Goal: Task Accomplishment & Management: Use online tool/utility

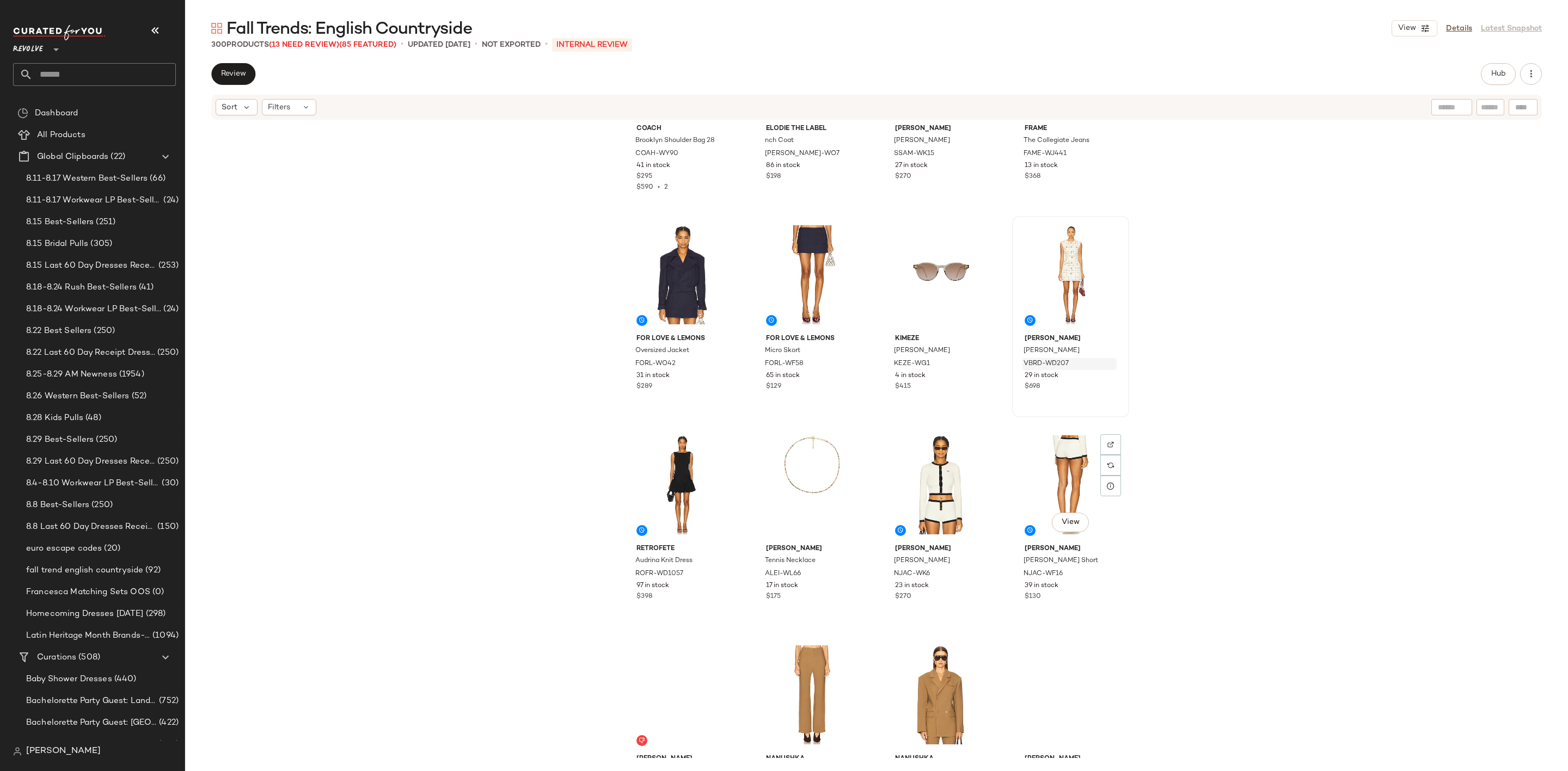
scroll to position [15118, 0]
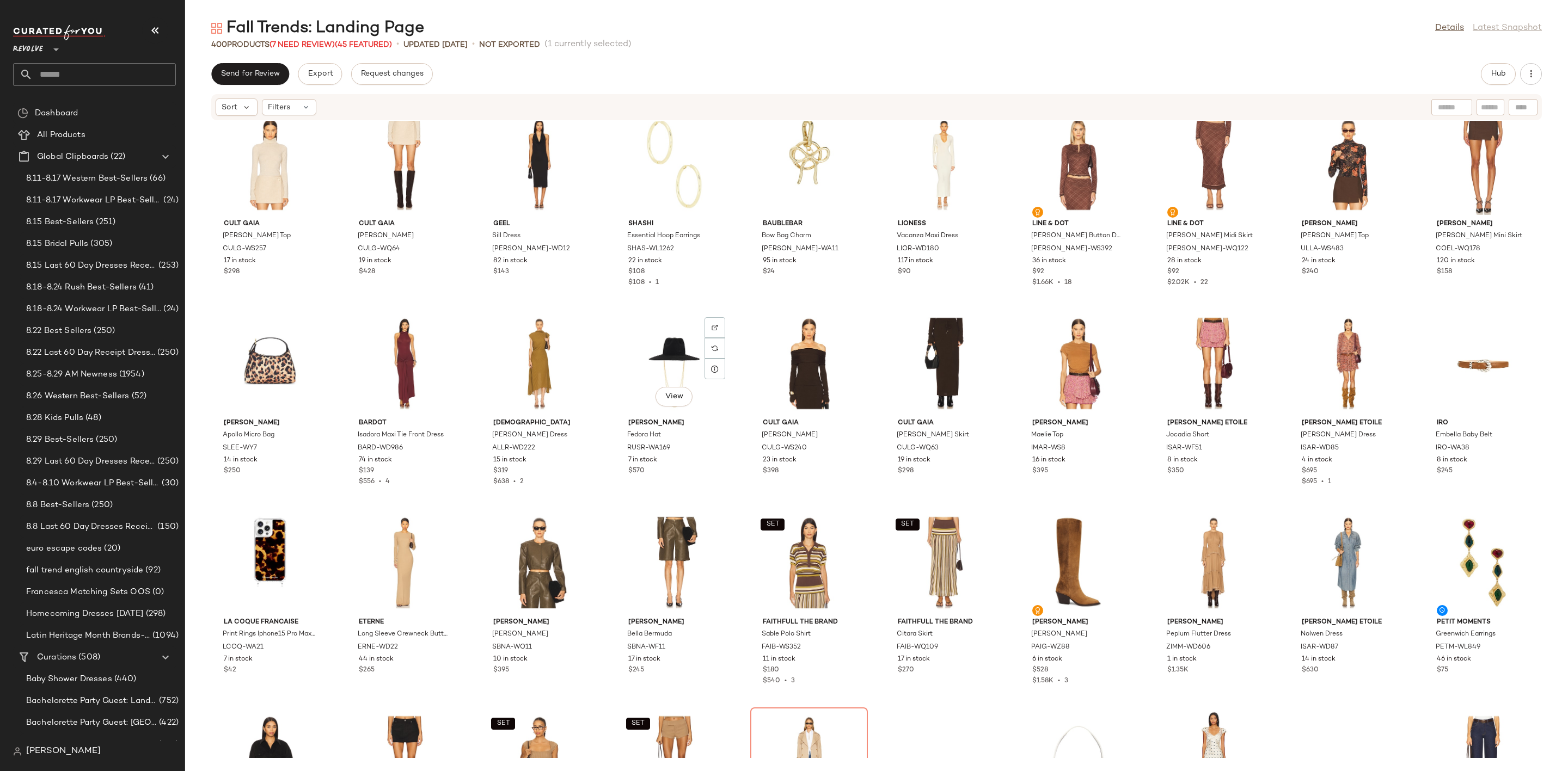
scroll to position [7331, 0]
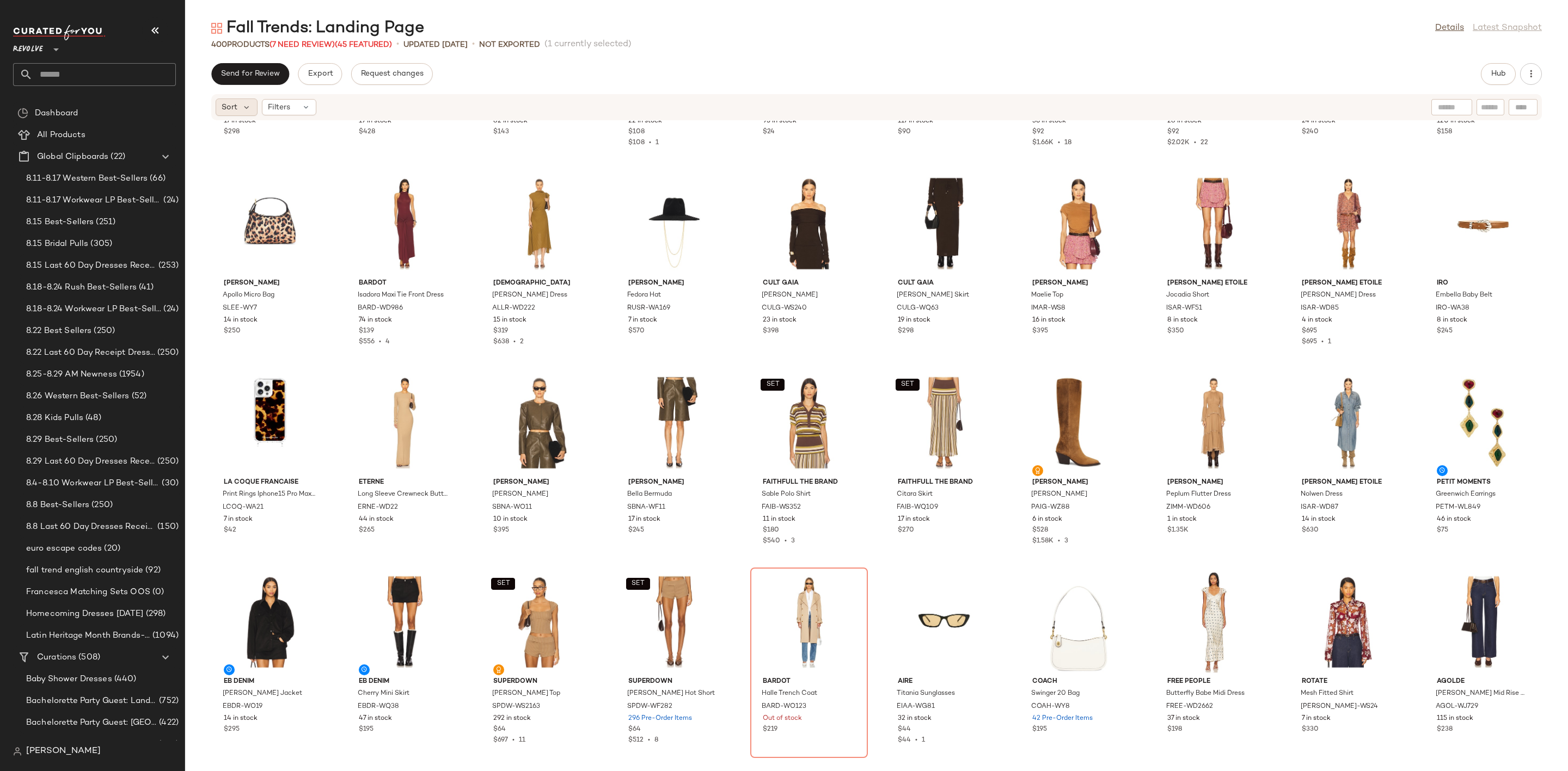
click at [237, 105] on div "Sort" at bounding box center [236, 107] width 42 height 17
click at [282, 107] on span "Filters" at bounding box center [279, 107] width 22 height 11
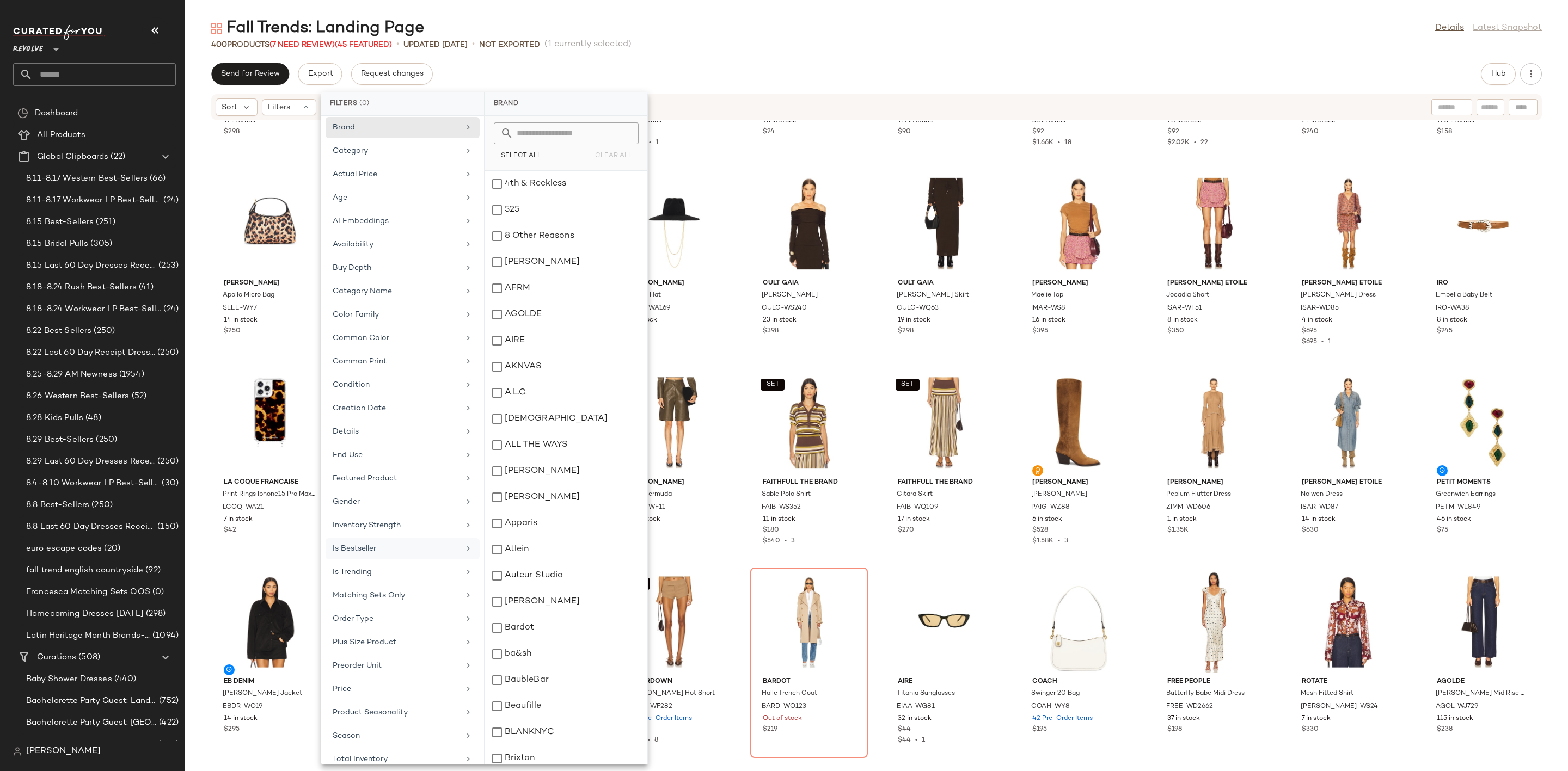
scroll to position [0, 0]
click at [739, 366] on div "Cult Gaia Alice Top CULG-WS257 17 in stock $298 Cult Gaia Cornelia Skirt CULG-W…" at bounding box center [876, 440] width 1383 height 637
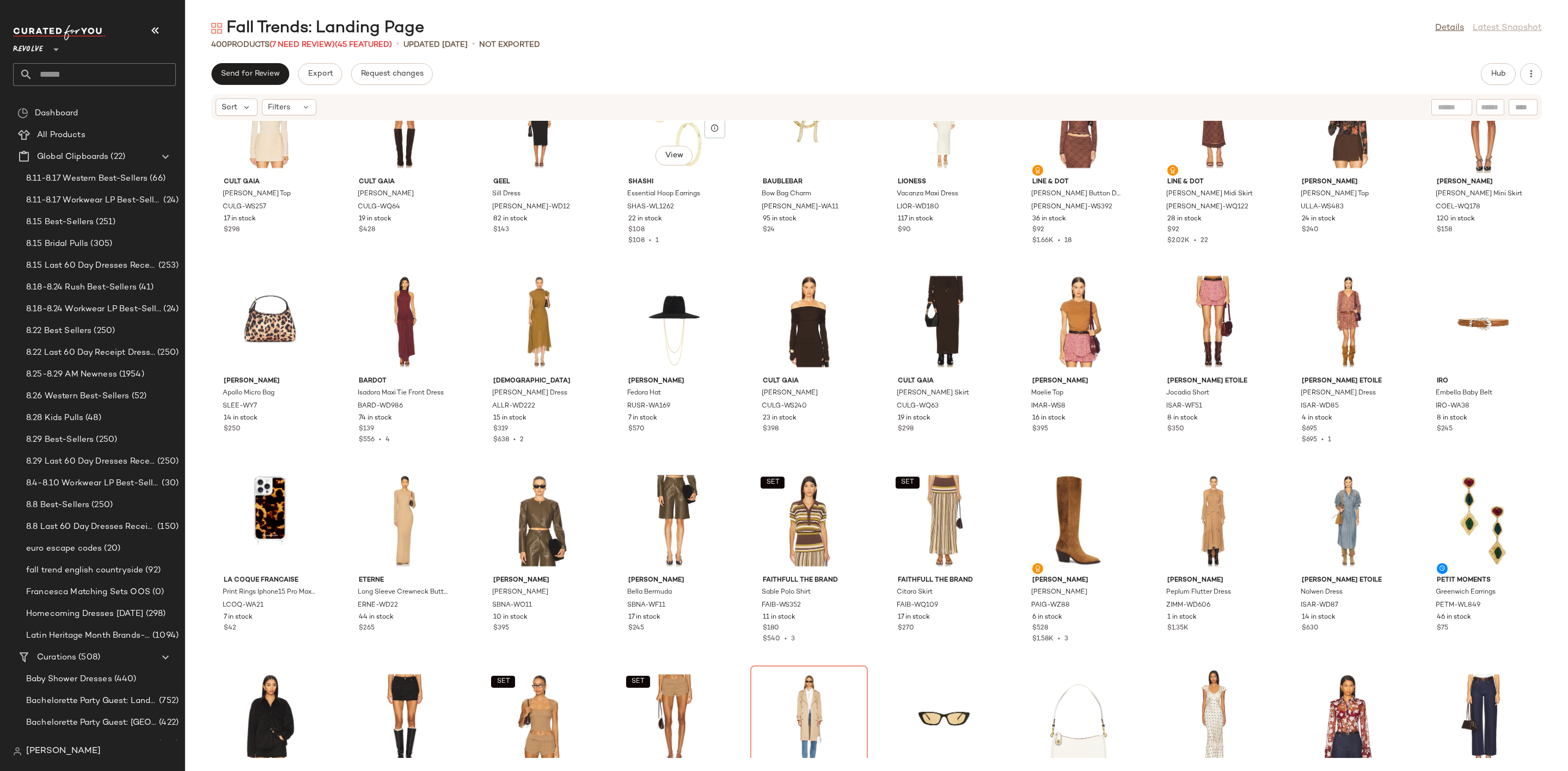
scroll to position [7004, 0]
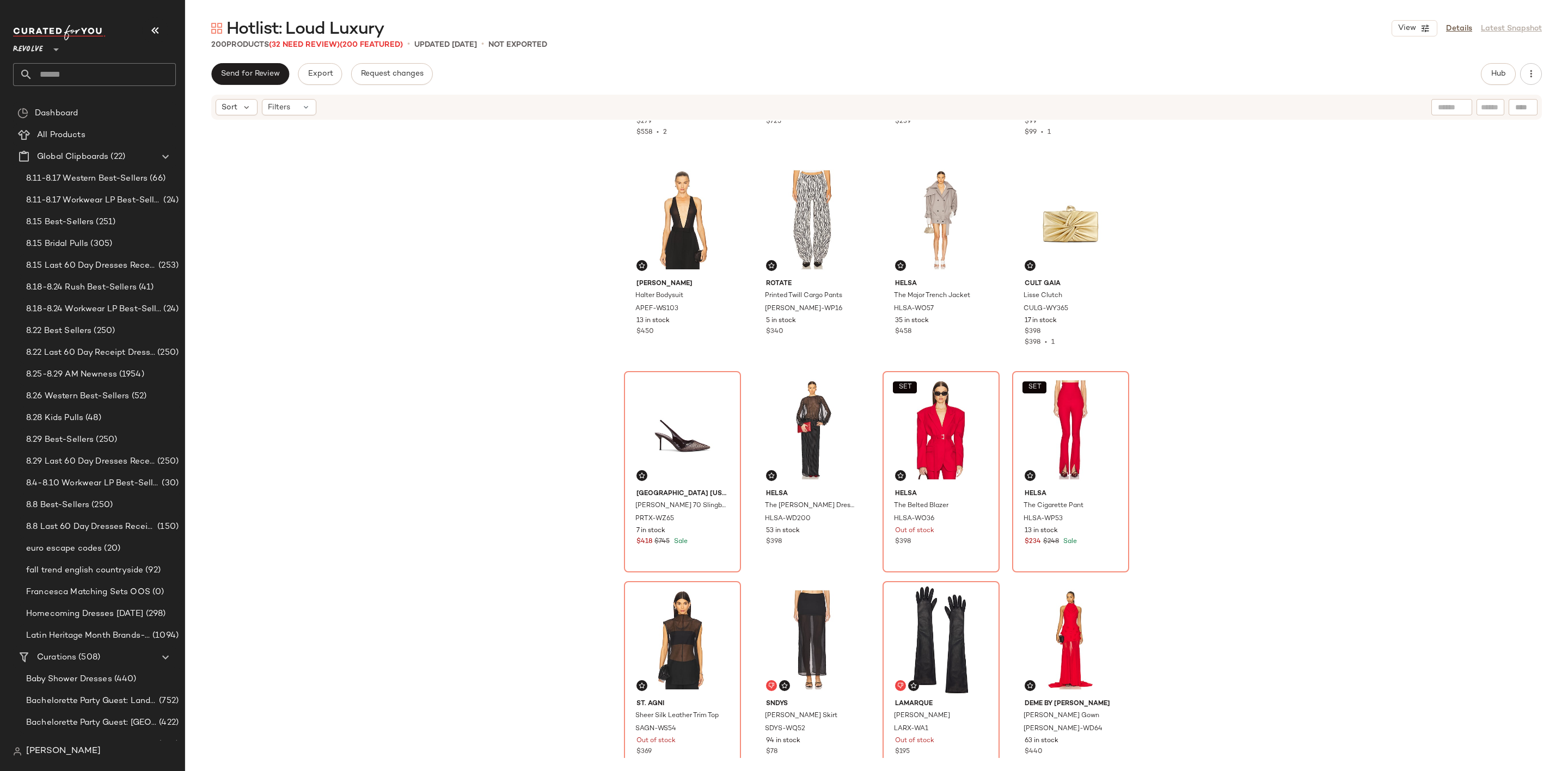
scroll to position [8560, 0]
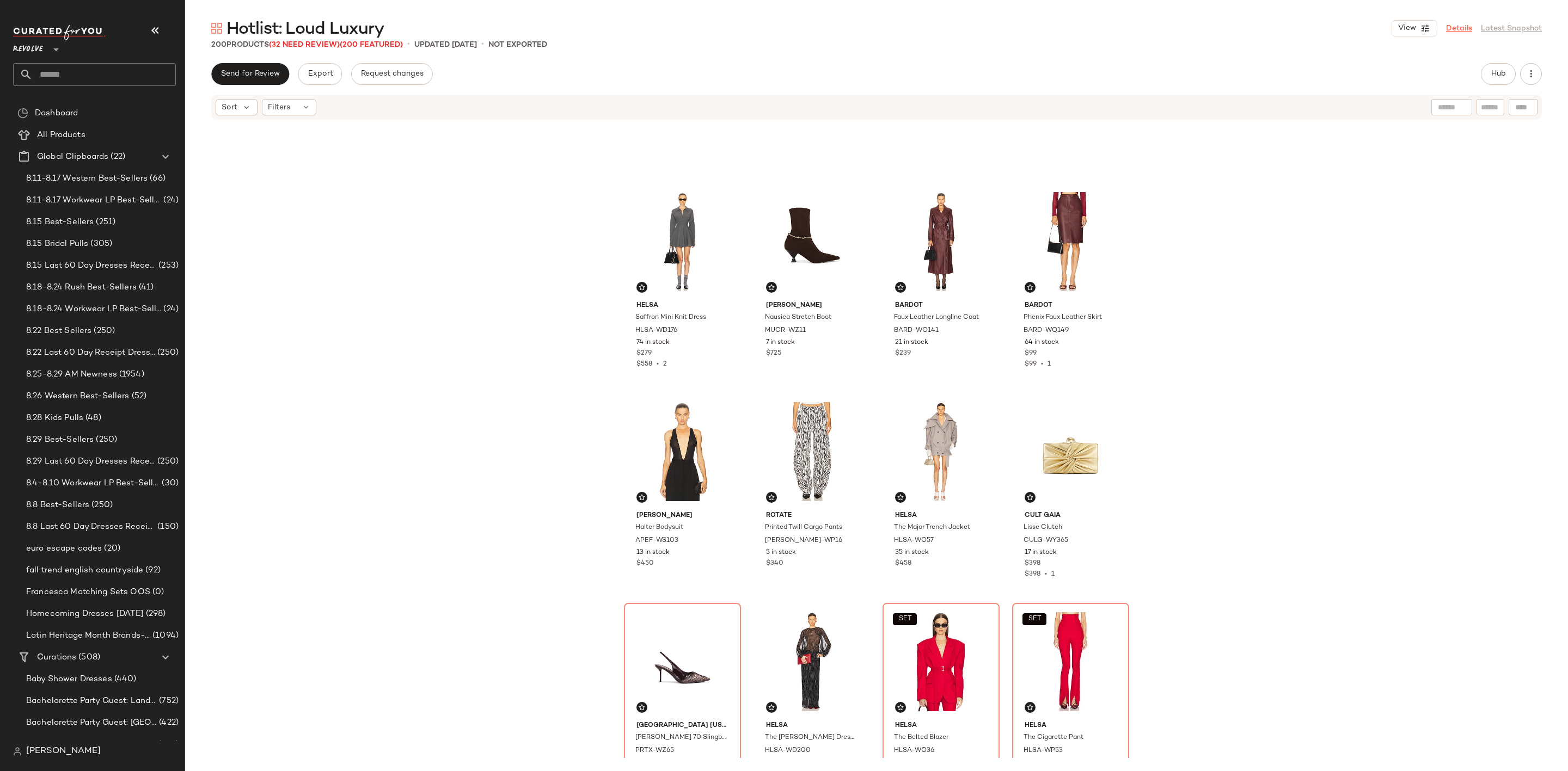
click at [1454, 30] on link "Details" at bounding box center [1459, 28] width 26 height 11
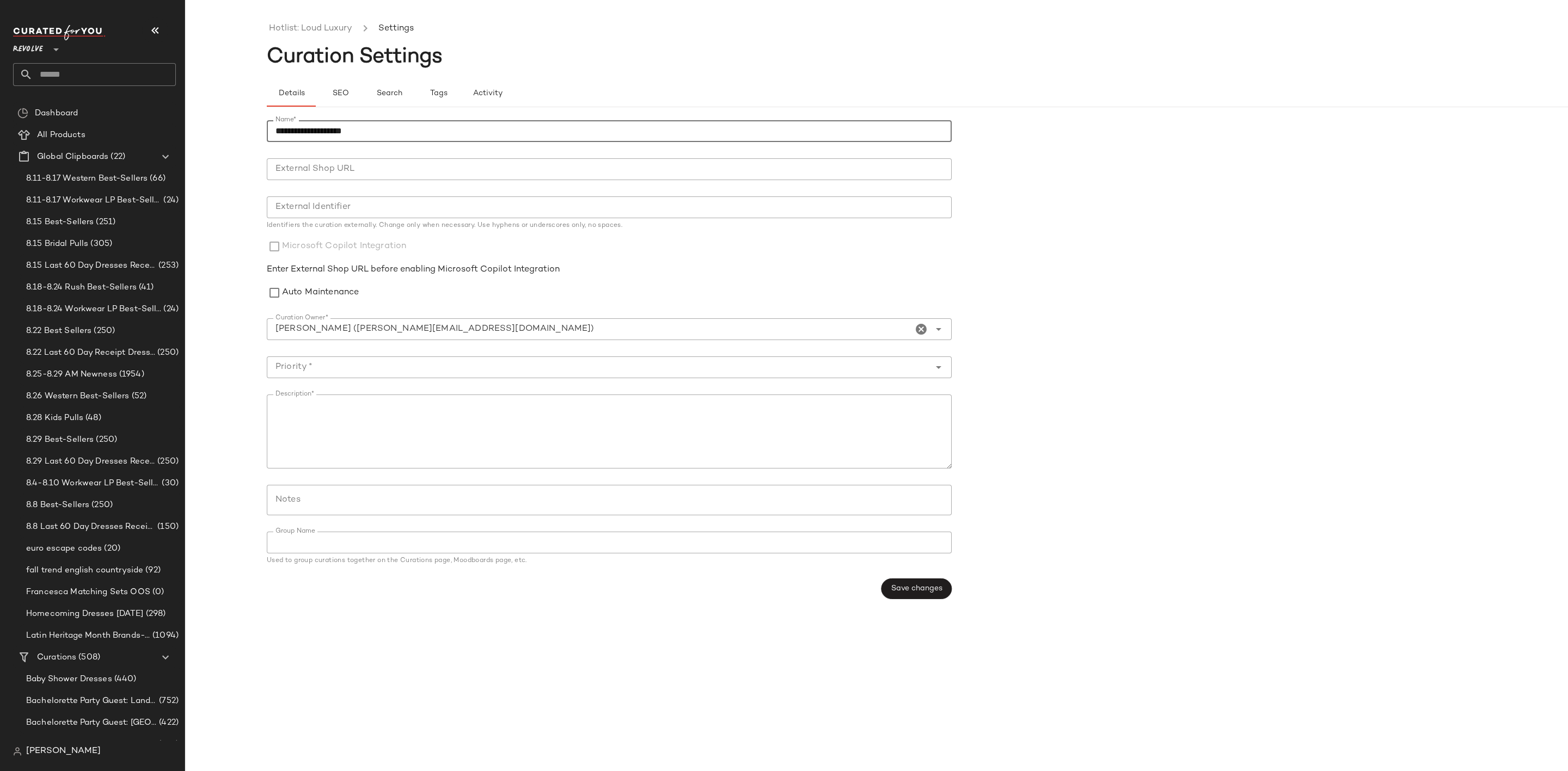
drag, startPoint x: 301, startPoint y: 131, endPoint x: 250, endPoint y: 140, distance: 51.8
click at [250, 140] on div "**********" at bounding box center [784, 394] width 1568 height 754
drag, startPoint x: 301, startPoint y: 131, endPoint x: 229, endPoint y: 143, distance: 73.0
click at [229, 143] on div "**********" at bounding box center [784, 394] width 1568 height 754
type input "**********"
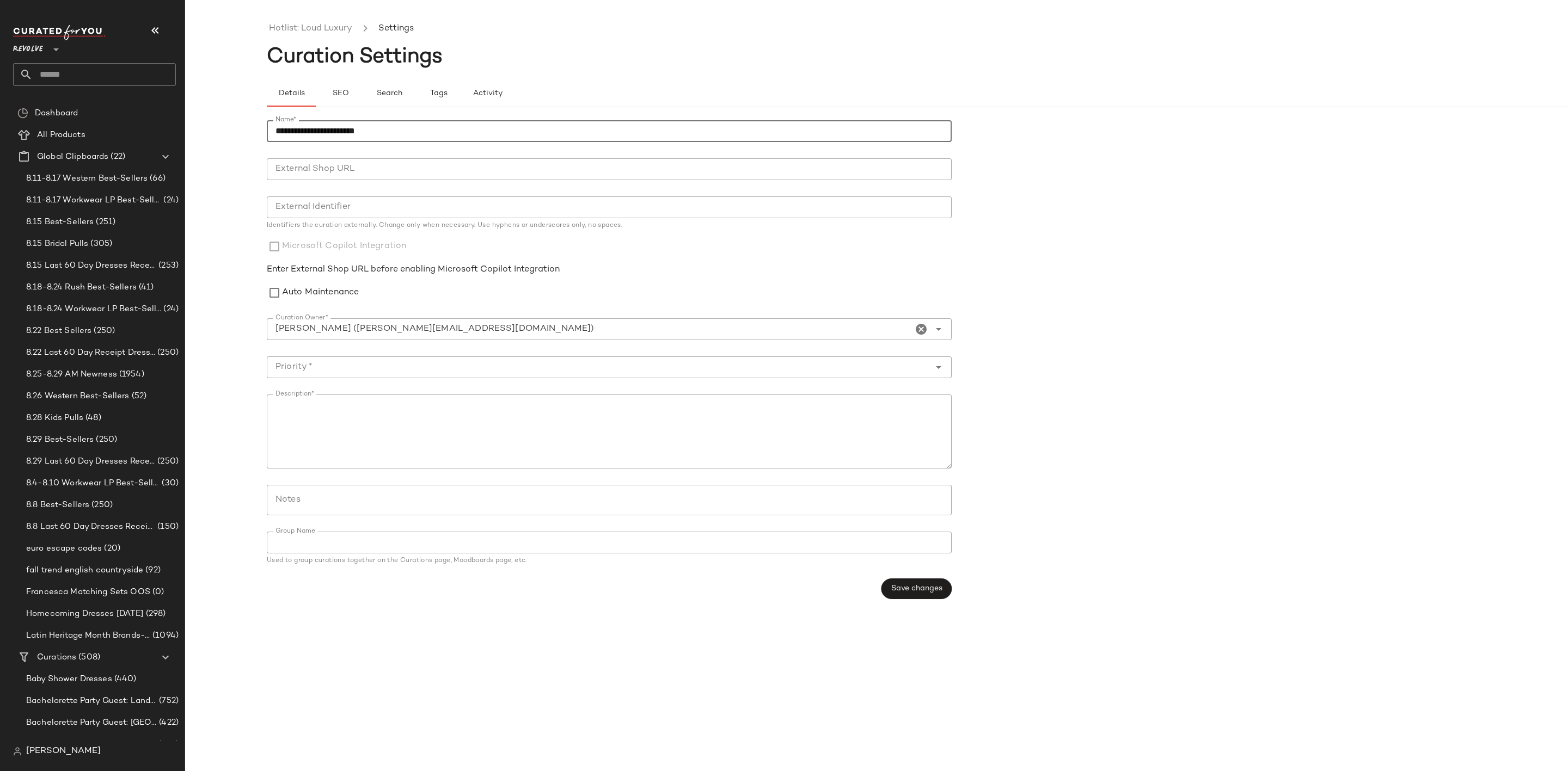
click at [884, 82] on div "Details SEO Search Tags Activity" at bounding box center [958, 93] width 1383 height 26
click at [917, 588] on span "Save changes" at bounding box center [916, 589] width 52 height 9
click at [296, 25] on link "Hotlist: Loud Luxury" at bounding box center [311, 28] width 83 height 14
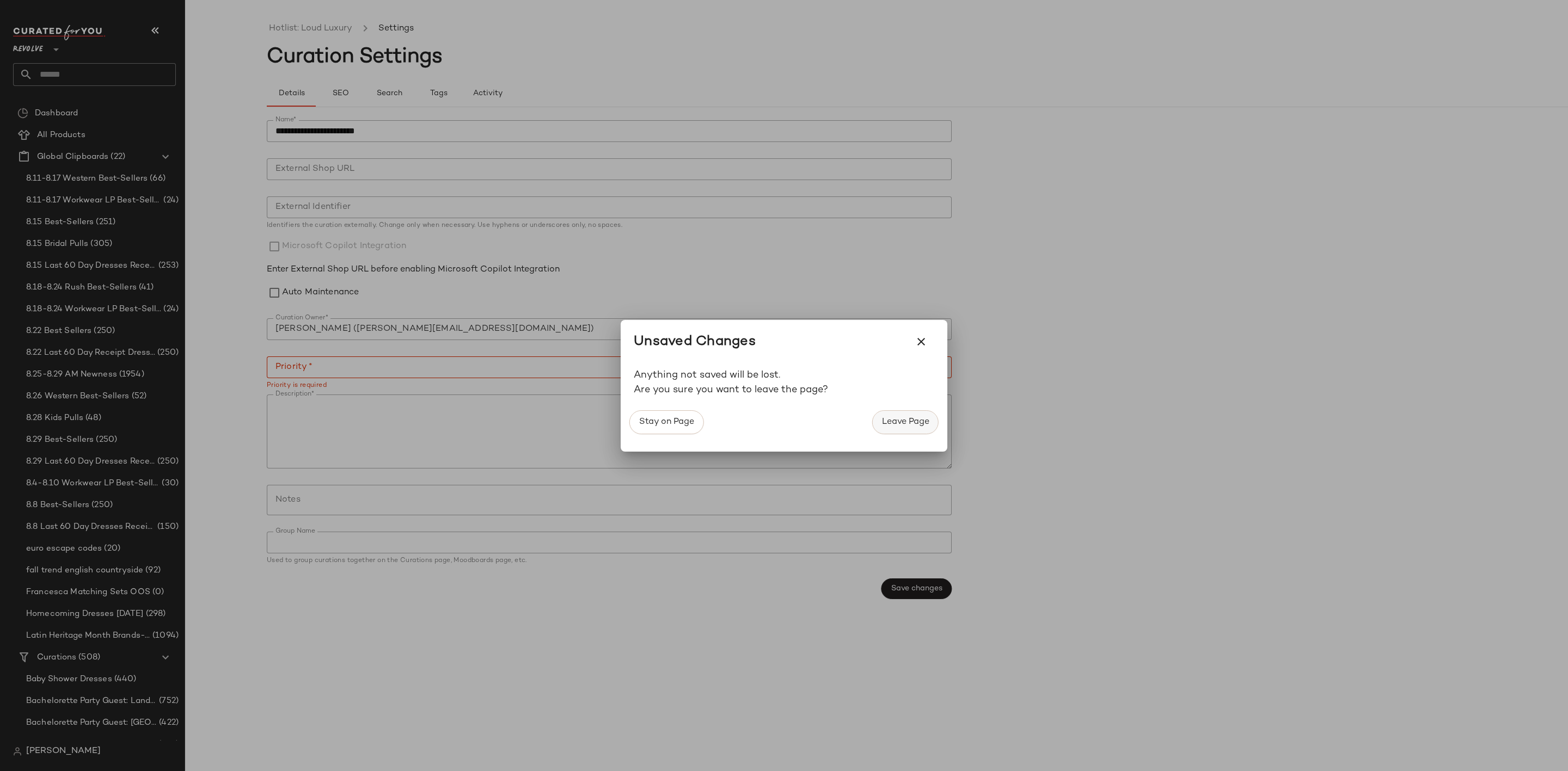
click at [915, 422] on span "Leave Page" at bounding box center [905, 422] width 48 height 10
click at [895, 421] on span "Leave Page" at bounding box center [905, 422] width 48 height 10
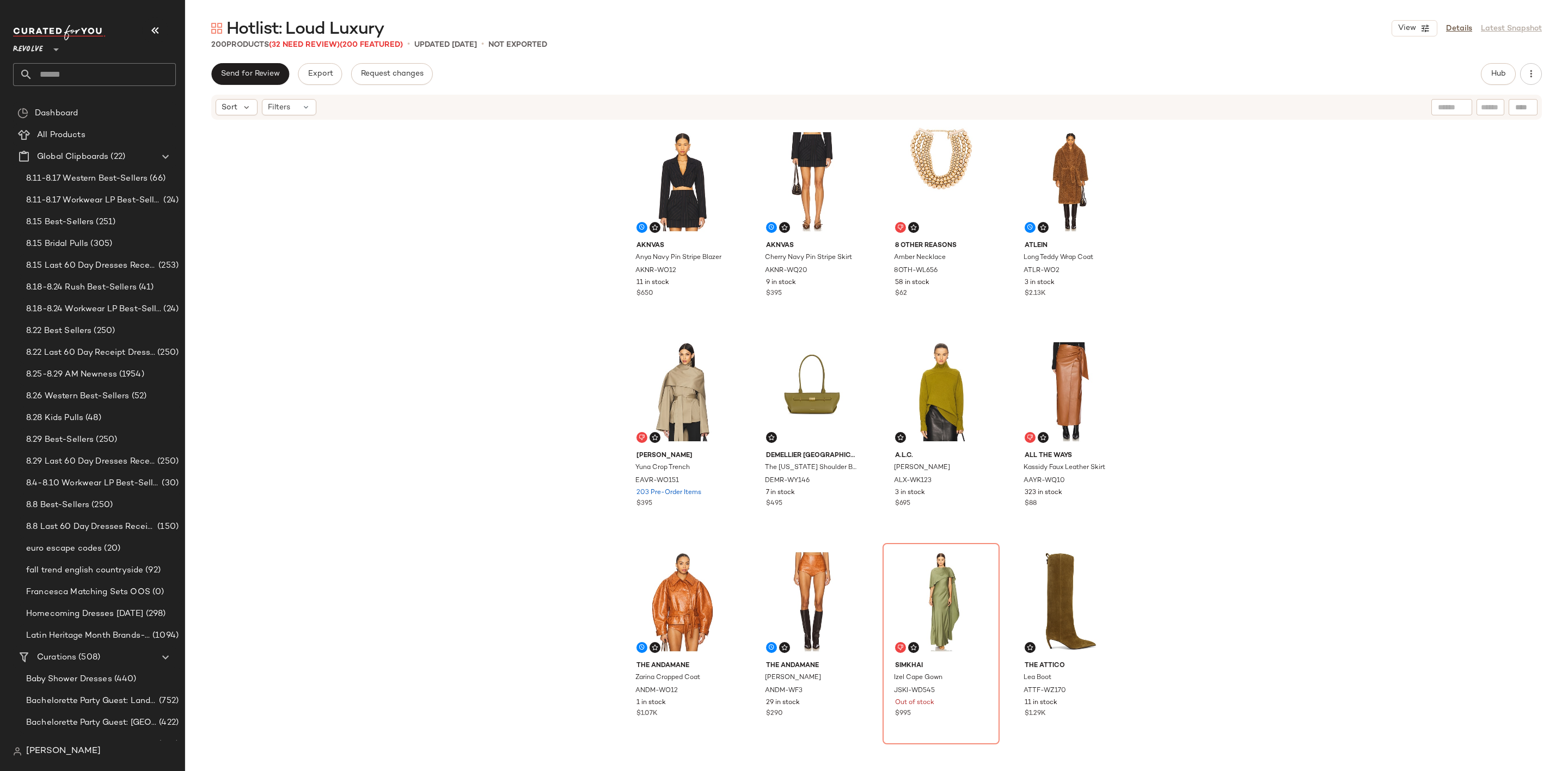
click at [94, 71] on input "text" at bounding box center [104, 74] width 143 height 23
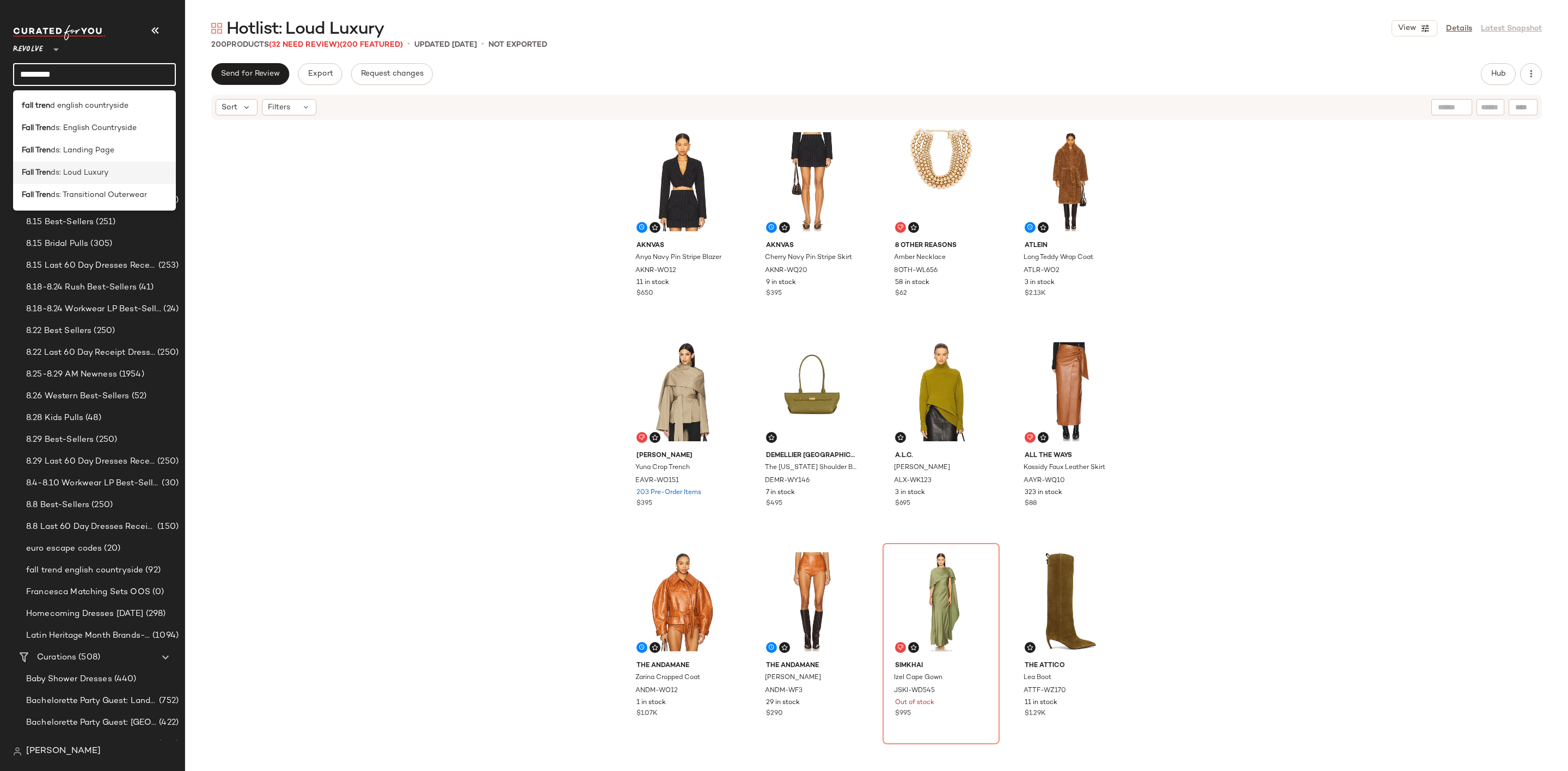
type input "*********"
click at [91, 177] on span "ds: Loud Luxury" at bounding box center [80, 172] width 58 height 11
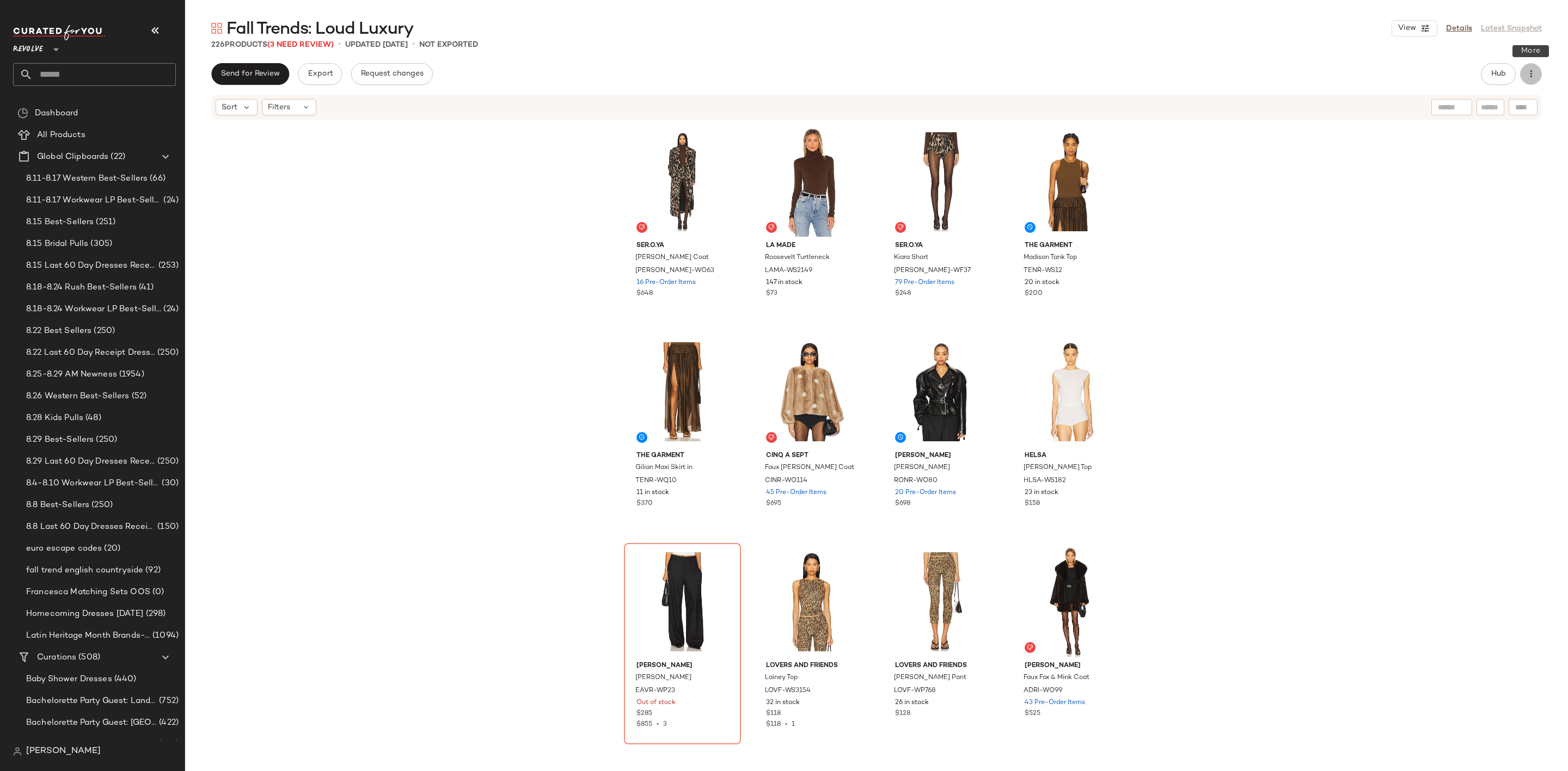
click at [1530, 80] on button "button" at bounding box center [1530, 74] width 22 height 22
click at [1468, 185] on span "Archive Curation" at bounding box center [1481, 184] width 103 height 11
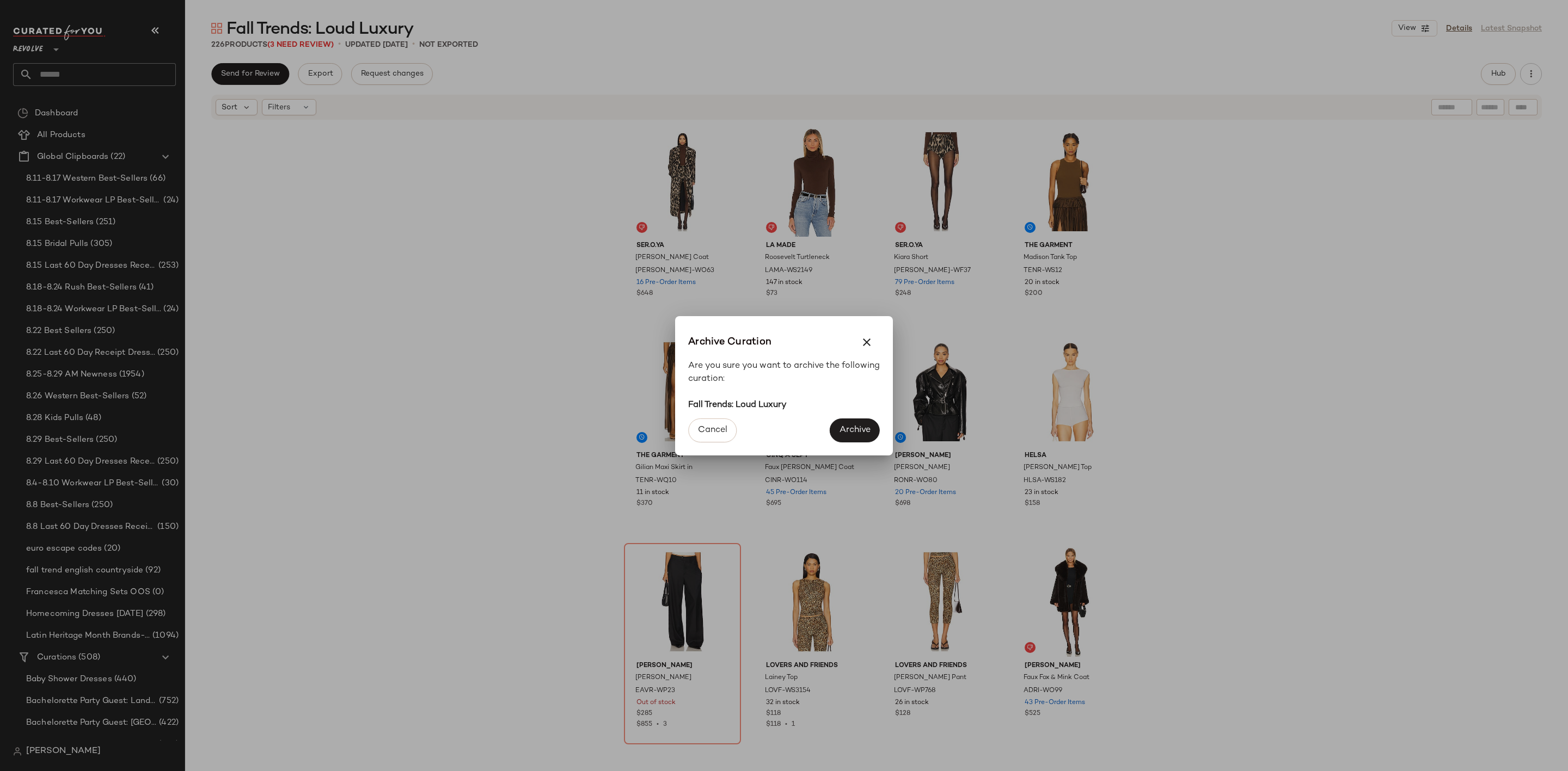
click at [853, 445] on div "Cancel Archive" at bounding box center [783, 434] width 218 height 44
click at [853, 428] on span "Archive" at bounding box center [855, 430] width 31 height 10
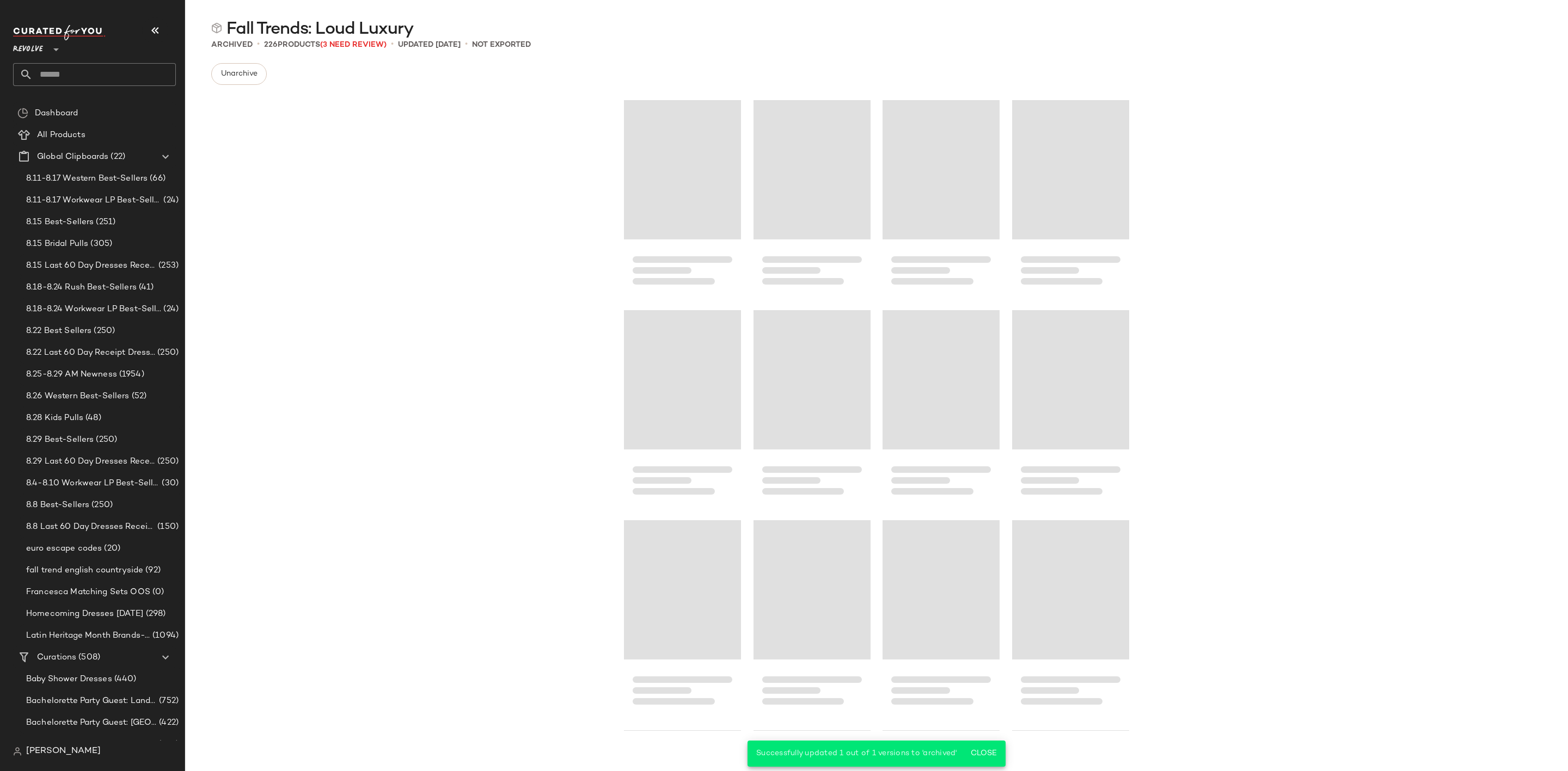
click at [100, 72] on input "text" at bounding box center [104, 74] width 143 height 23
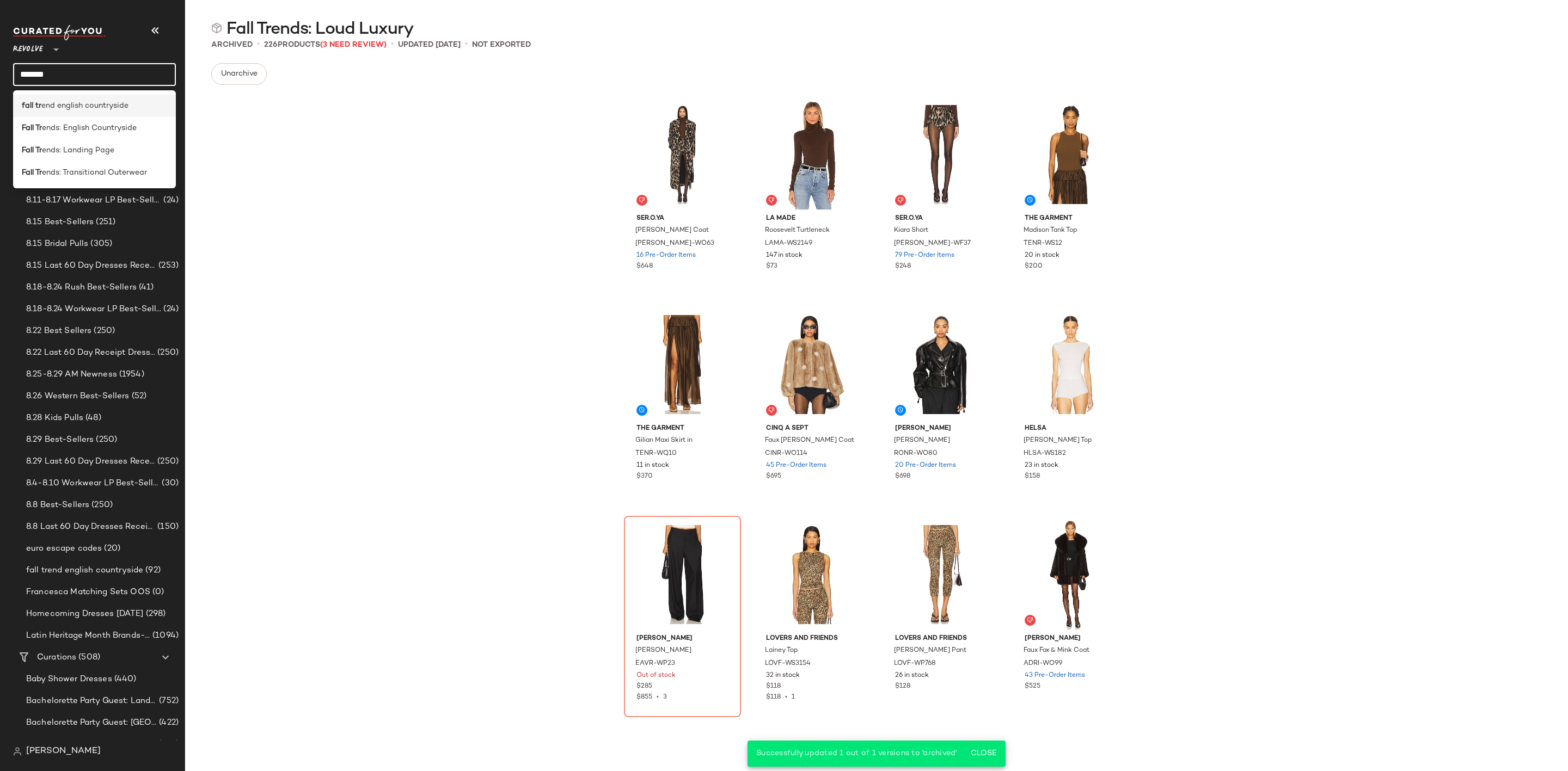
type input "*******"
click at [106, 140] on div "fall tr end english countryside" at bounding box center [94, 151] width 163 height 22
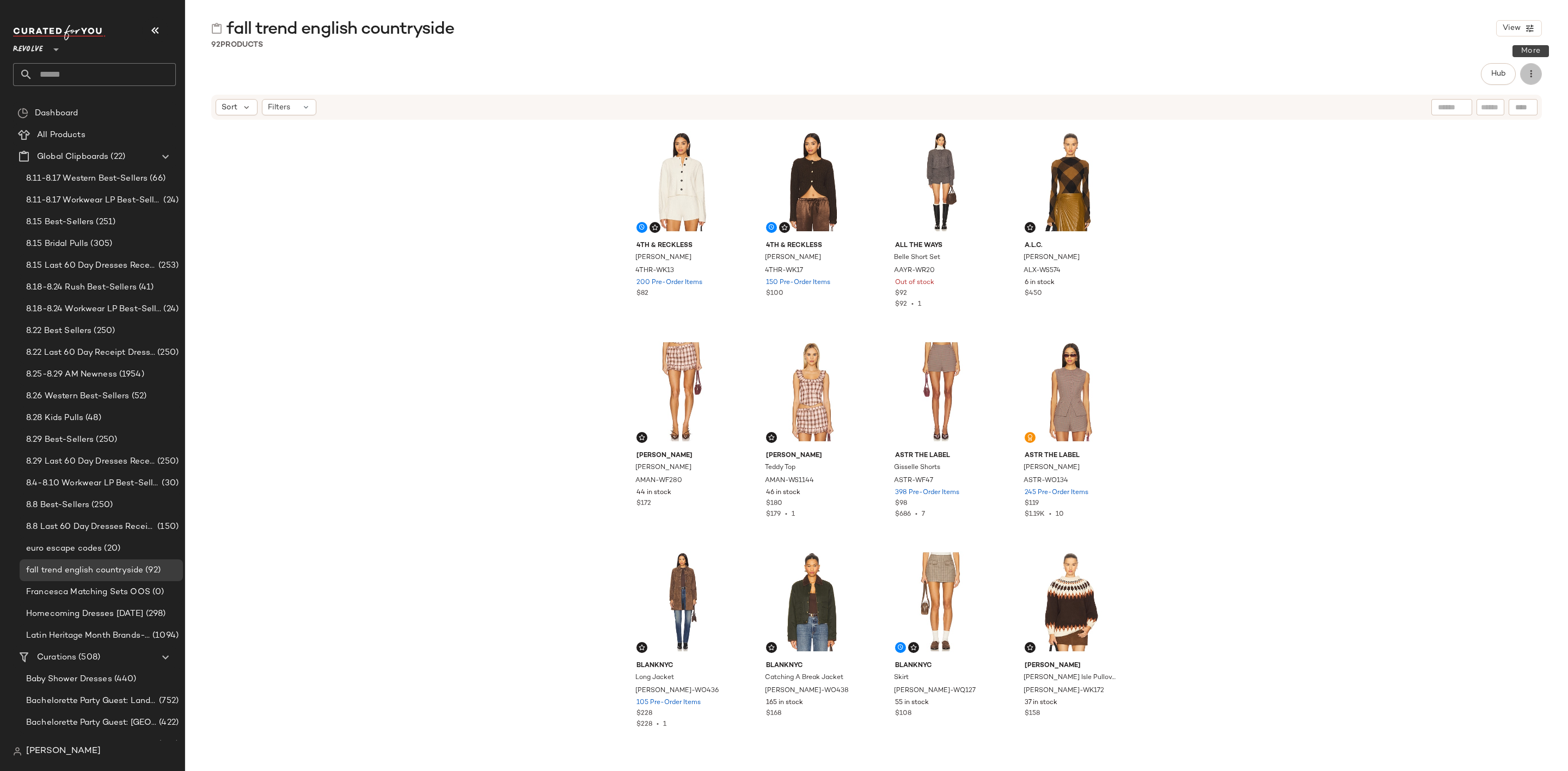
click at [1534, 82] on button "button" at bounding box center [1530, 74] width 22 height 22
click at [1190, 63] on div "Hub" at bounding box center [876, 74] width 1330 height 22
click at [1528, 74] on icon "button" at bounding box center [1531, 74] width 11 height 11
click at [1491, 71] on span "Hub" at bounding box center [1498, 74] width 16 height 9
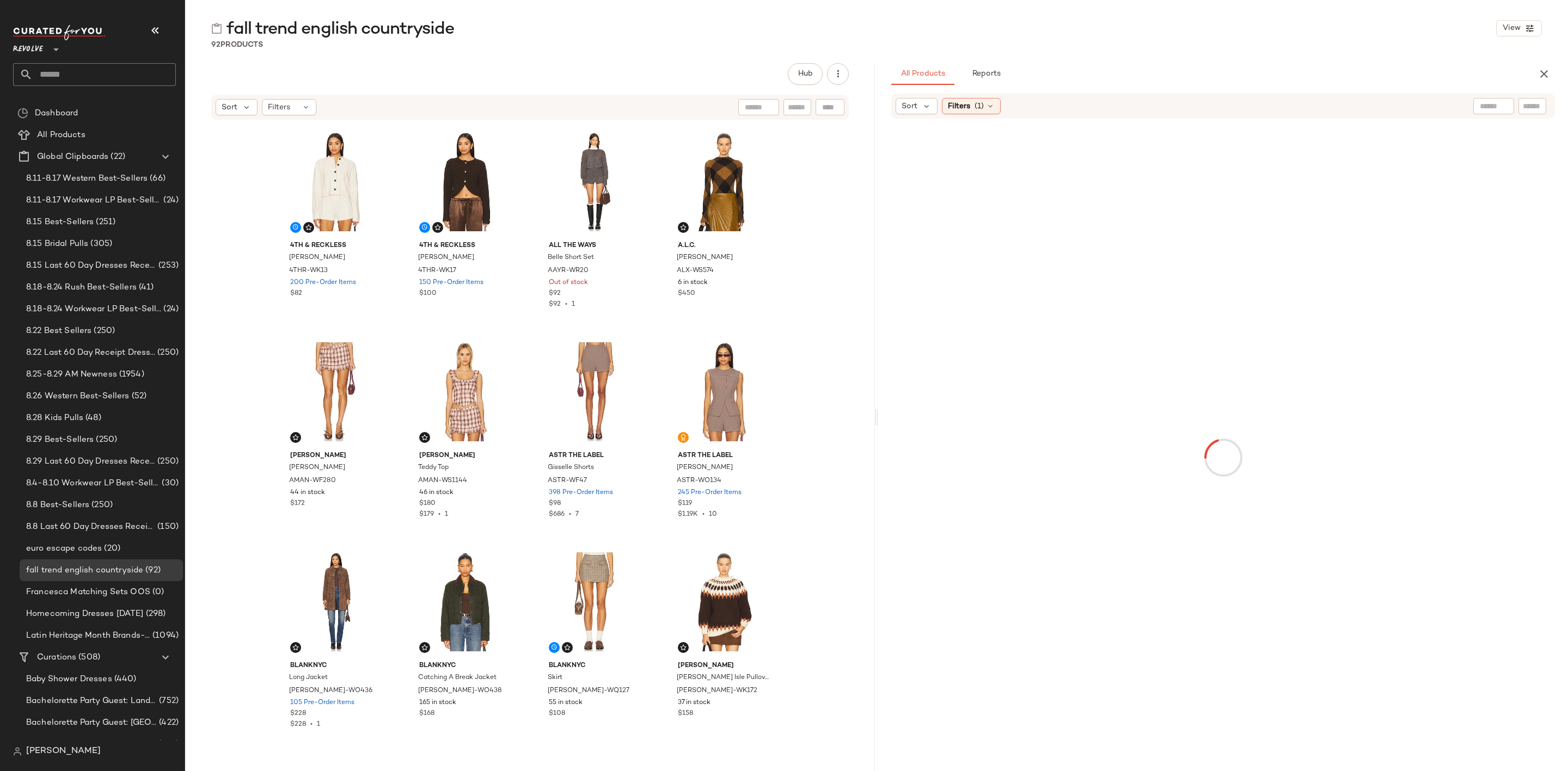
click at [69, 71] on input "text" at bounding box center [104, 74] width 143 height 23
type input "*"
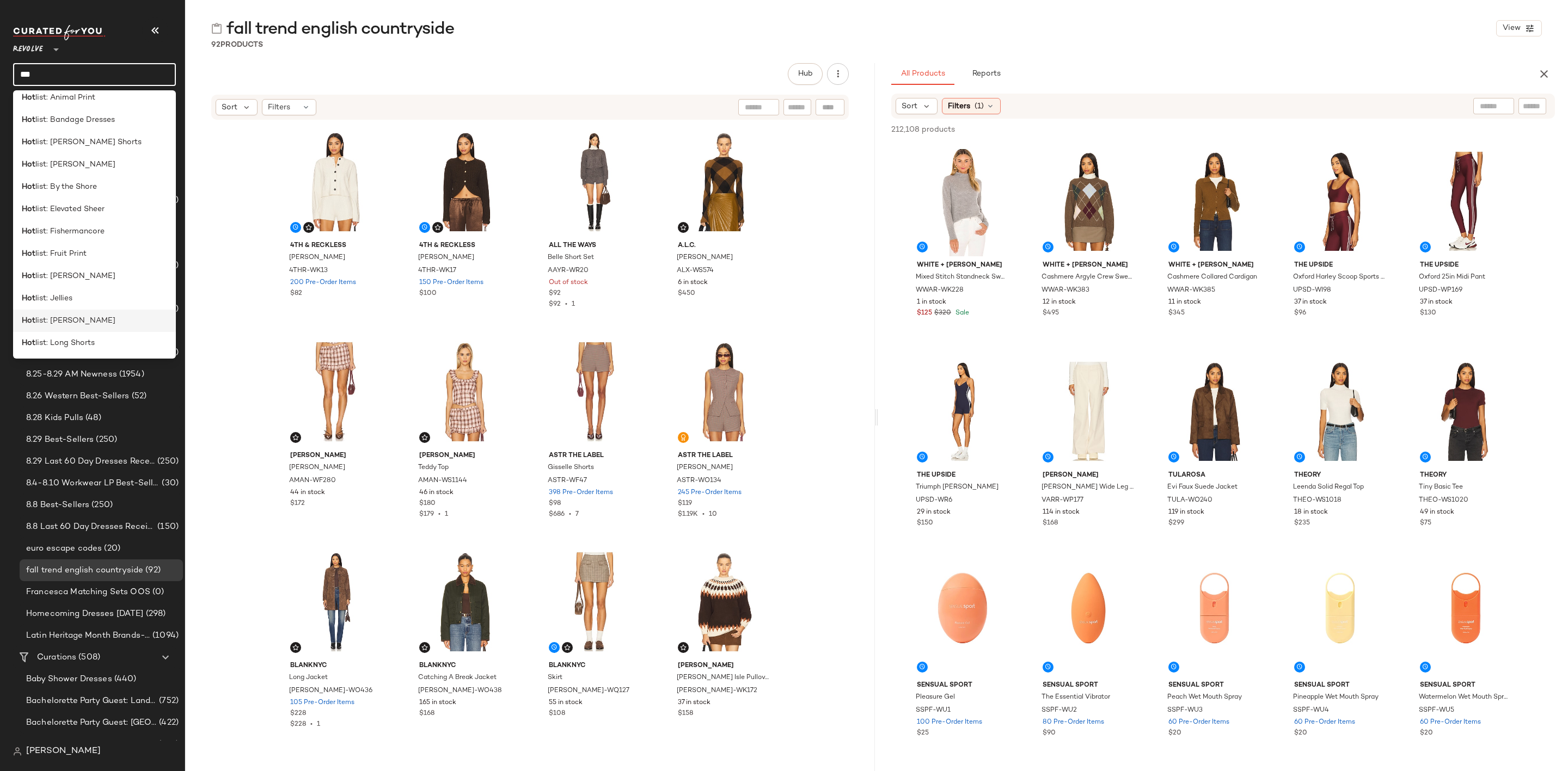
scroll to position [90, 0]
type input "***"
click at [92, 317] on div "Hot list: Loud Luxury" at bounding box center [94, 328] width 163 height 22
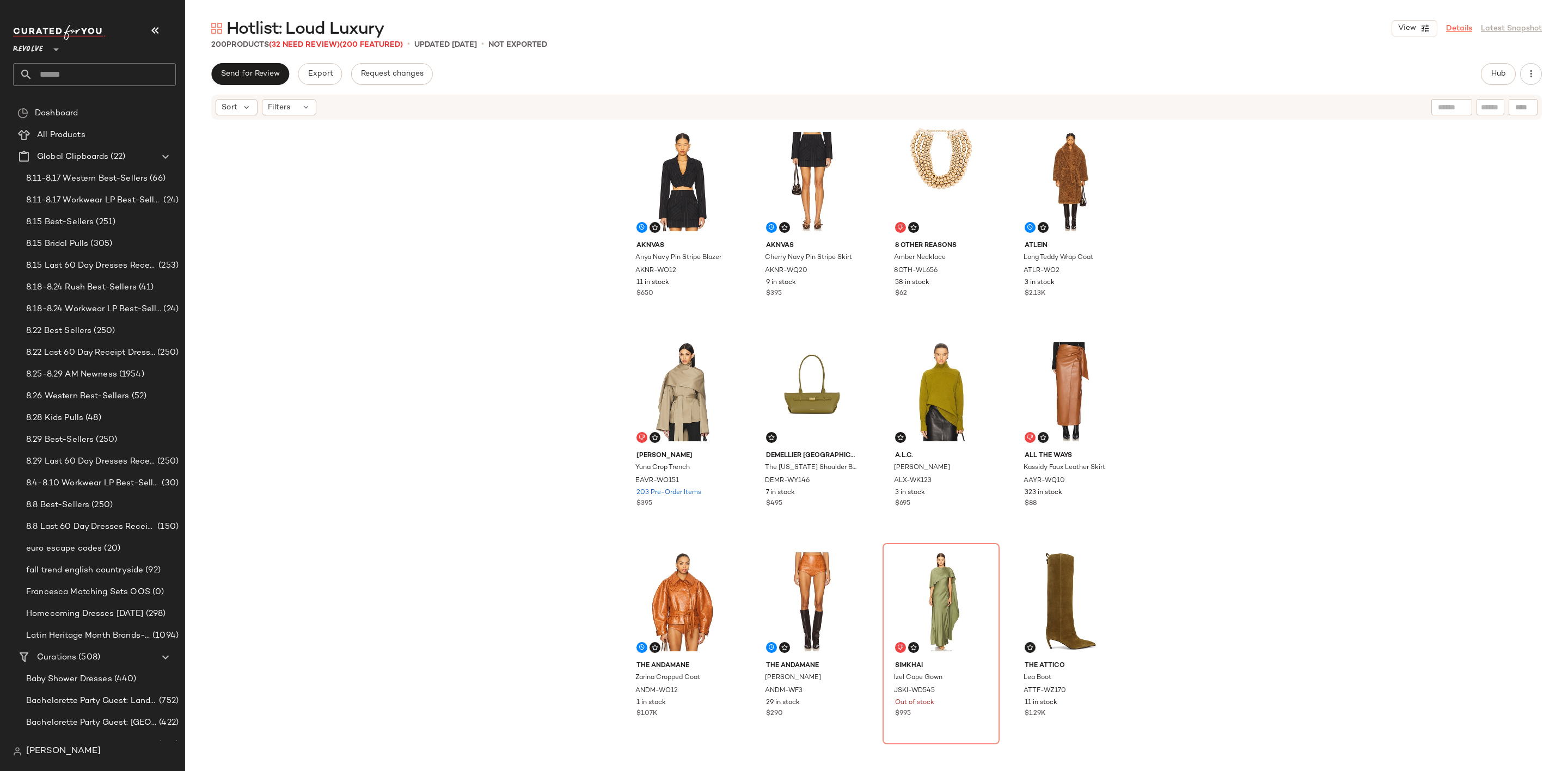
click at [1459, 23] on link "Details" at bounding box center [1459, 28] width 26 height 11
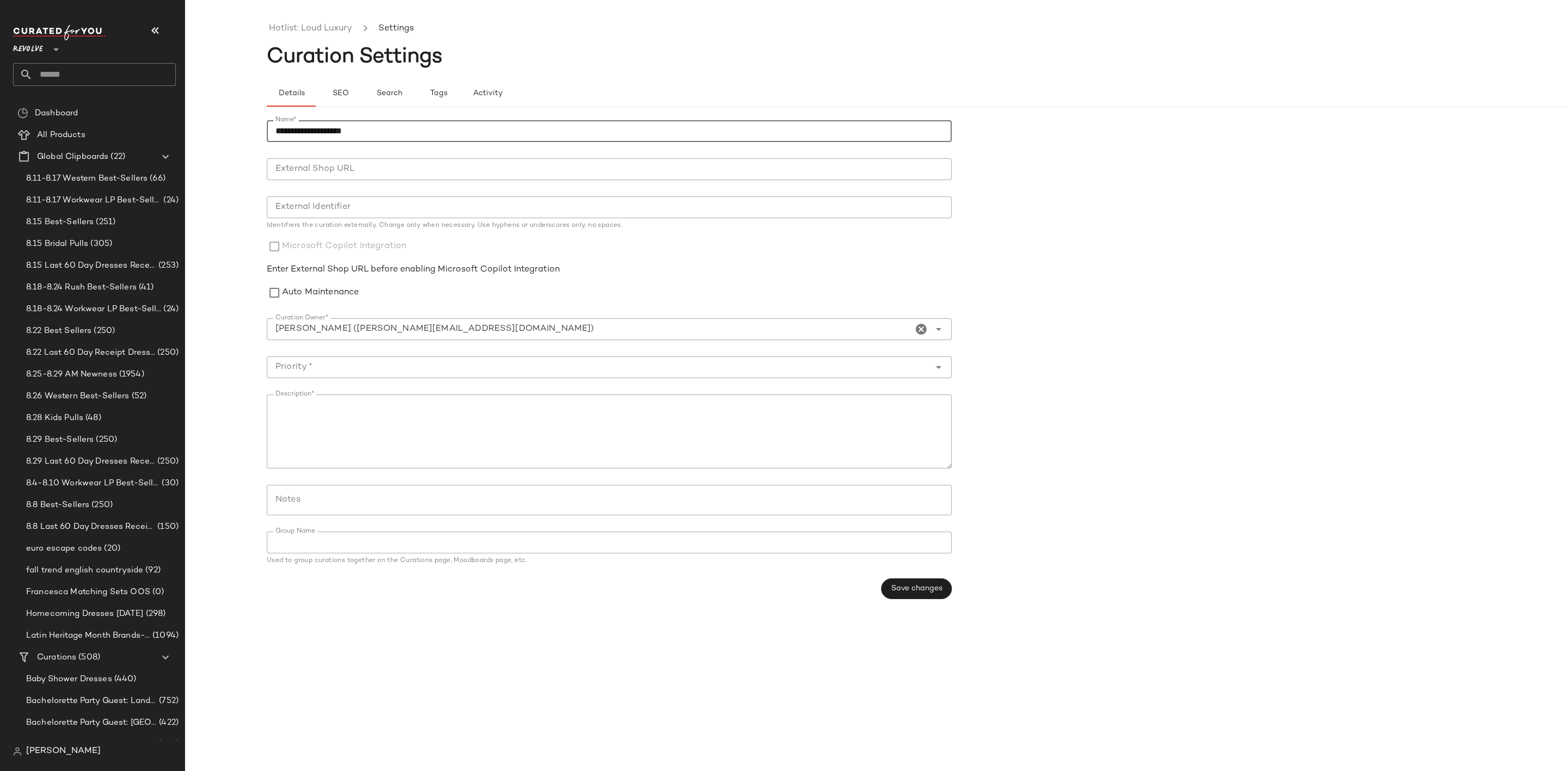
drag, startPoint x: 302, startPoint y: 137, endPoint x: 257, endPoint y: 133, distance: 45.2
click at [257, 133] on div "**********" at bounding box center [784, 394] width 1568 height 754
drag, startPoint x: 306, startPoint y: 129, endPoint x: 204, endPoint y: 128, distance: 102.0
click at [204, 128] on div "**********" at bounding box center [784, 394] width 1568 height 754
type input "**********"
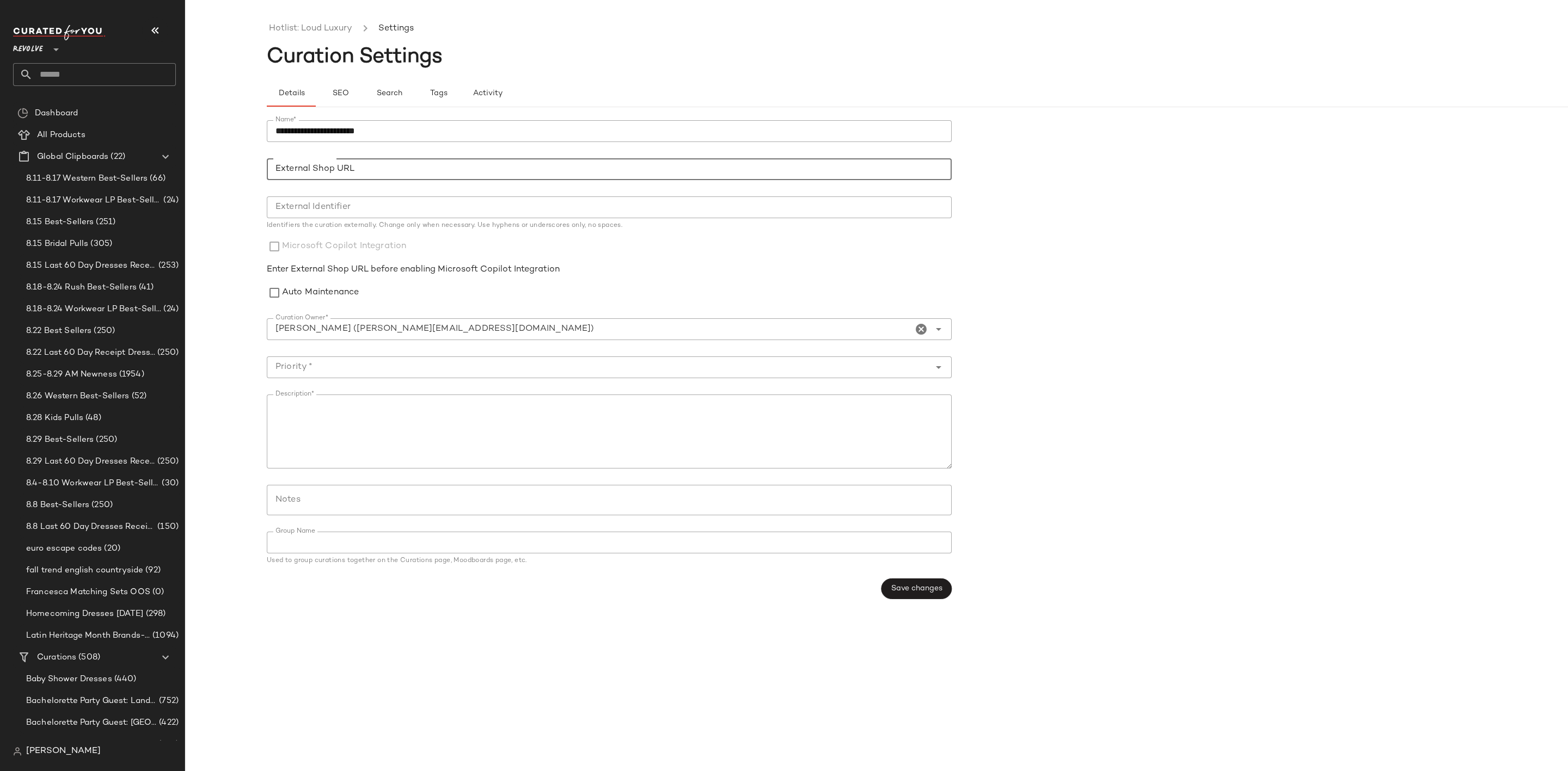
click at [406, 167] on input "External Shop URL" at bounding box center [609, 169] width 685 height 22
click at [547, 371] on input "Priority *" at bounding box center [598, 368] width 663 height 13
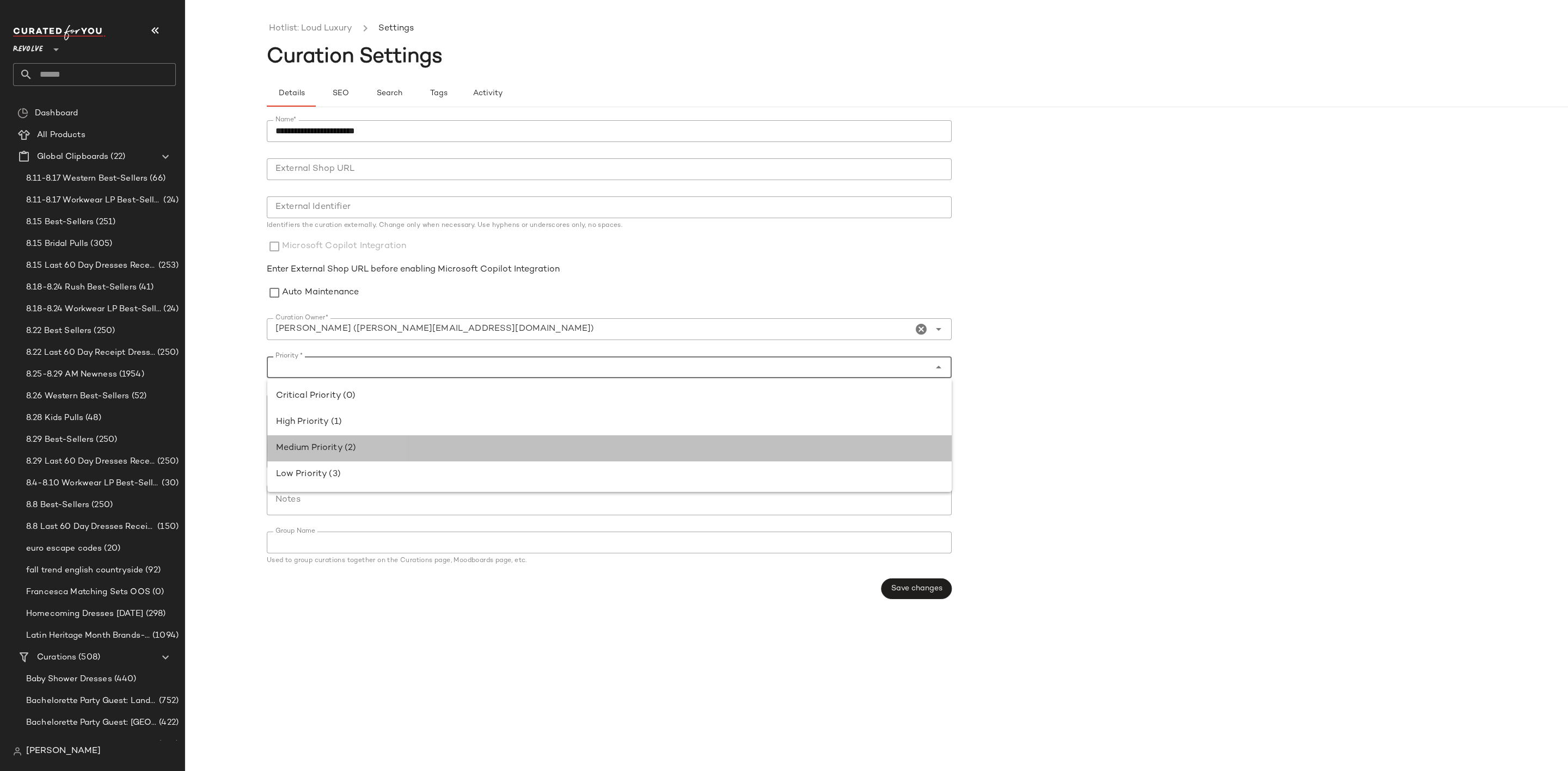
click at [473, 444] on div "Medium Priority (2)" at bounding box center [609, 449] width 667 height 13
type input "**********"
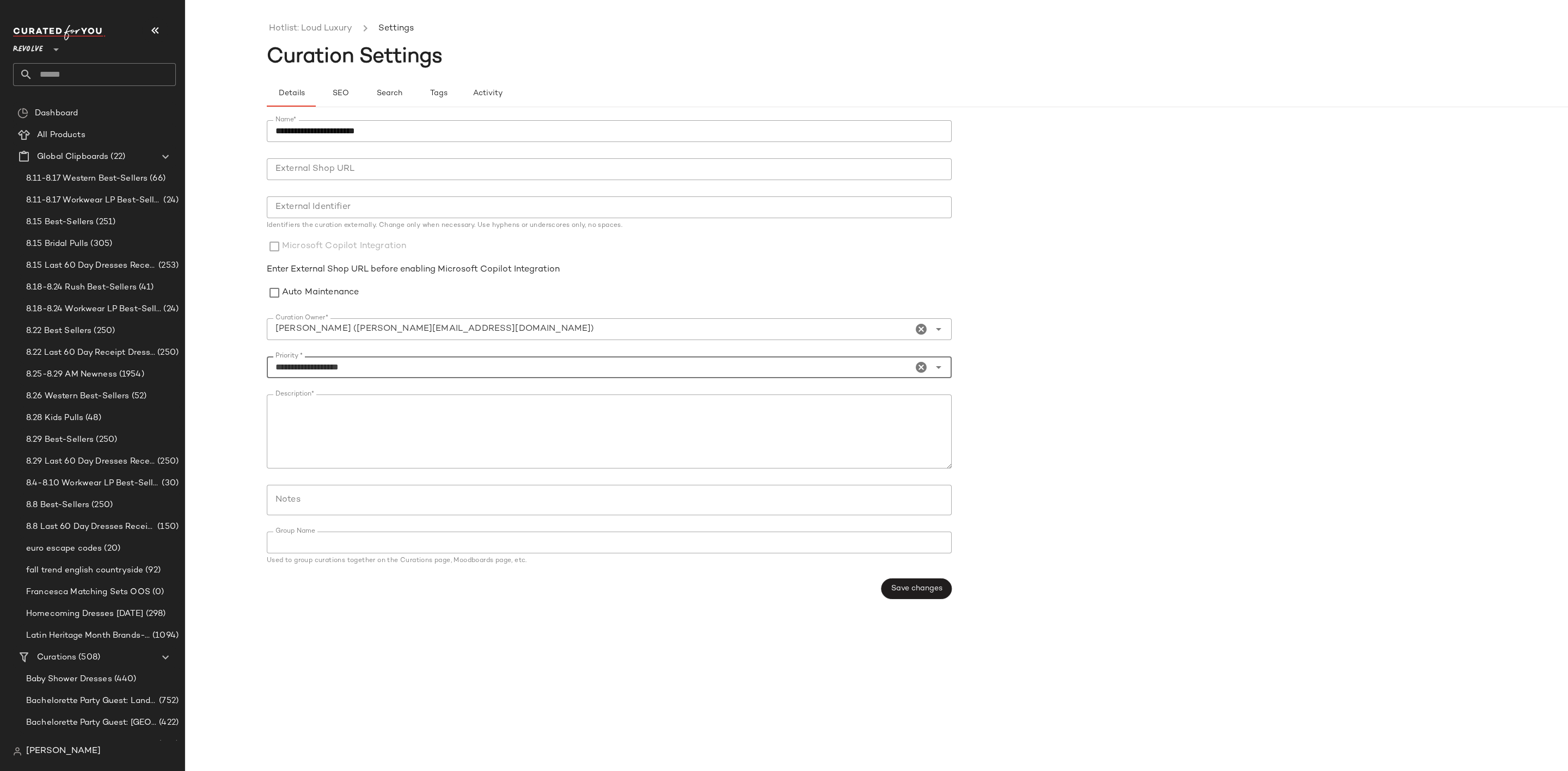
click at [1411, 417] on form "**********" at bounding box center [958, 360] width 1383 height 492
click at [911, 593] on span "Save changes" at bounding box center [916, 589] width 52 height 9
click at [351, 23] on link "Fall Trends: Loud Luxury" at bounding box center [318, 28] width 99 height 14
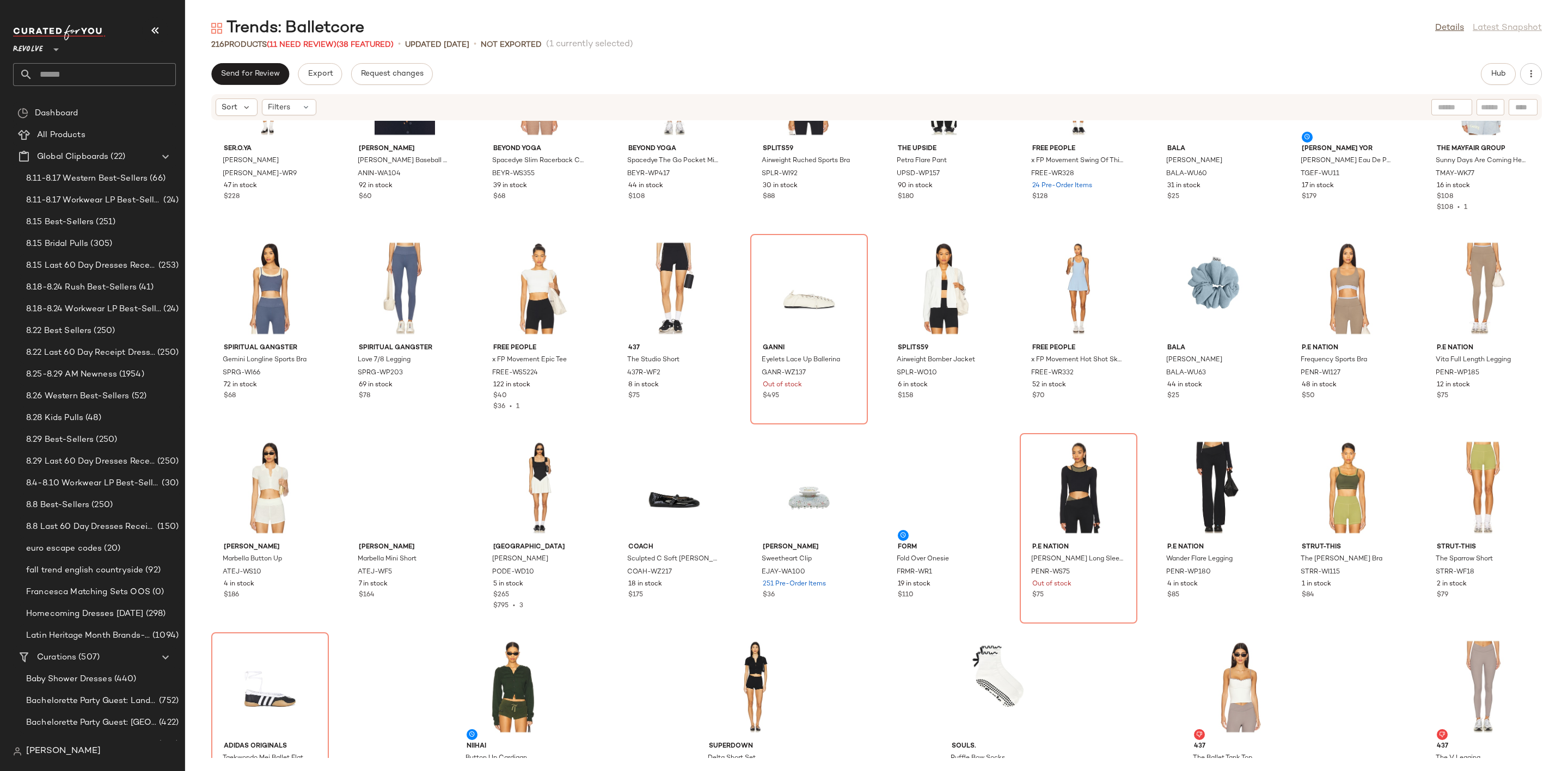
scroll to position [3747, 0]
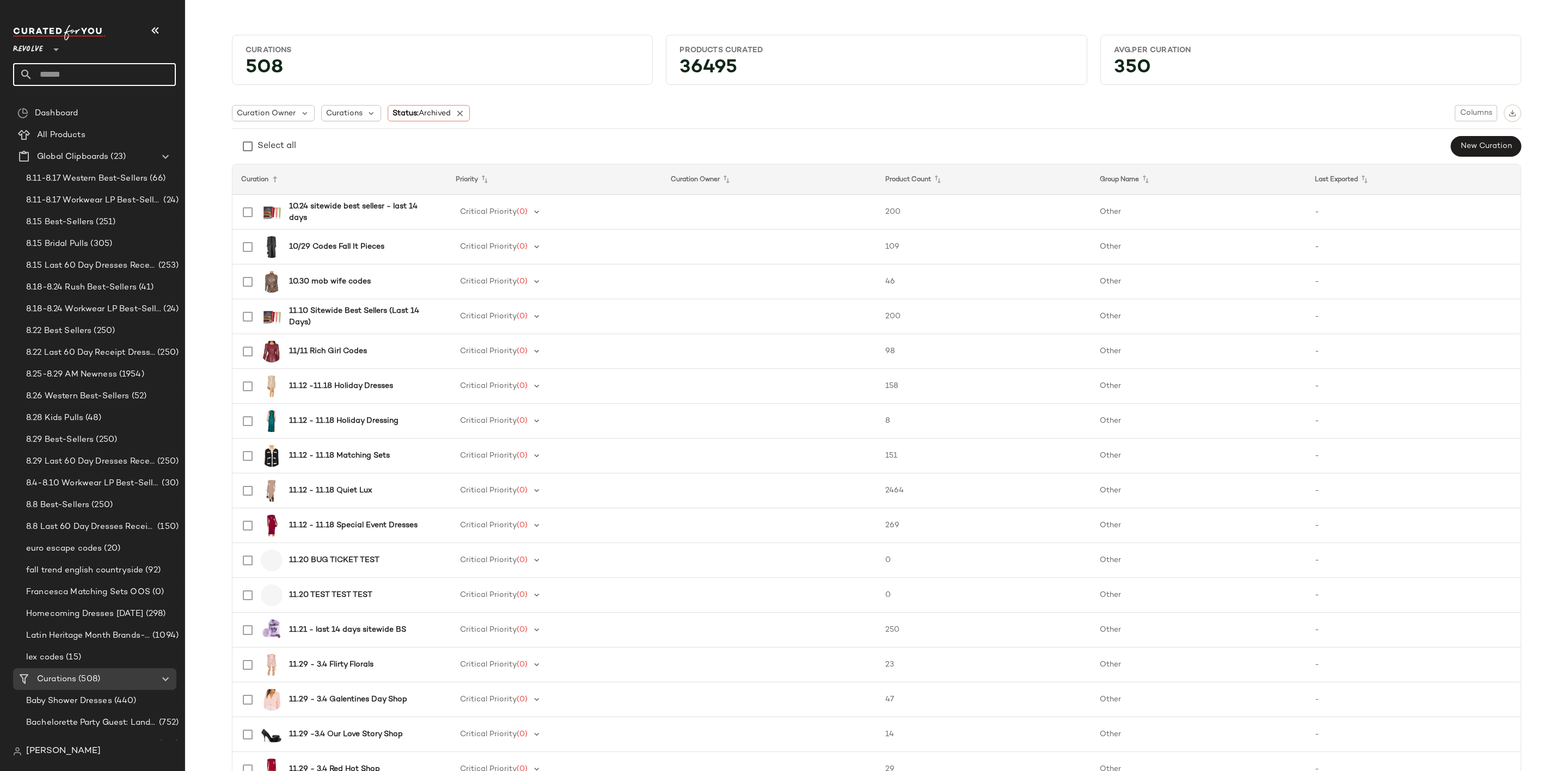
click at [117, 72] on input "text" at bounding box center [104, 74] width 143 height 23
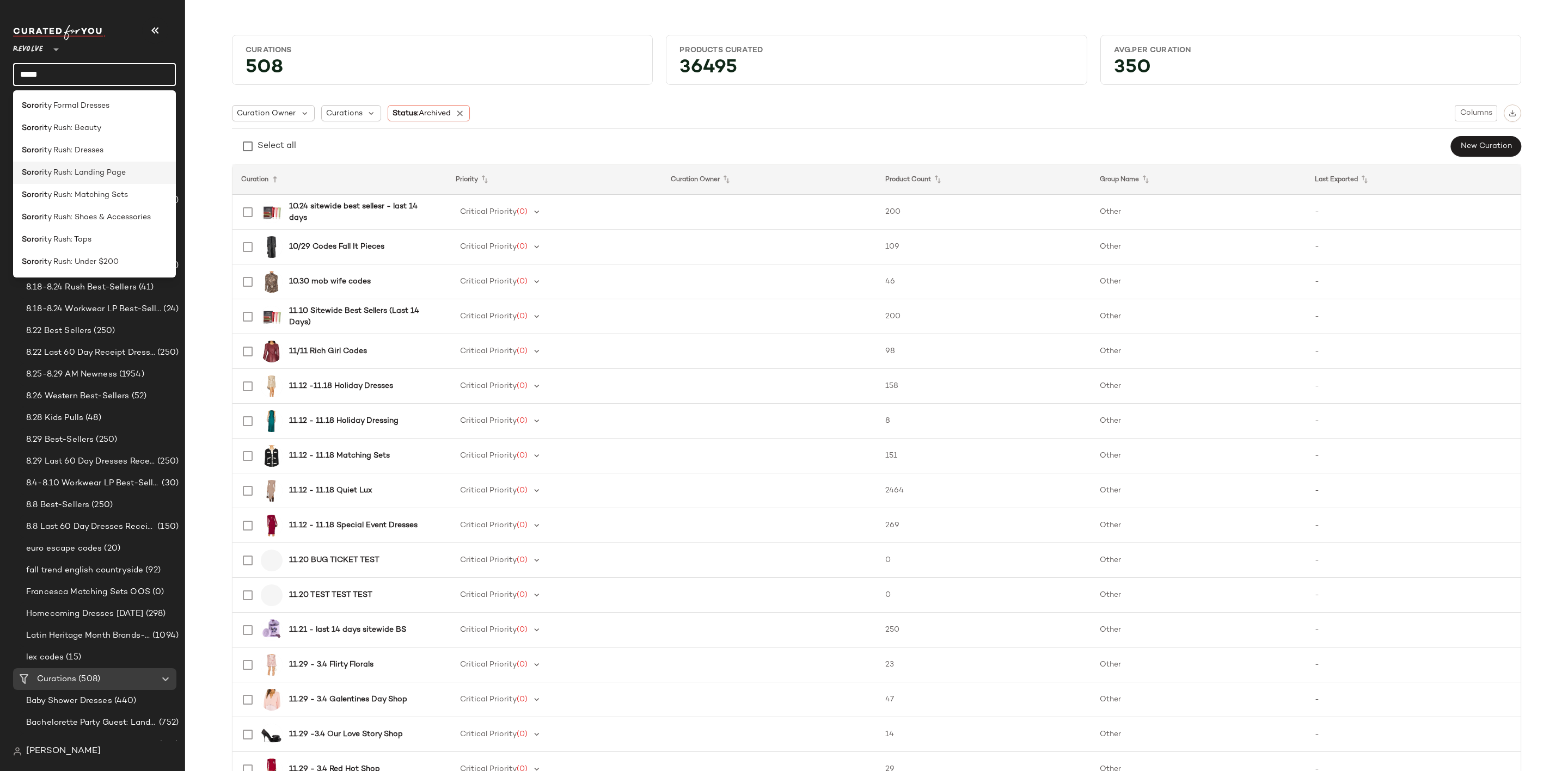
type input "*****"
click at [125, 170] on div "Soror ity Rush: Landing Page" at bounding box center [94, 172] width 146 height 11
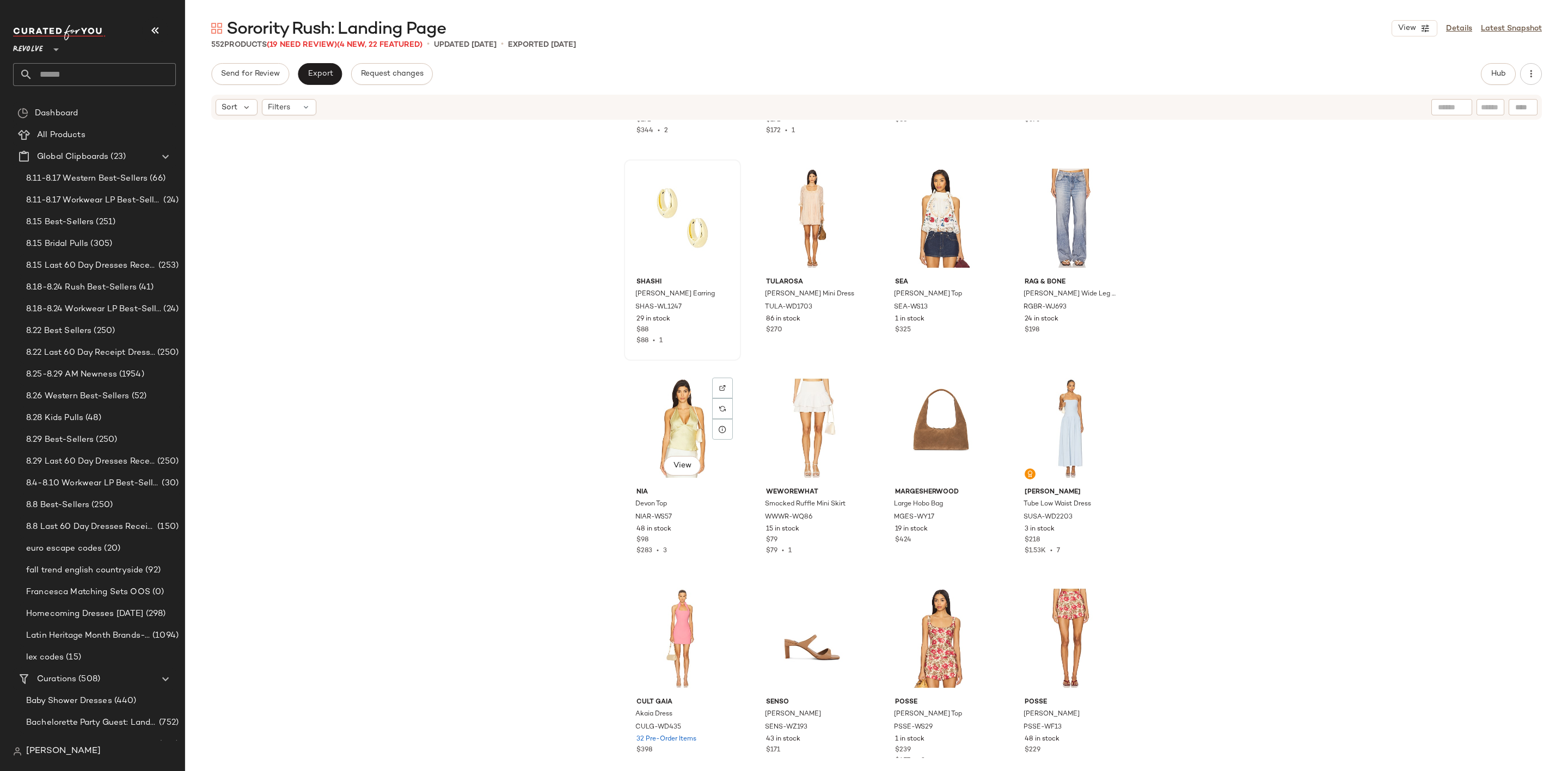
scroll to position [4988, 0]
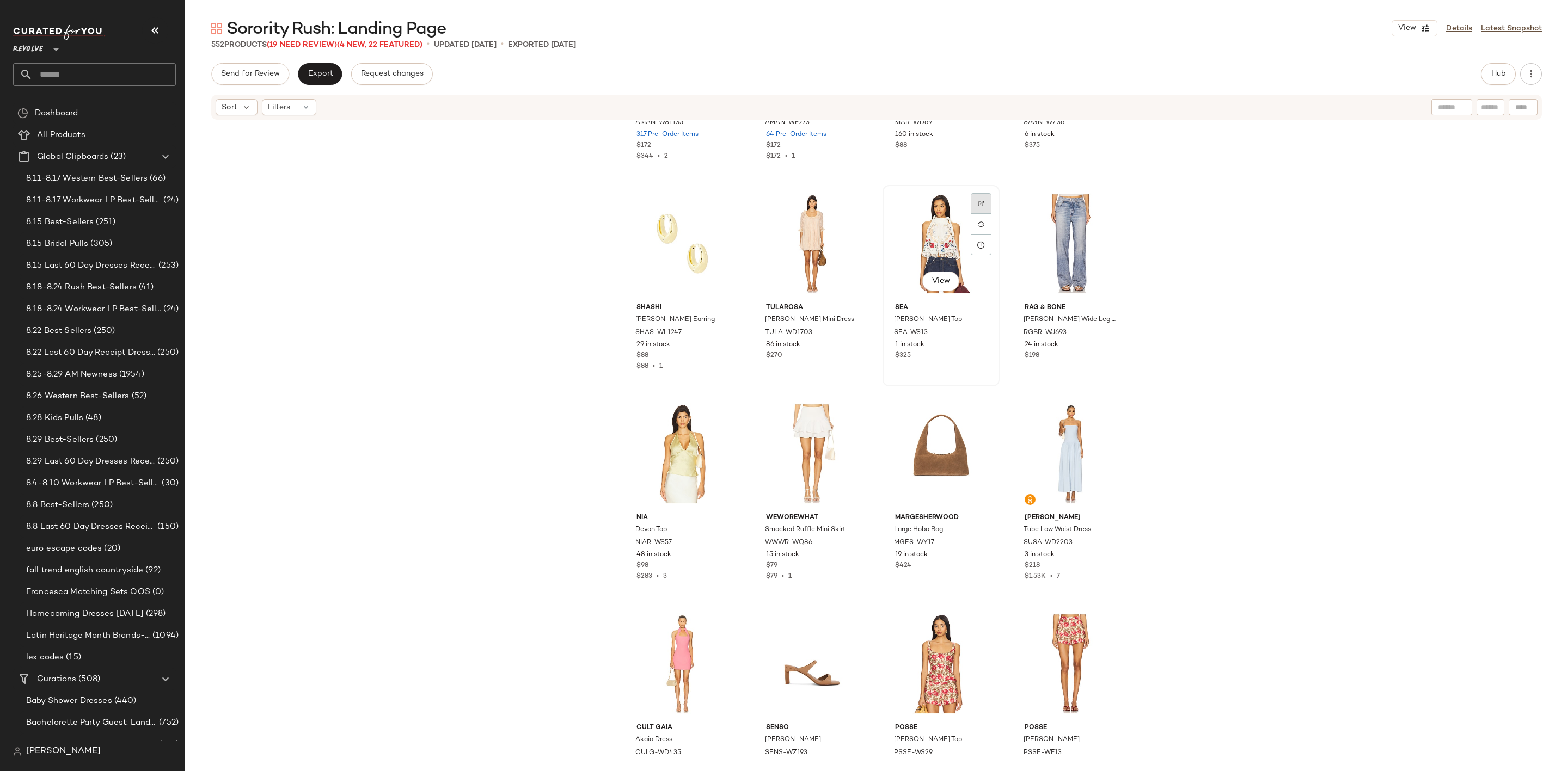
click at [978, 201] on img at bounding box center [981, 204] width 7 height 7
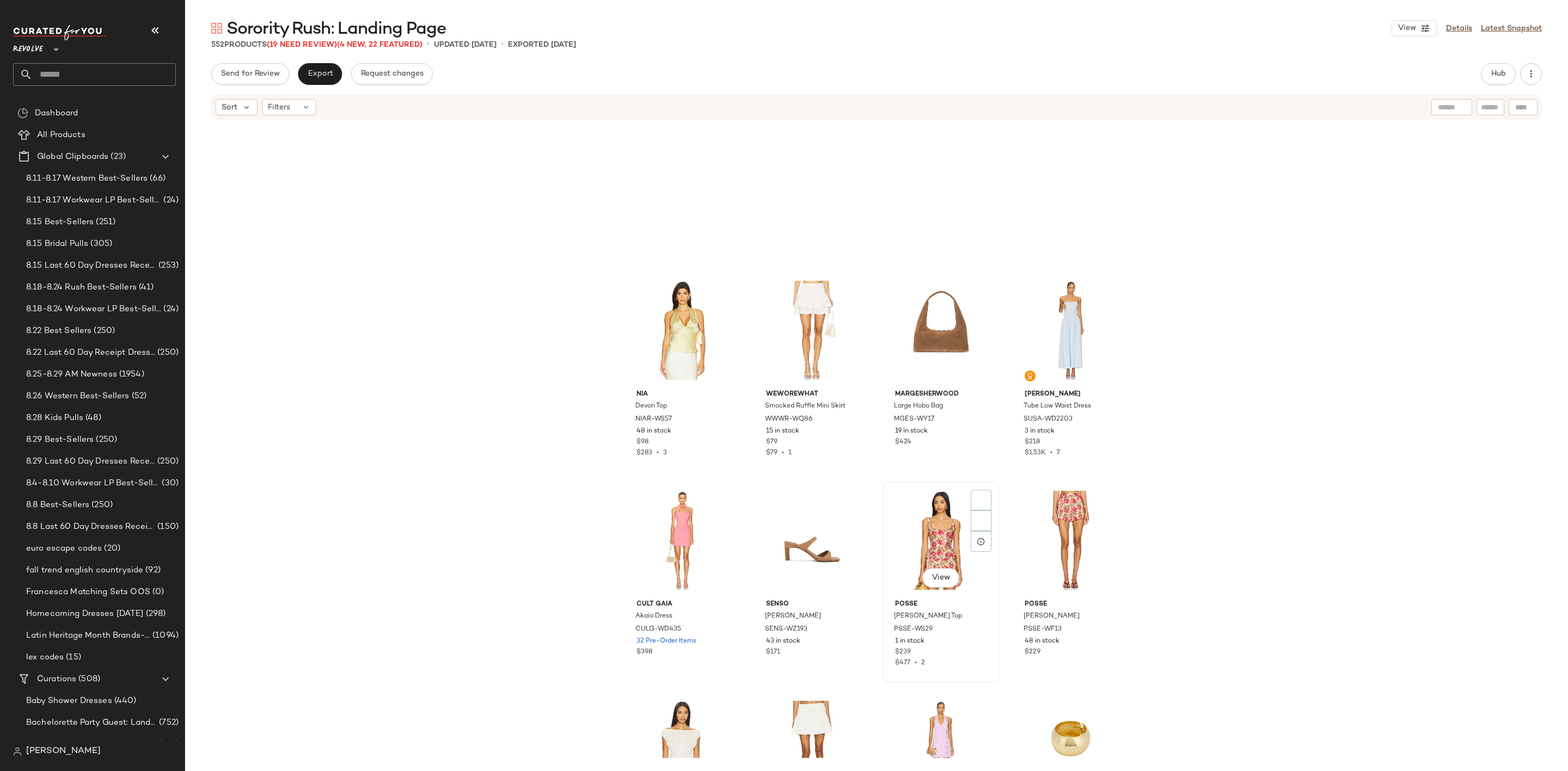
scroll to position [5314, 0]
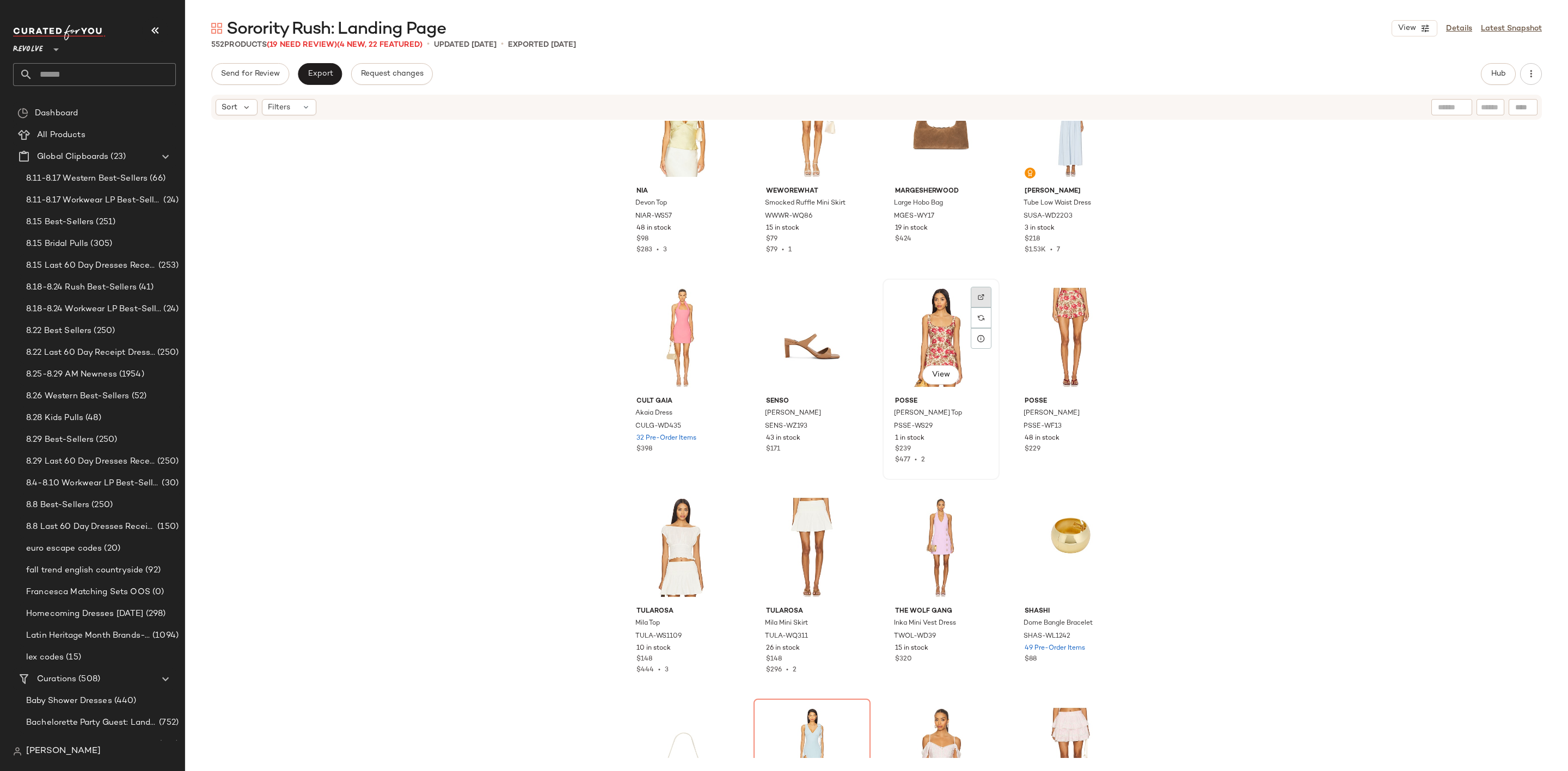
click at [978, 294] on img at bounding box center [981, 297] width 7 height 7
click at [94, 77] on input "text" at bounding box center [104, 74] width 143 height 23
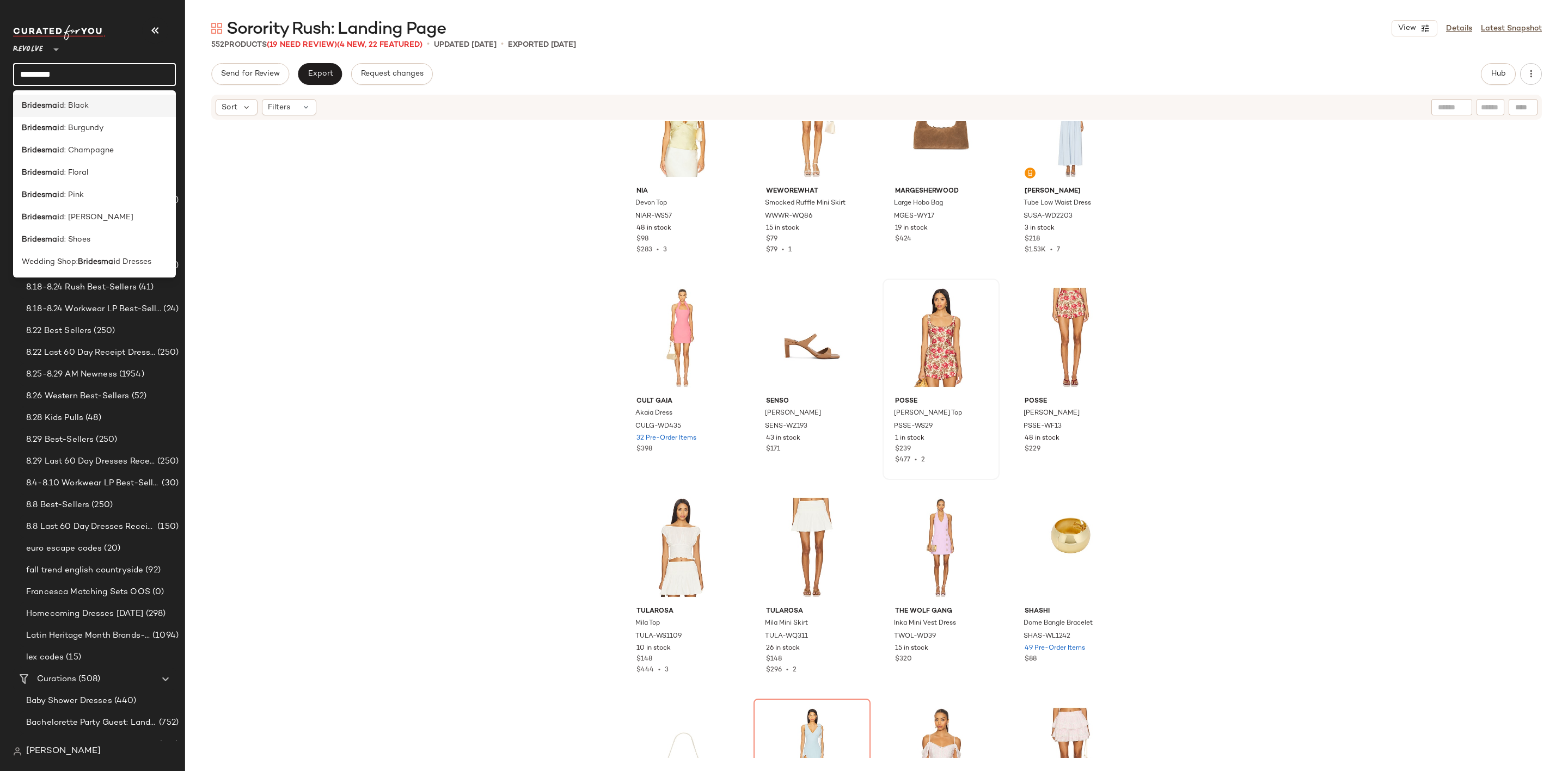
type input "*********"
click at [135, 105] on div "Bridesmai d: Black" at bounding box center [94, 105] width 146 height 11
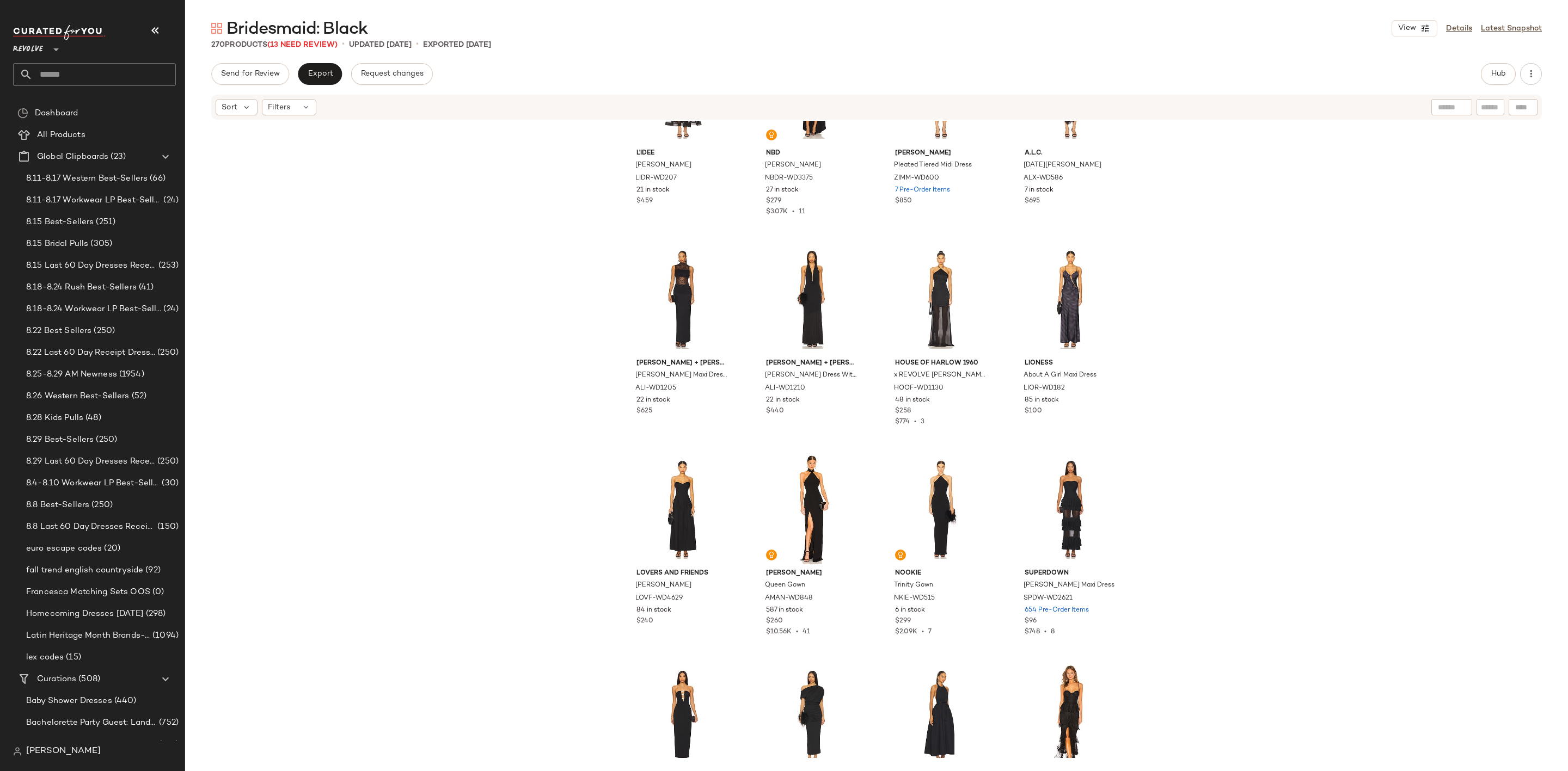
scroll to position [1560, 0]
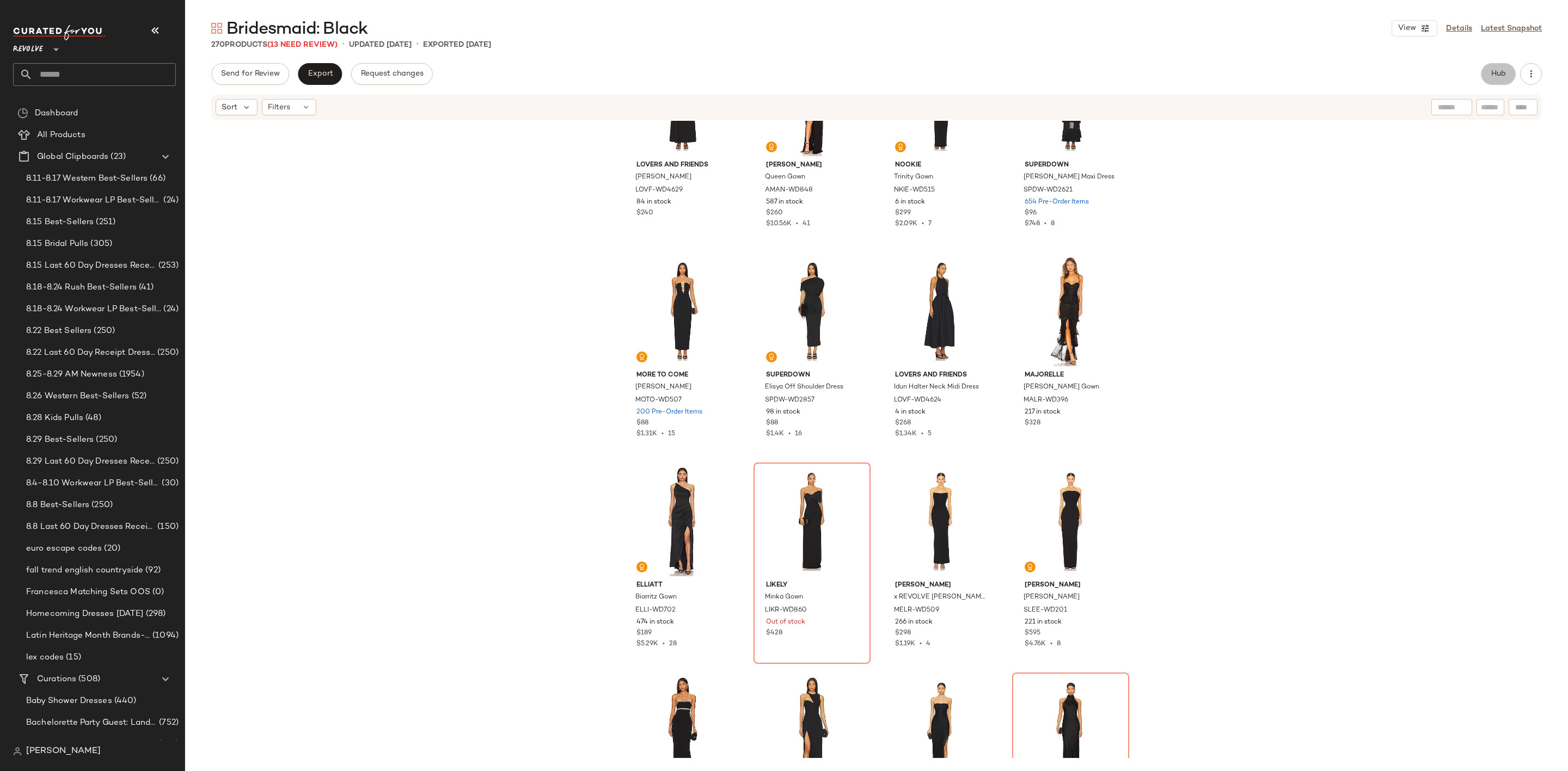
click at [1493, 72] on span "Hub" at bounding box center [1498, 74] width 16 height 9
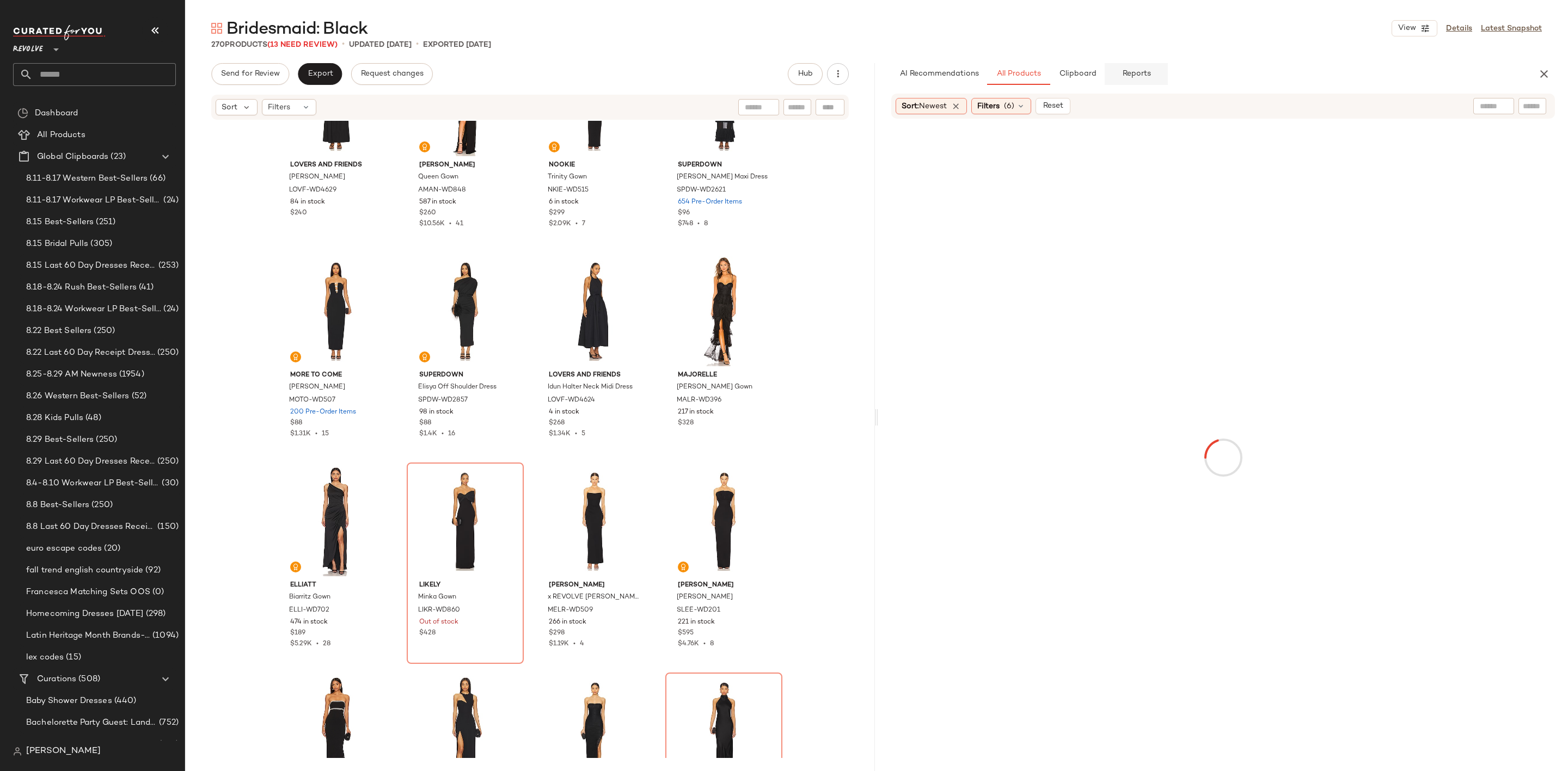
click at [959, 67] on button "AI Recommendations" at bounding box center [939, 74] width 96 height 22
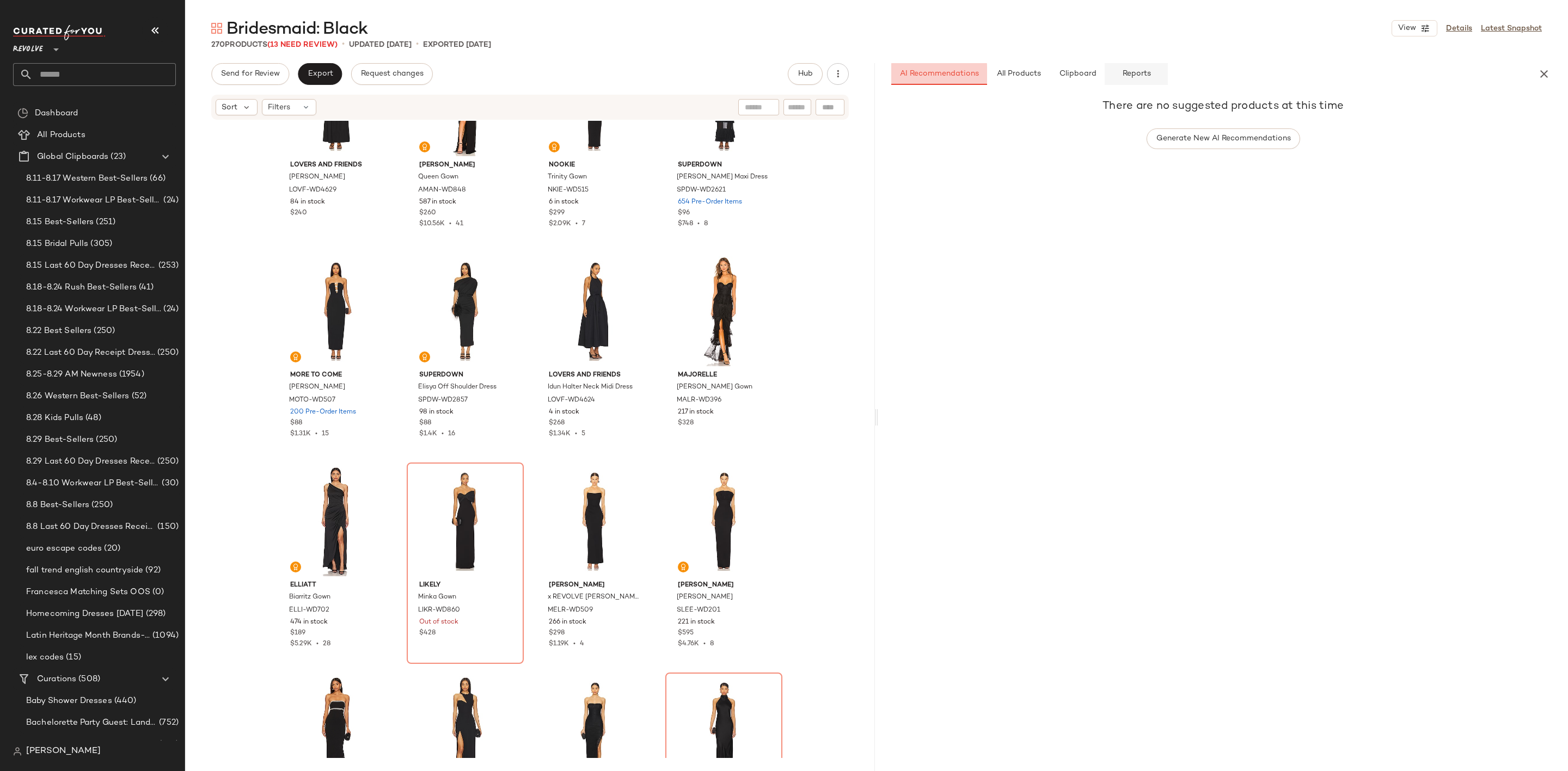
click at [1133, 72] on span "Reports" at bounding box center [1135, 74] width 29 height 9
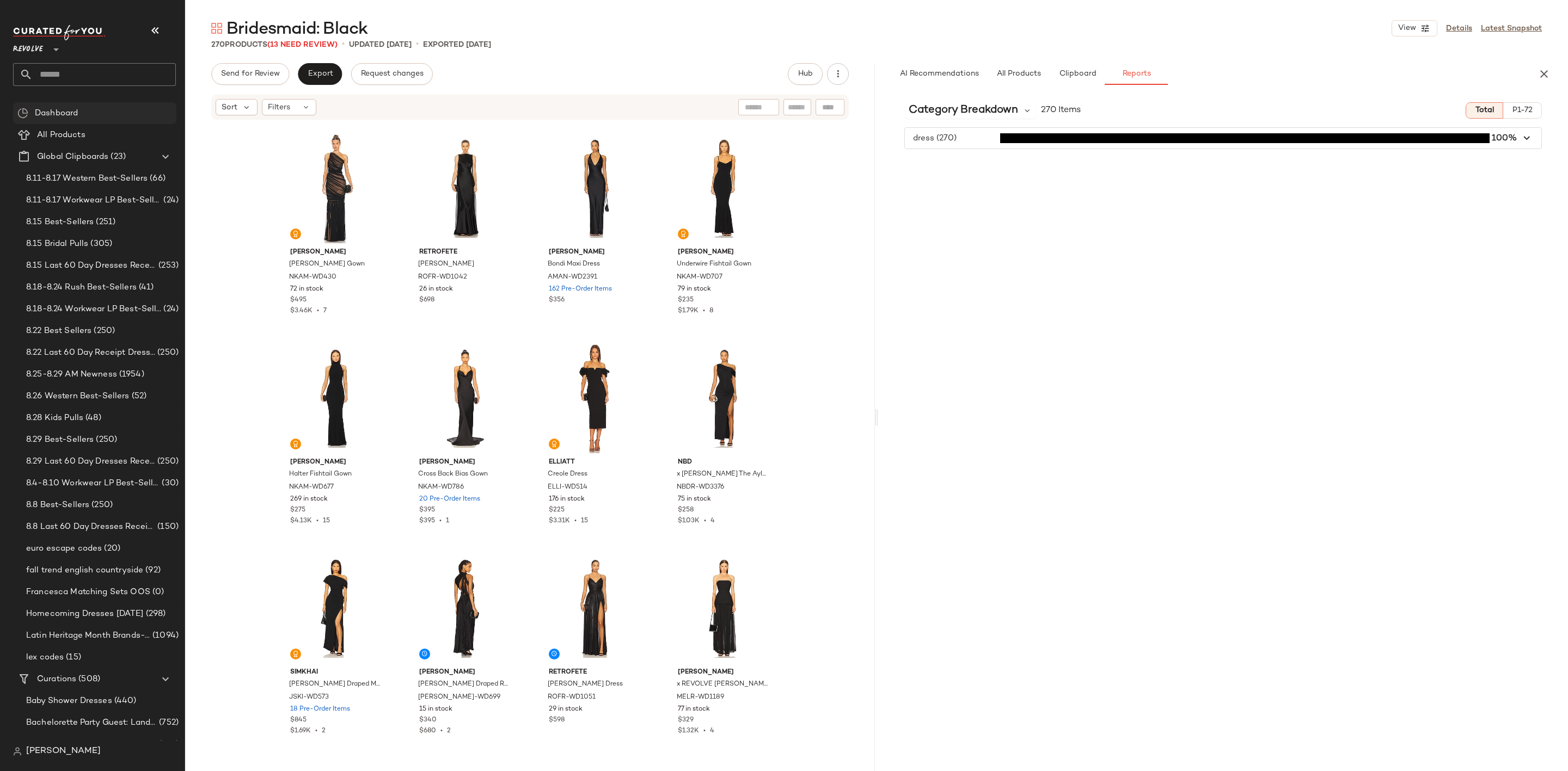
scroll to position [163, 0]
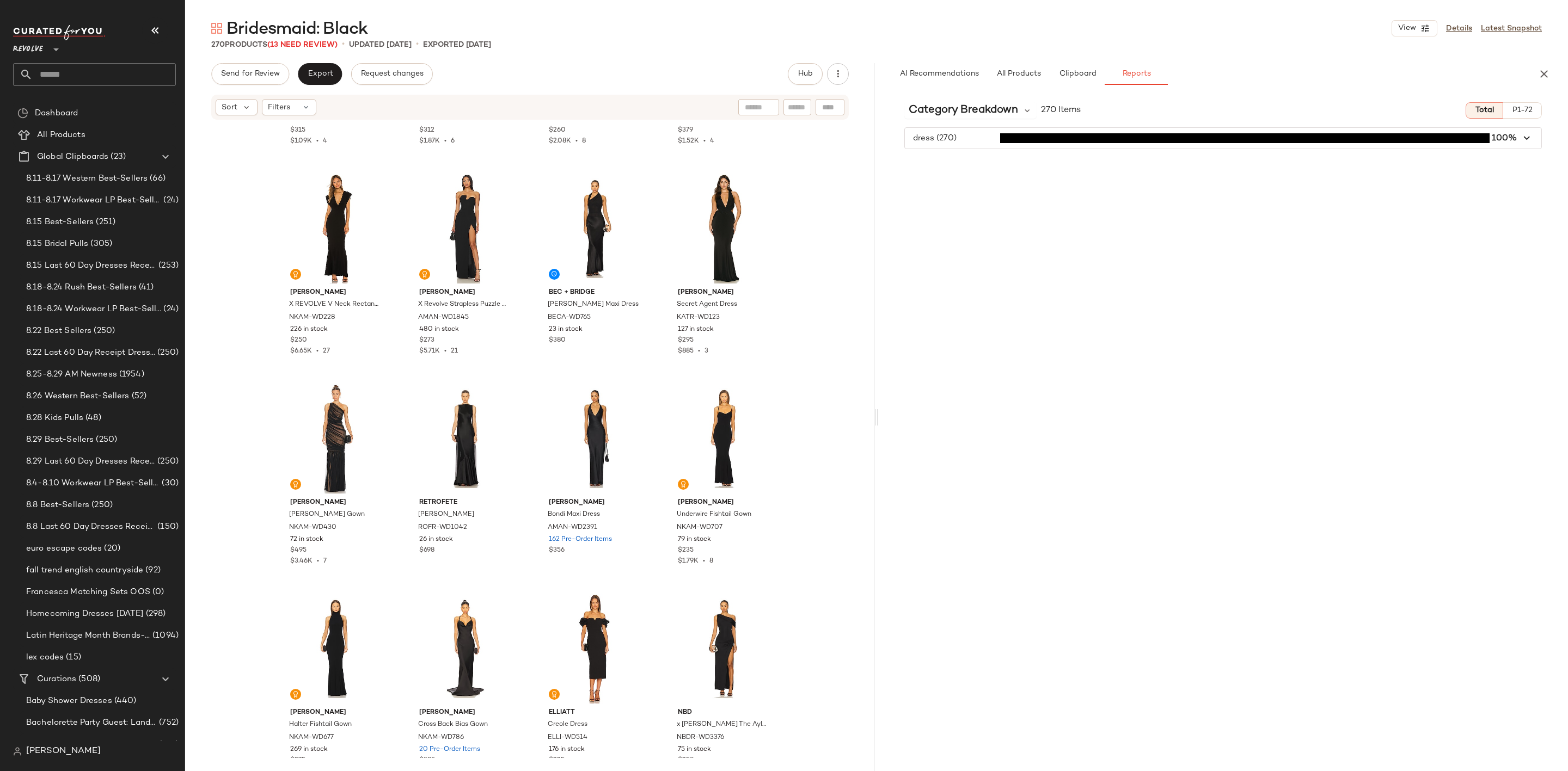
click at [127, 62] on div "Revolve **" at bounding box center [94, 56] width 163 height 61
click at [121, 71] on input "text" at bounding box center [104, 74] width 143 height 23
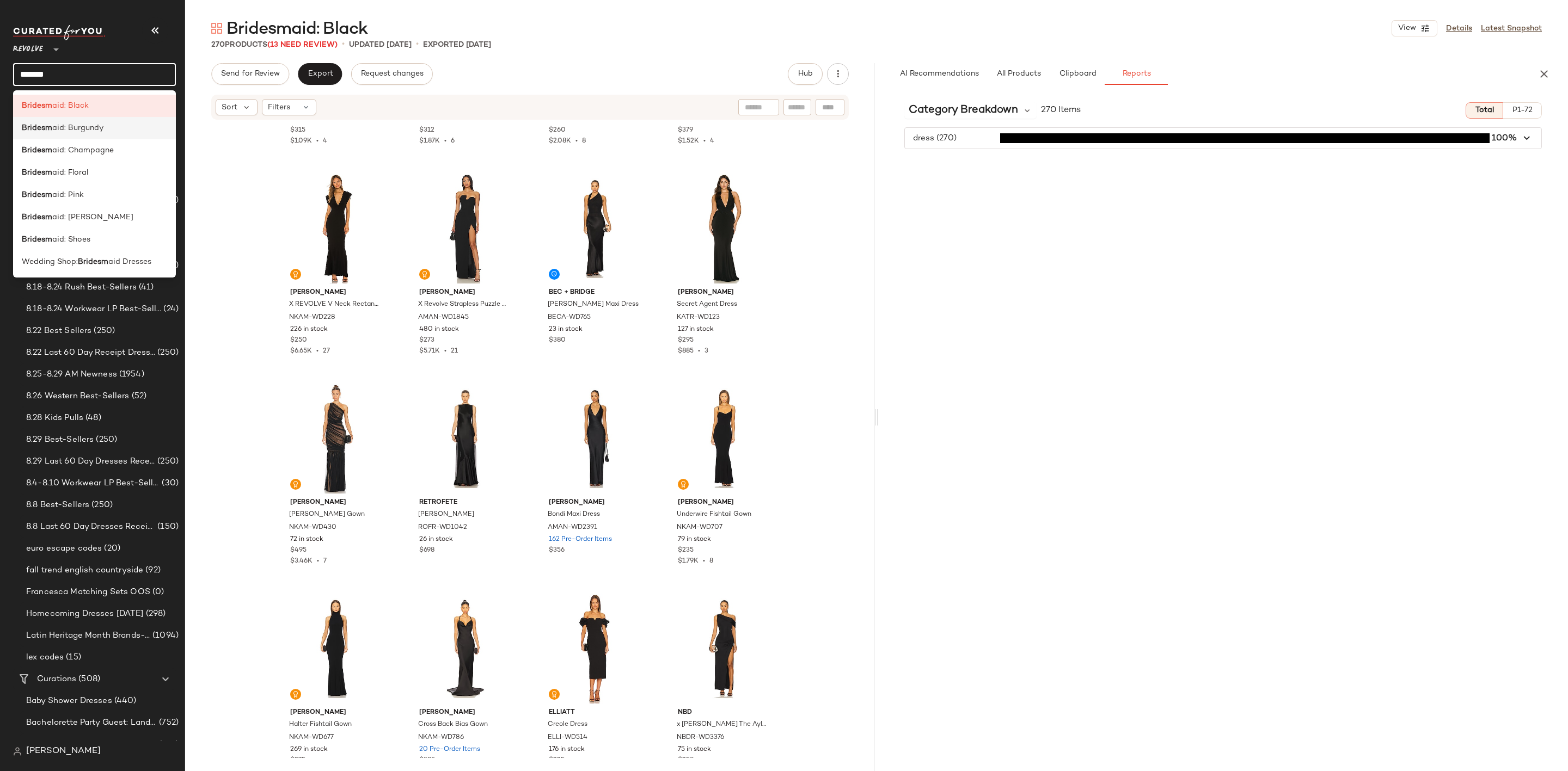
type input "*******"
click at [120, 131] on div "Bridesm aid: Burgundy" at bounding box center [94, 128] width 146 height 11
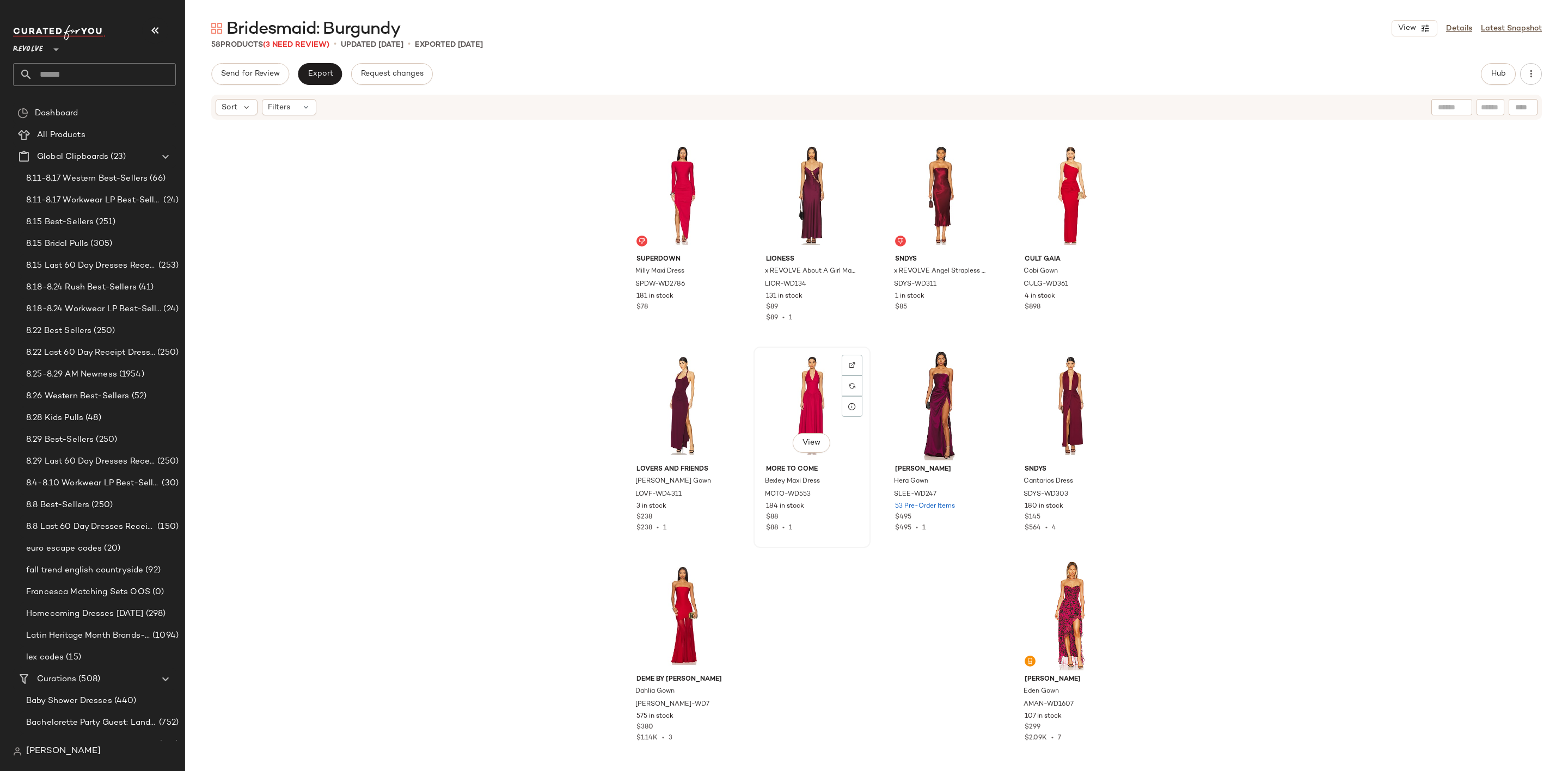
scroll to position [2189, 0]
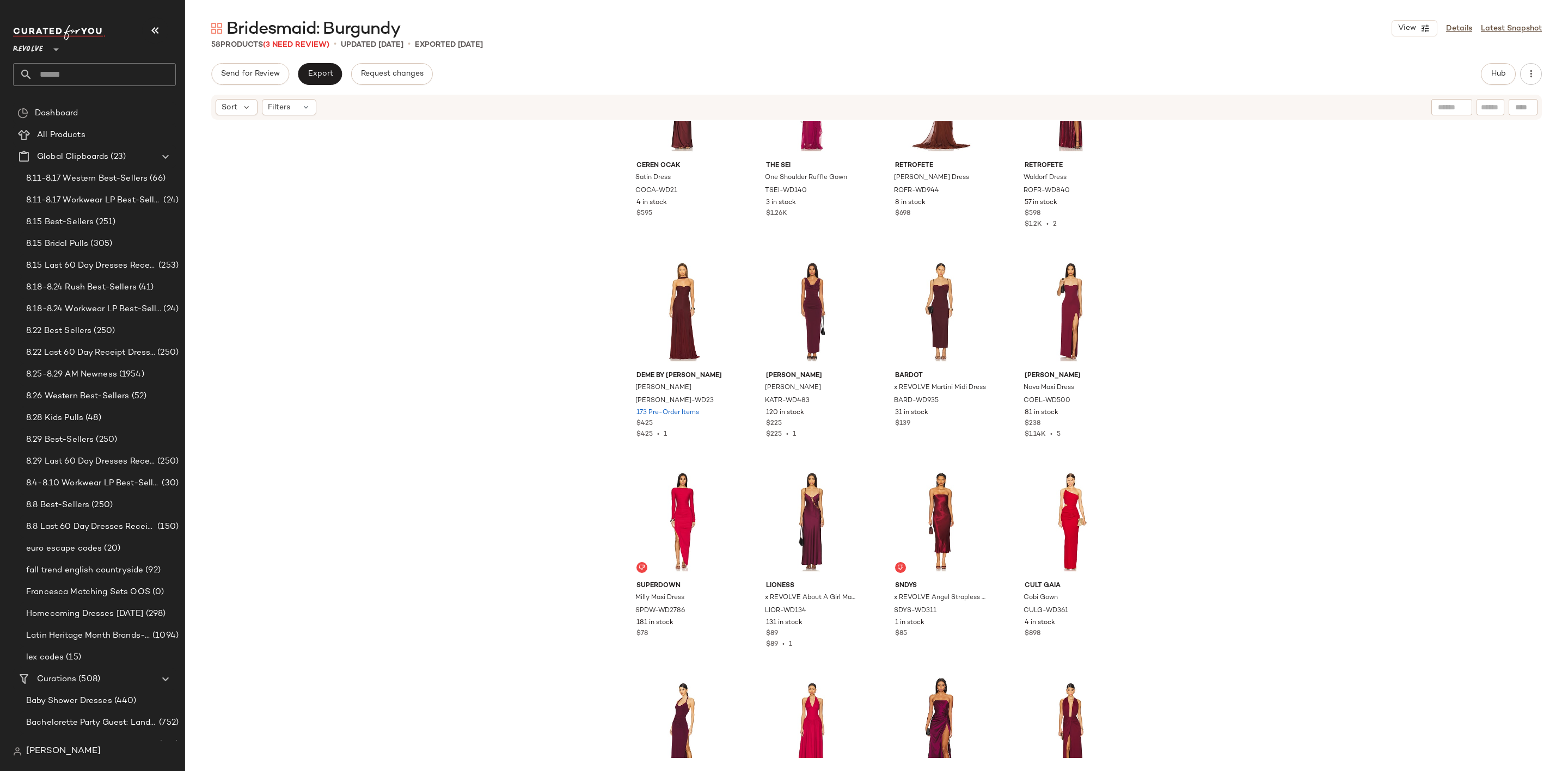
click at [60, 66] on input "text" at bounding box center [104, 74] width 143 height 23
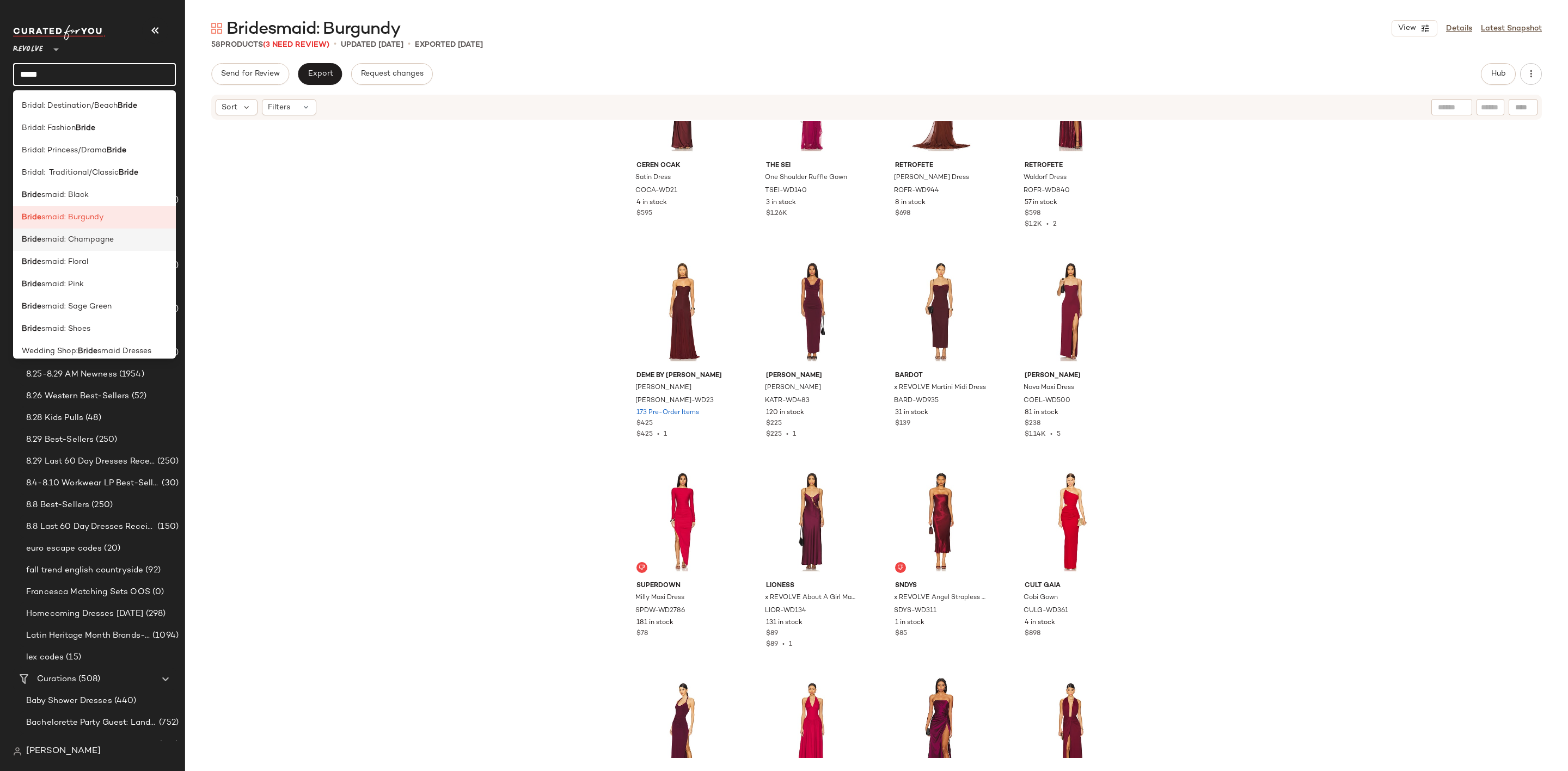
type input "*****"
click at [95, 241] on span "smaid: Champagne" at bounding box center [77, 239] width 72 height 11
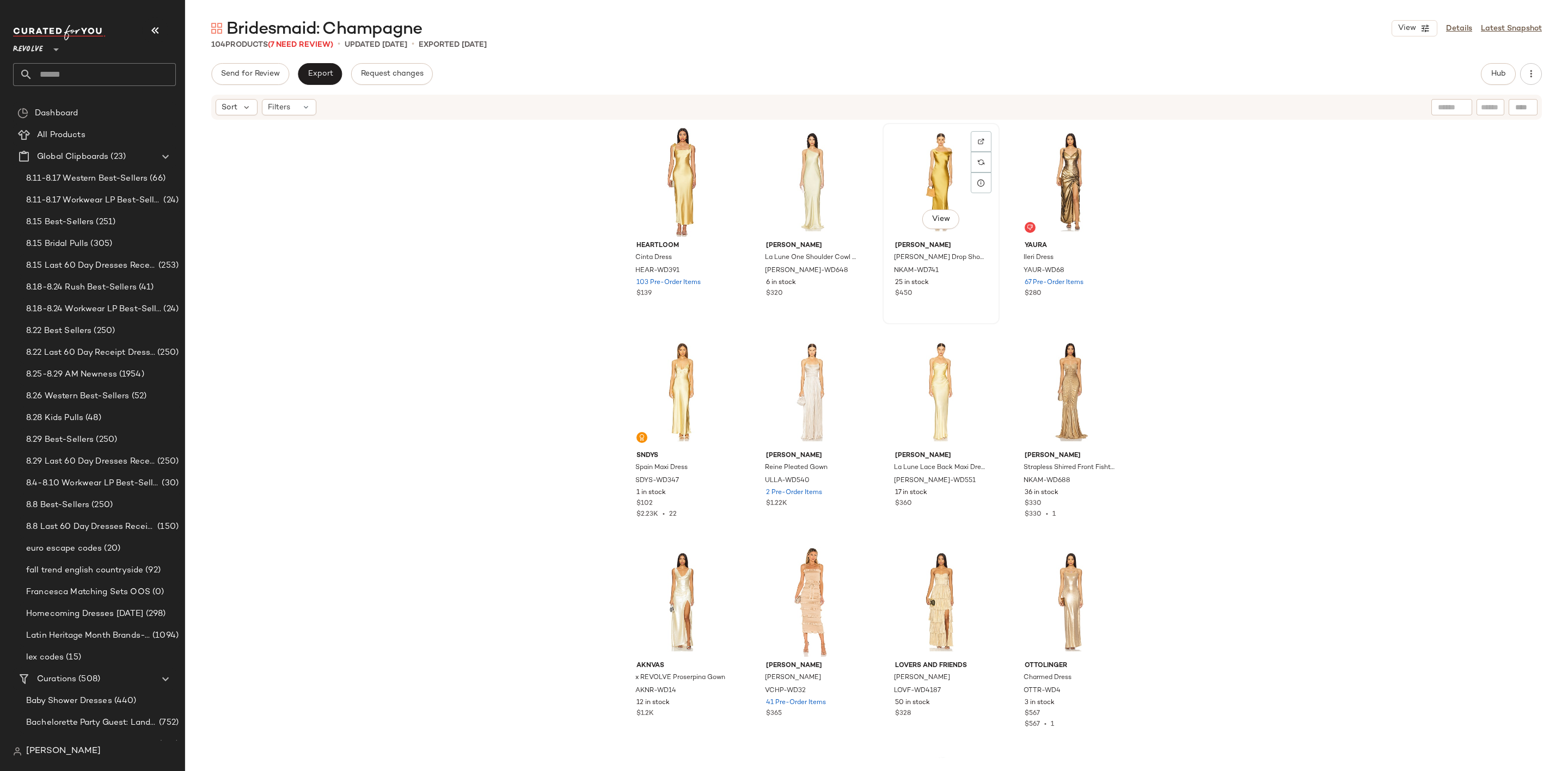
click at [943, 157] on div "View" at bounding box center [941, 182] width 109 height 110
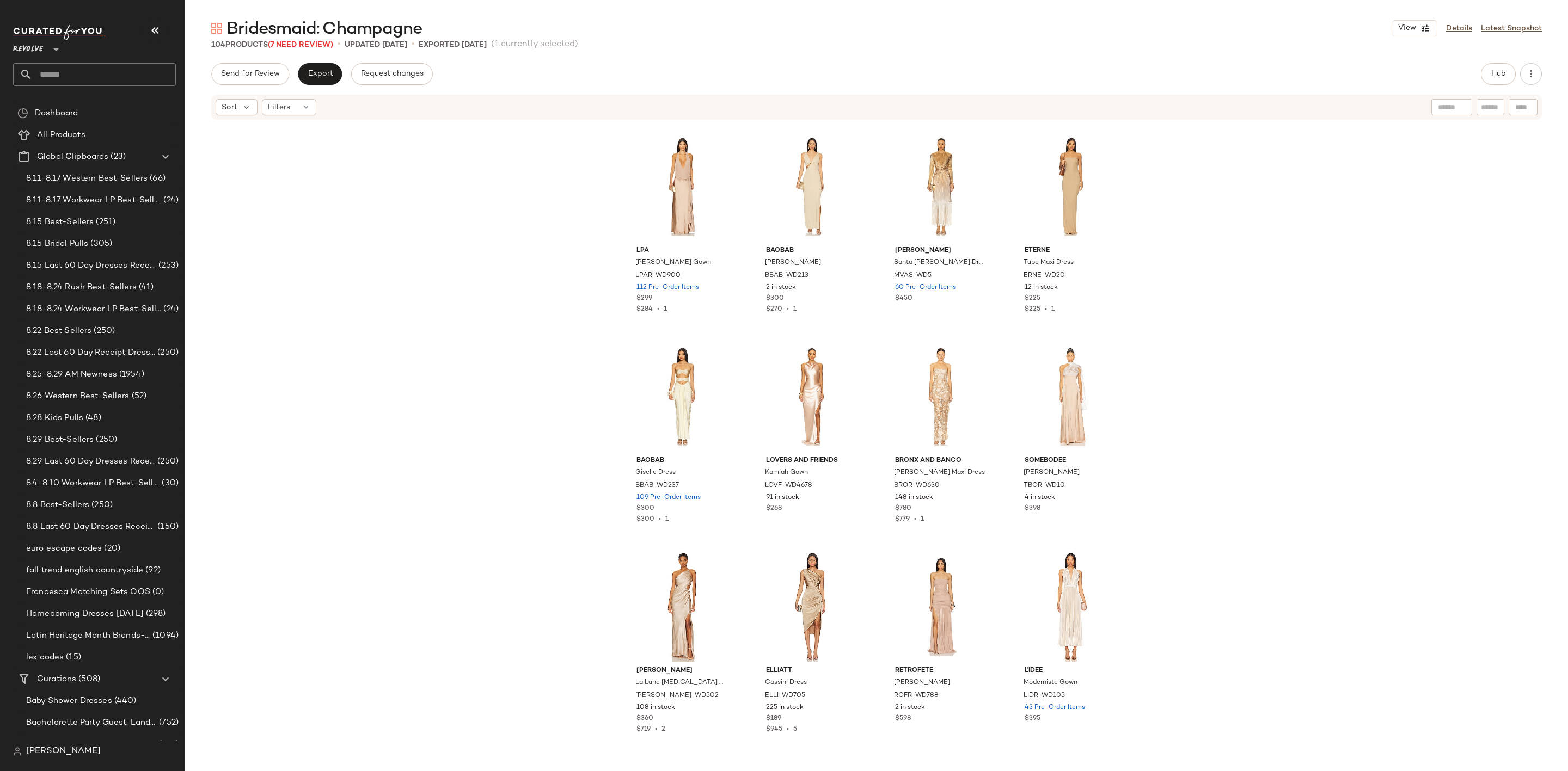
scroll to position [1804, 0]
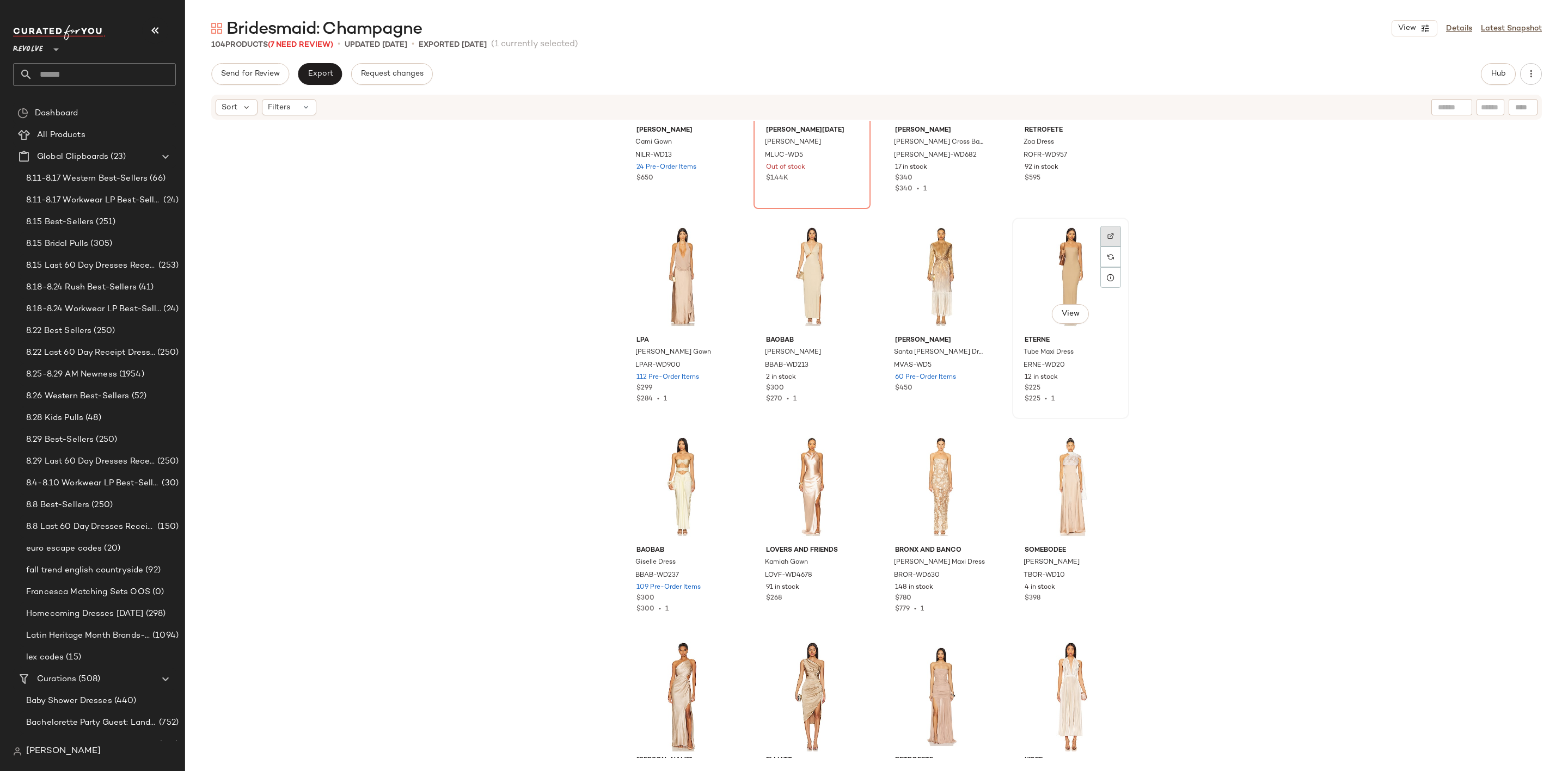
click at [1107, 233] on img at bounding box center [1110, 236] width 7 height 7
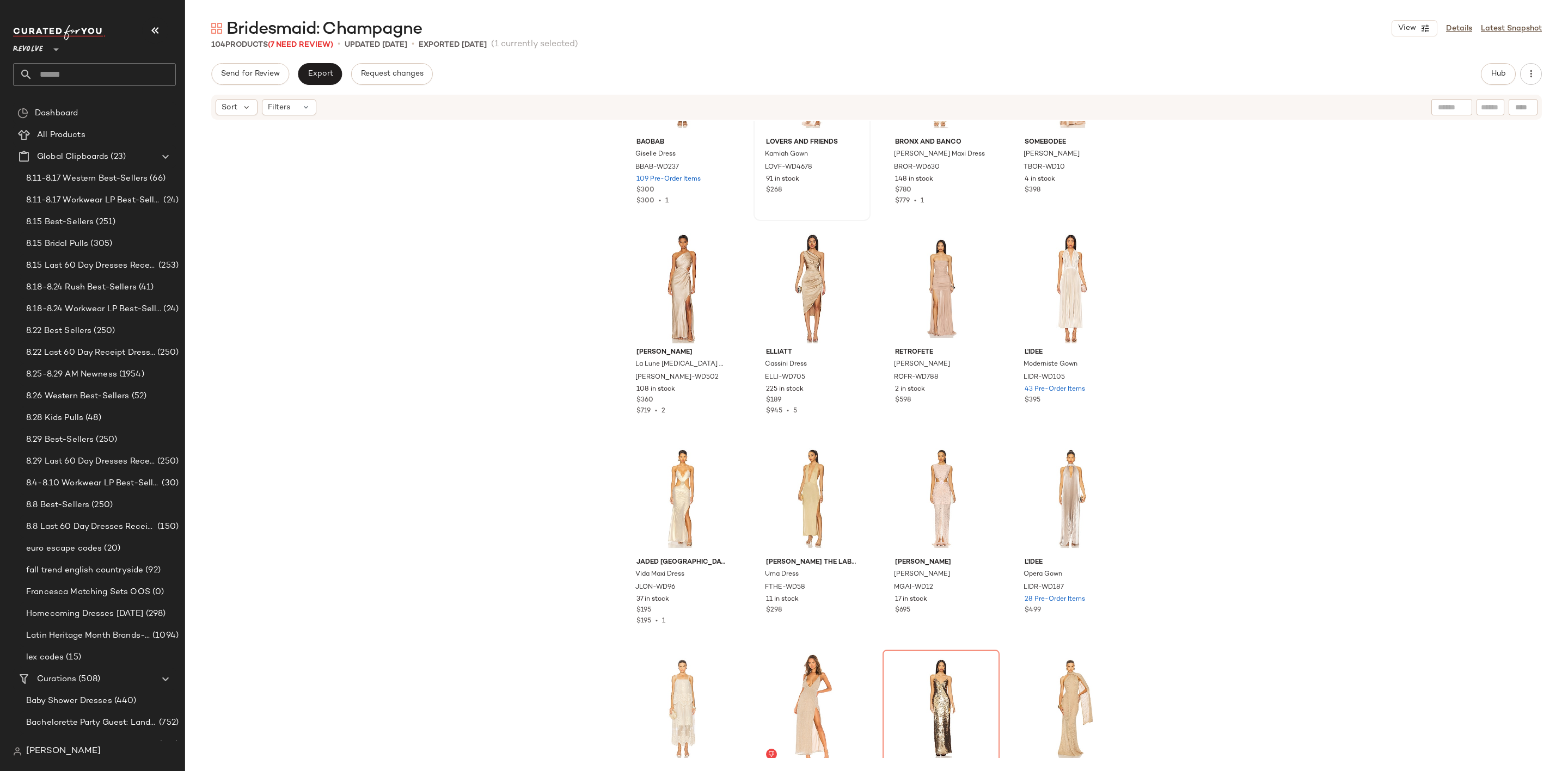
scroll to position [2457, 0]
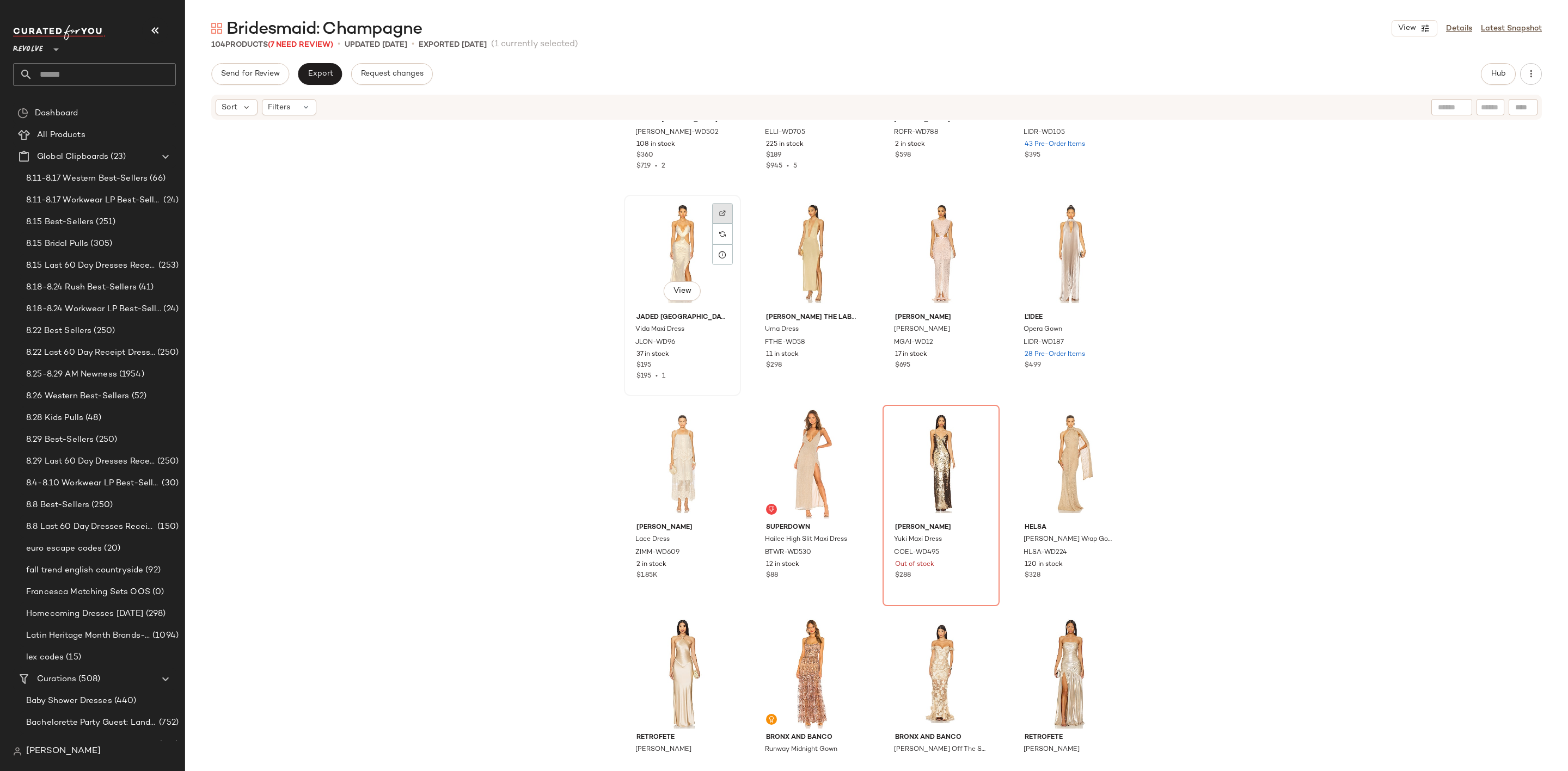
click at [719, 212] on img at bounding box center [722, 213] width 7 height 7
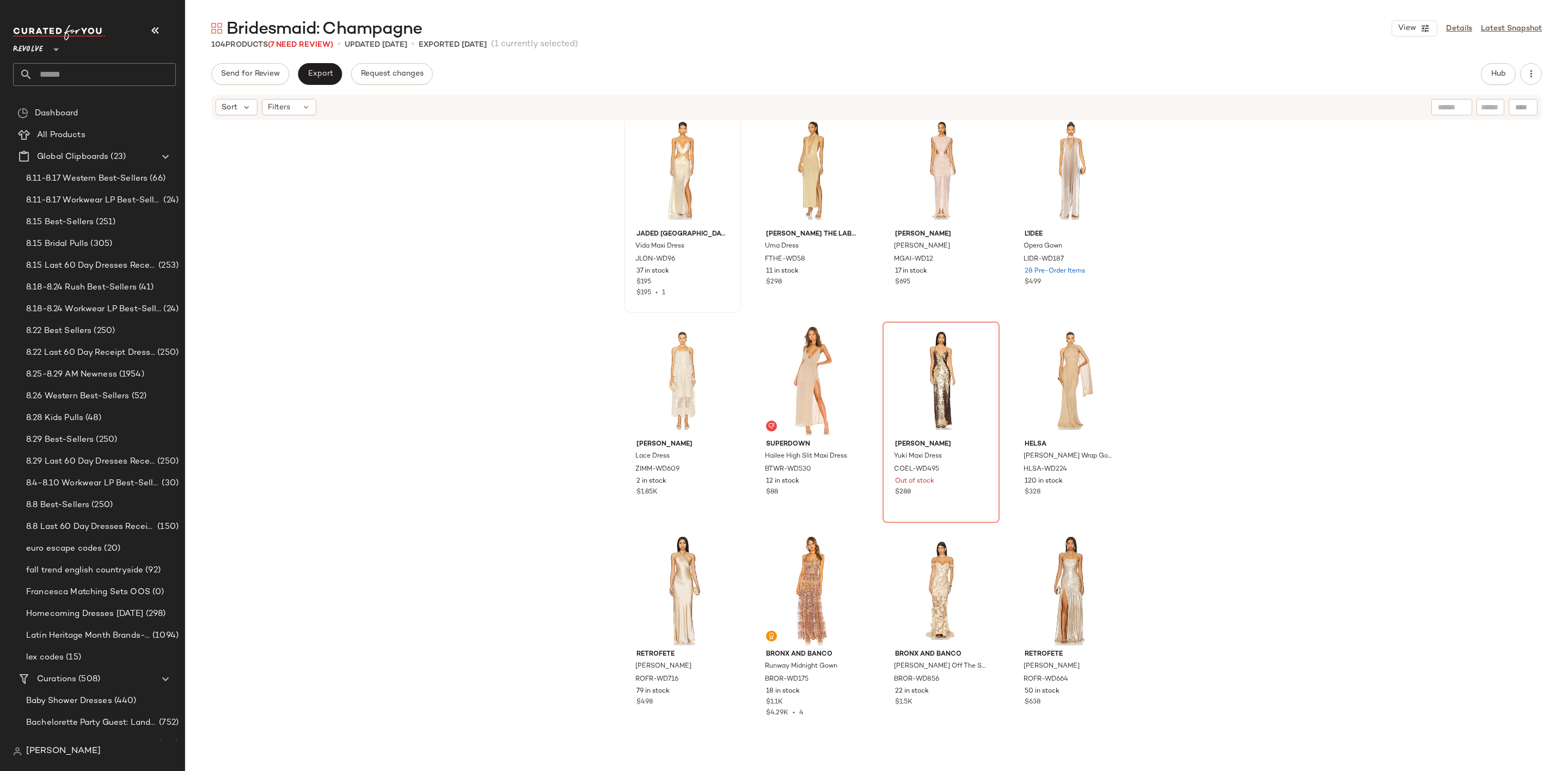
scroll to position [2702, 0]
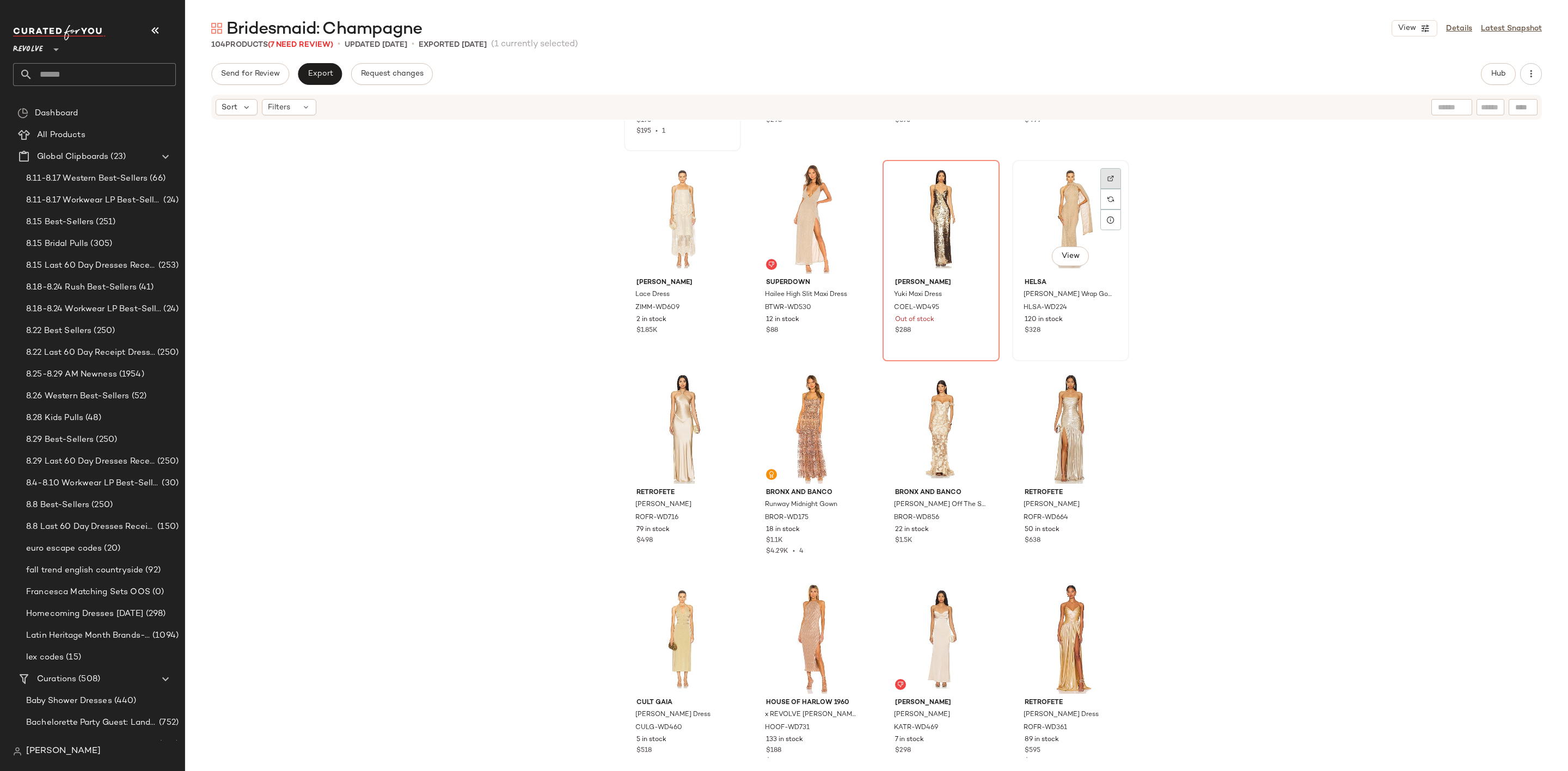
click at [1102, 189] on div at bounding box center [1111, 199] width 21 height 21
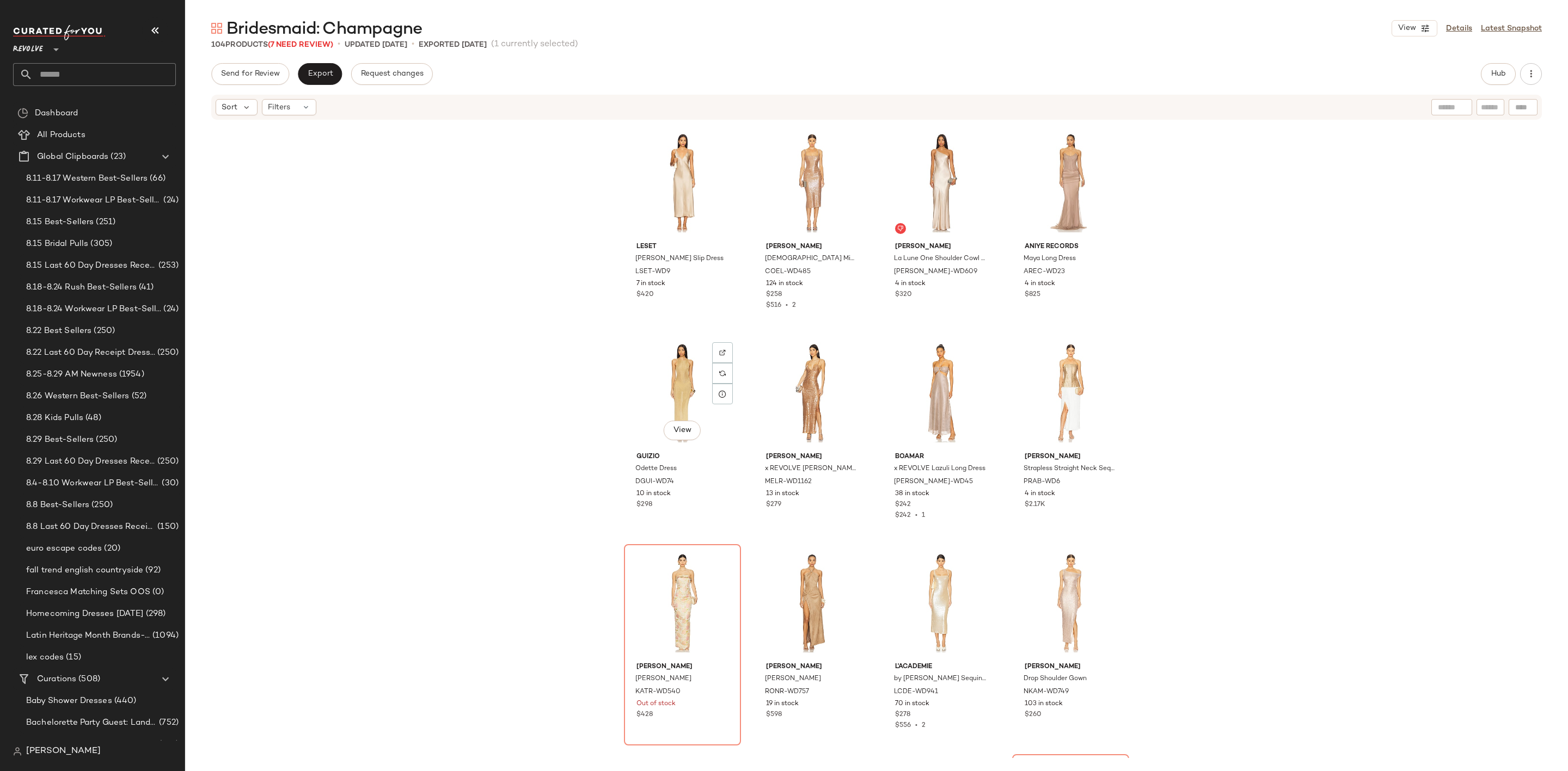
scroll to position [4171, 0]
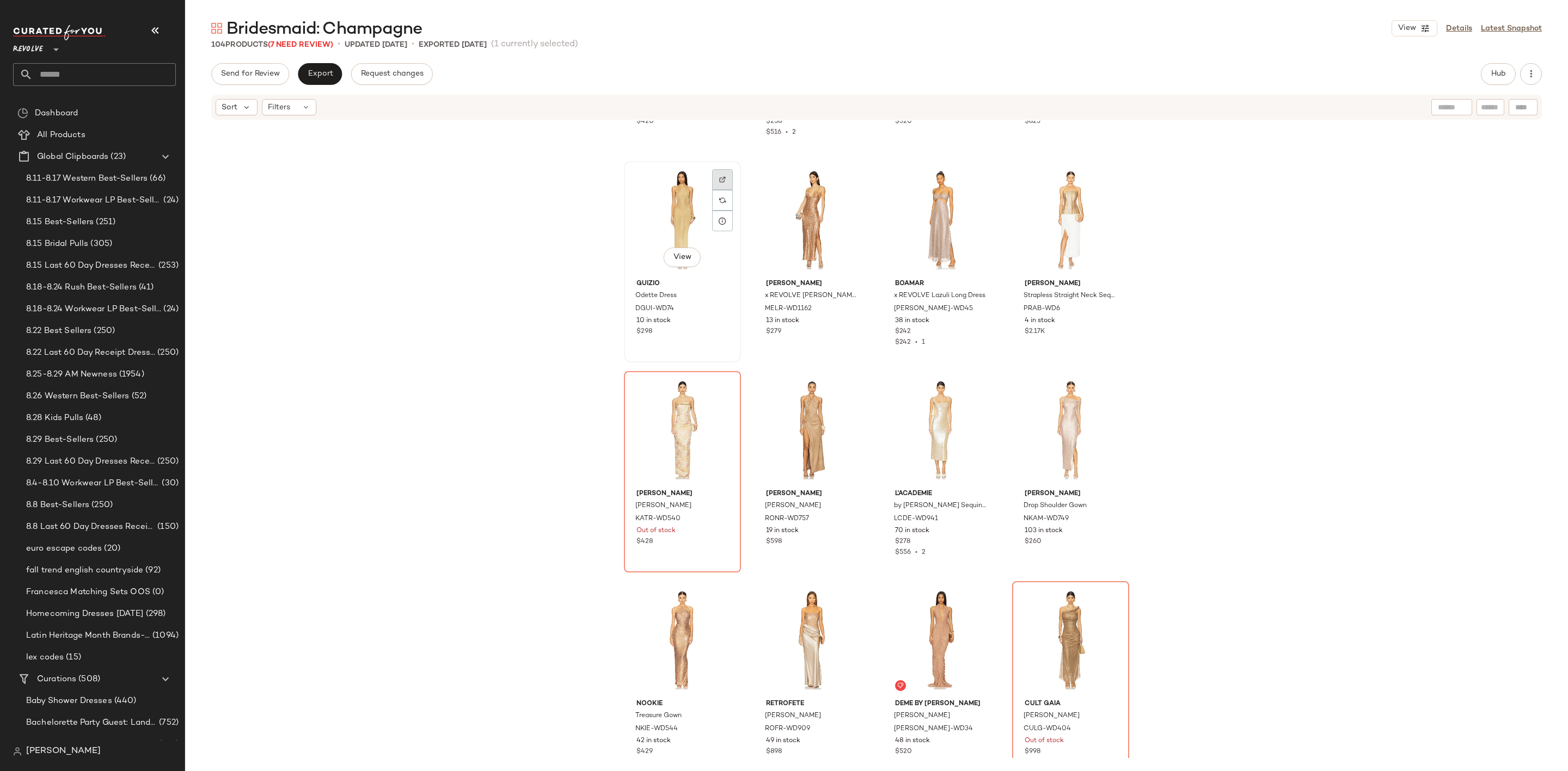
click at [722, 190] on div at bounding box center [722, 201] width 21 height 21
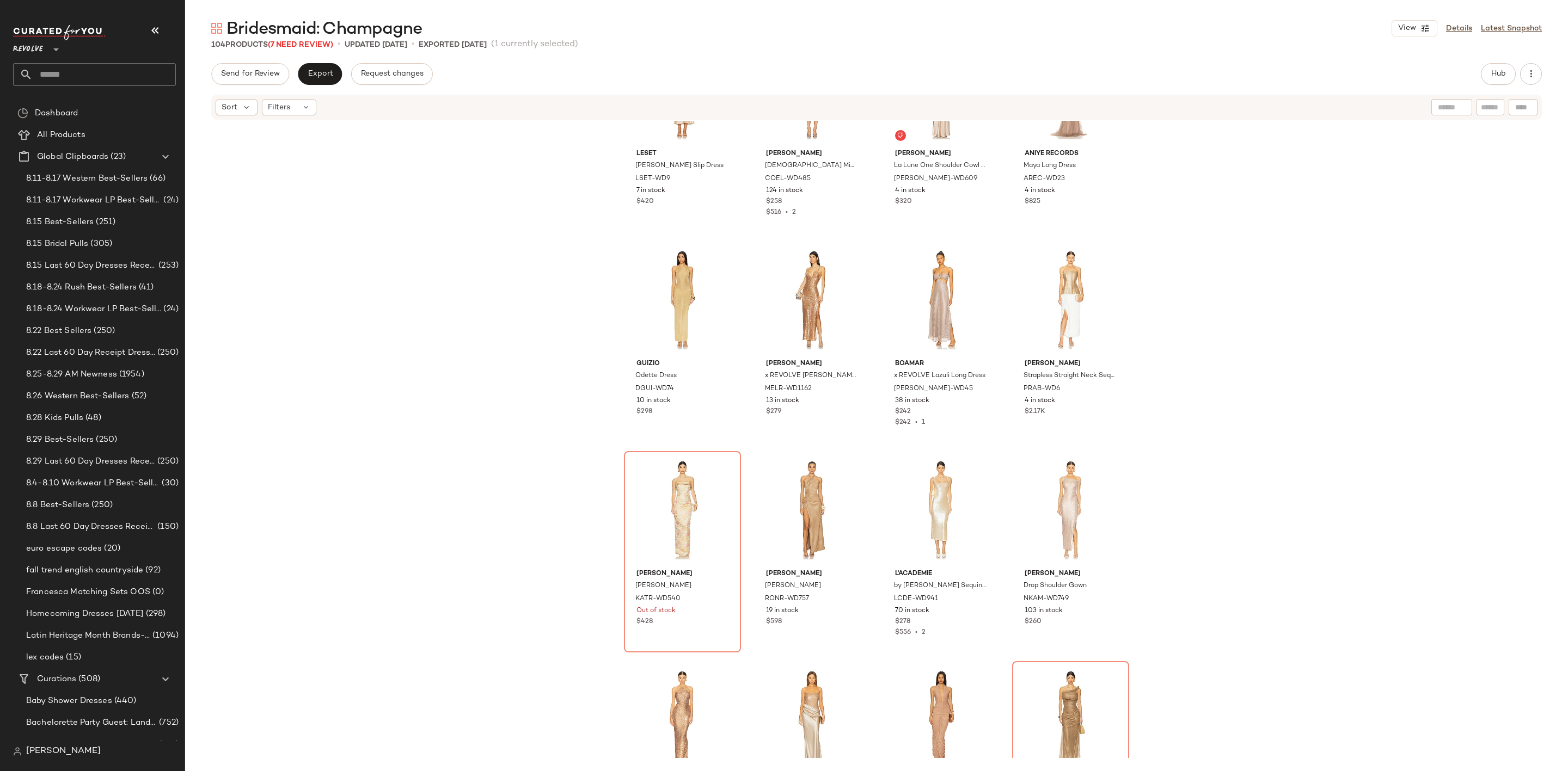
scroll to position [4090, 0]
click at [1488, 76] on button "Hub" at bounding box center [1498, 74] width 35 height 22
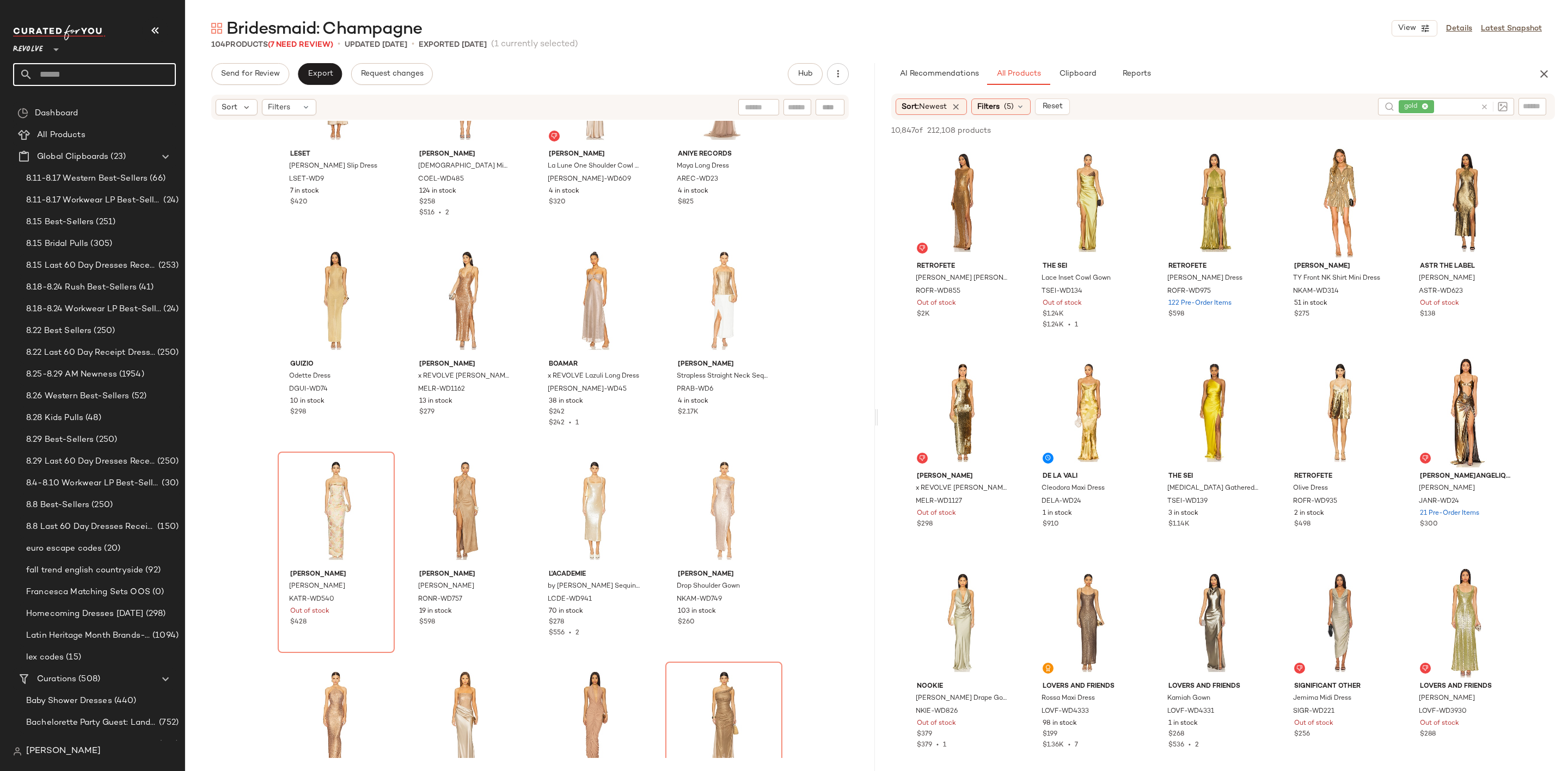
click at [60, 74] on input "text" at bounding box center [104, 74] width 143 height 23
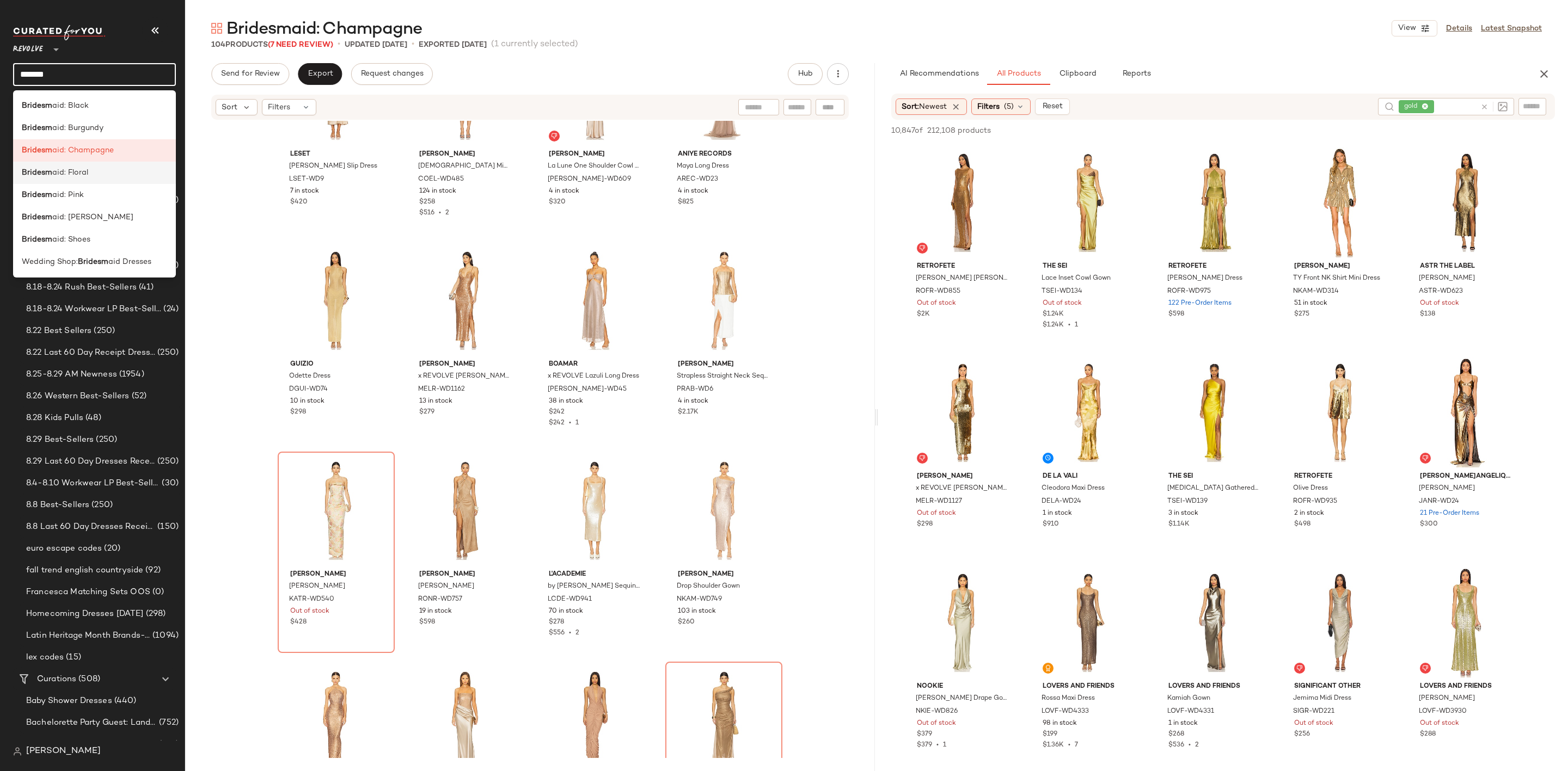
type input "*******"
click at [95, 172] on div "Bridesm aid: Floral" at bounding box center [94, 172] width 146 height 11
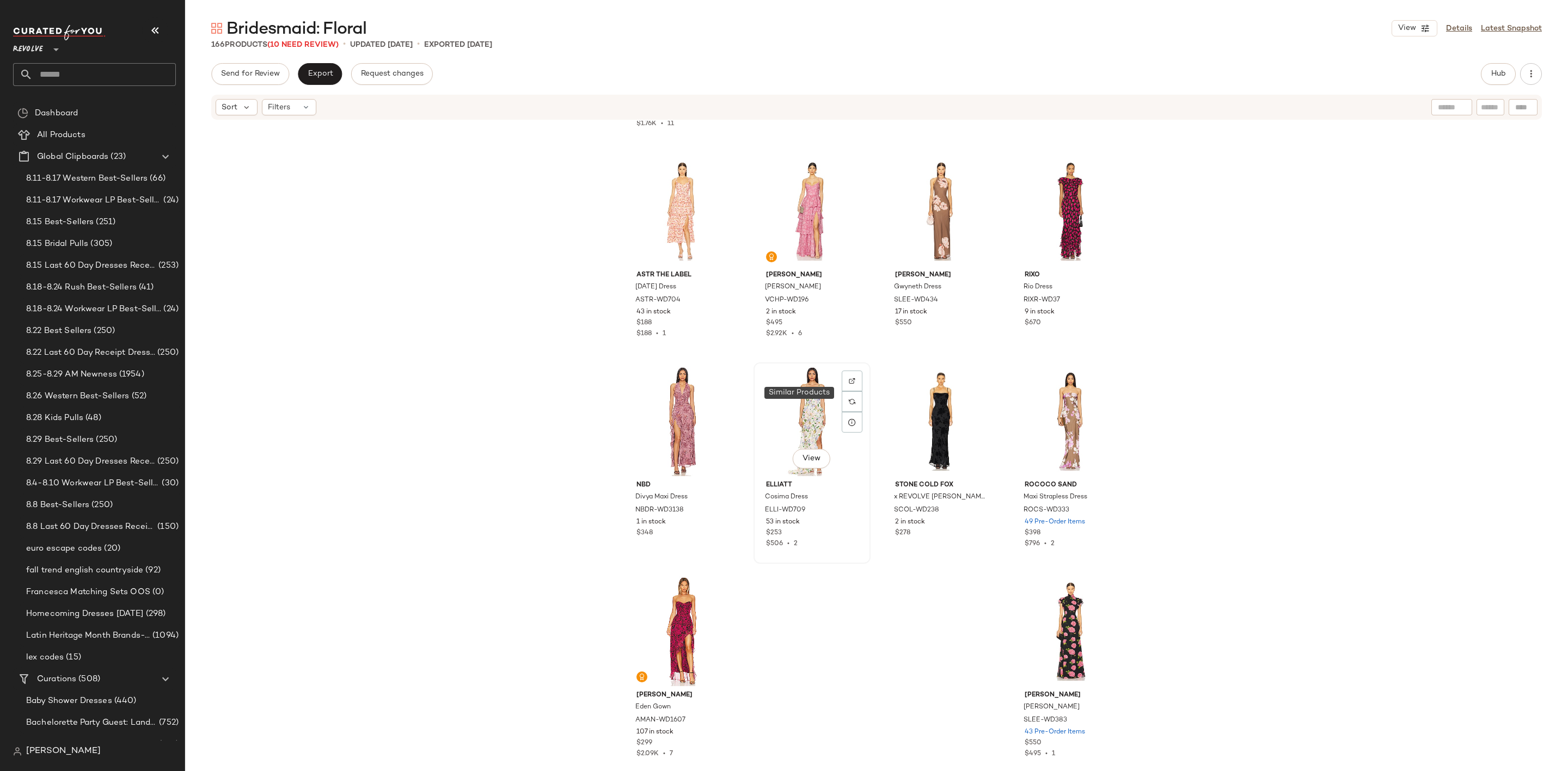
scroll to position [8186, 0]
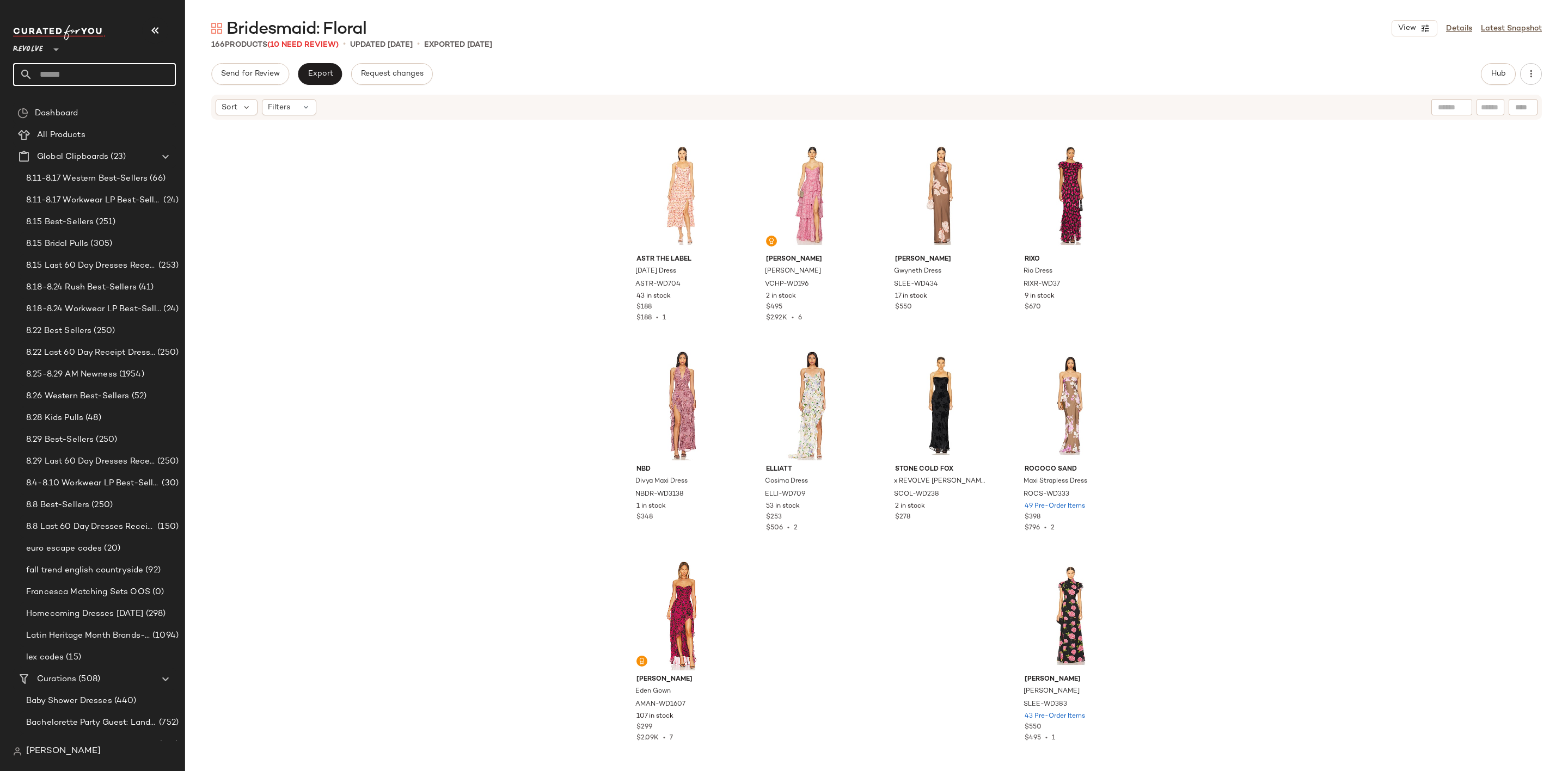
click at [97, 67] on input "text" at bounding box center [104, 74] width 143 height 23
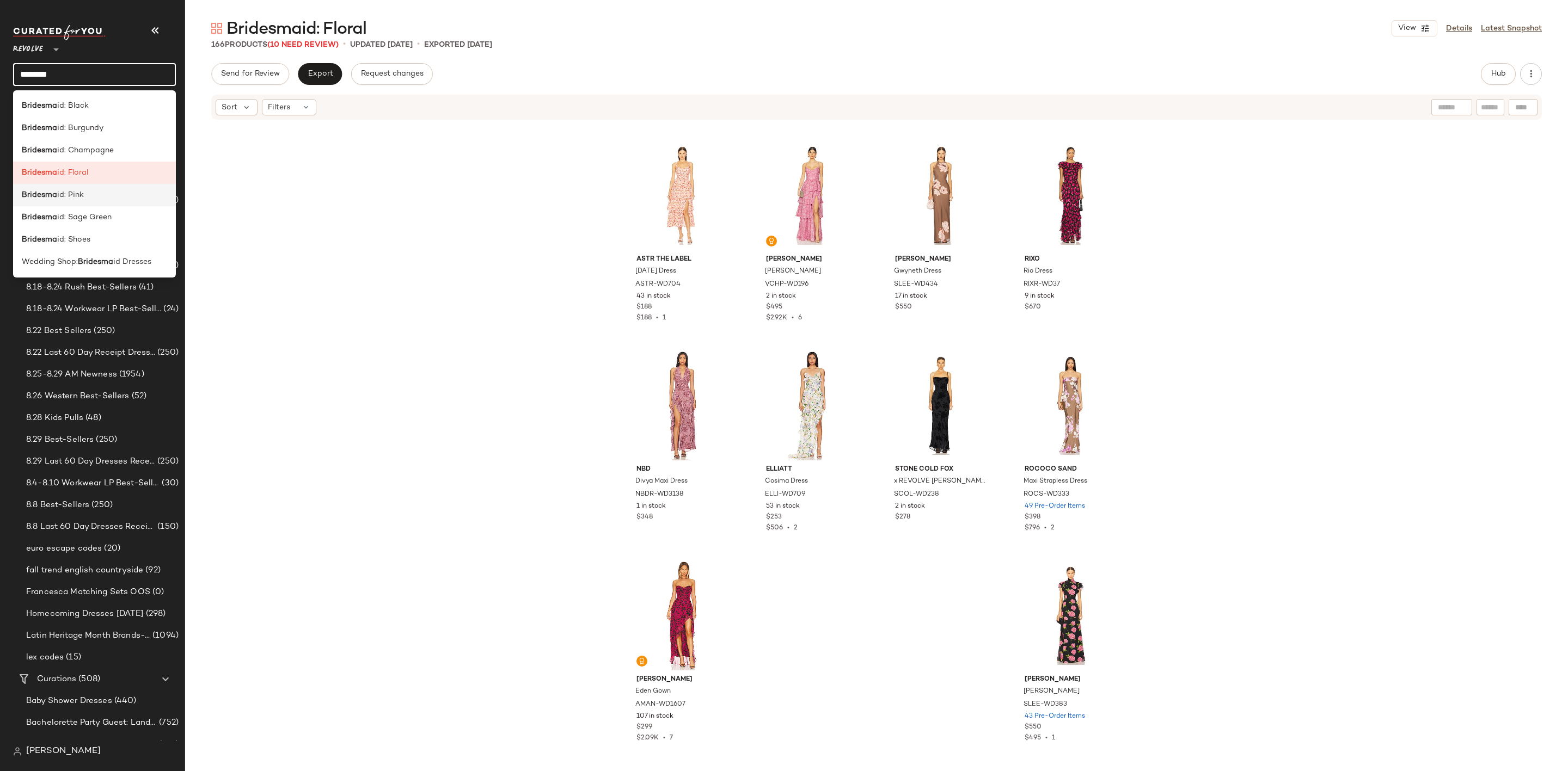
type input "********"
click at [128, 195] on div "Bridesma id: Pink" at bounding box center [94, 195] width 146 height 11
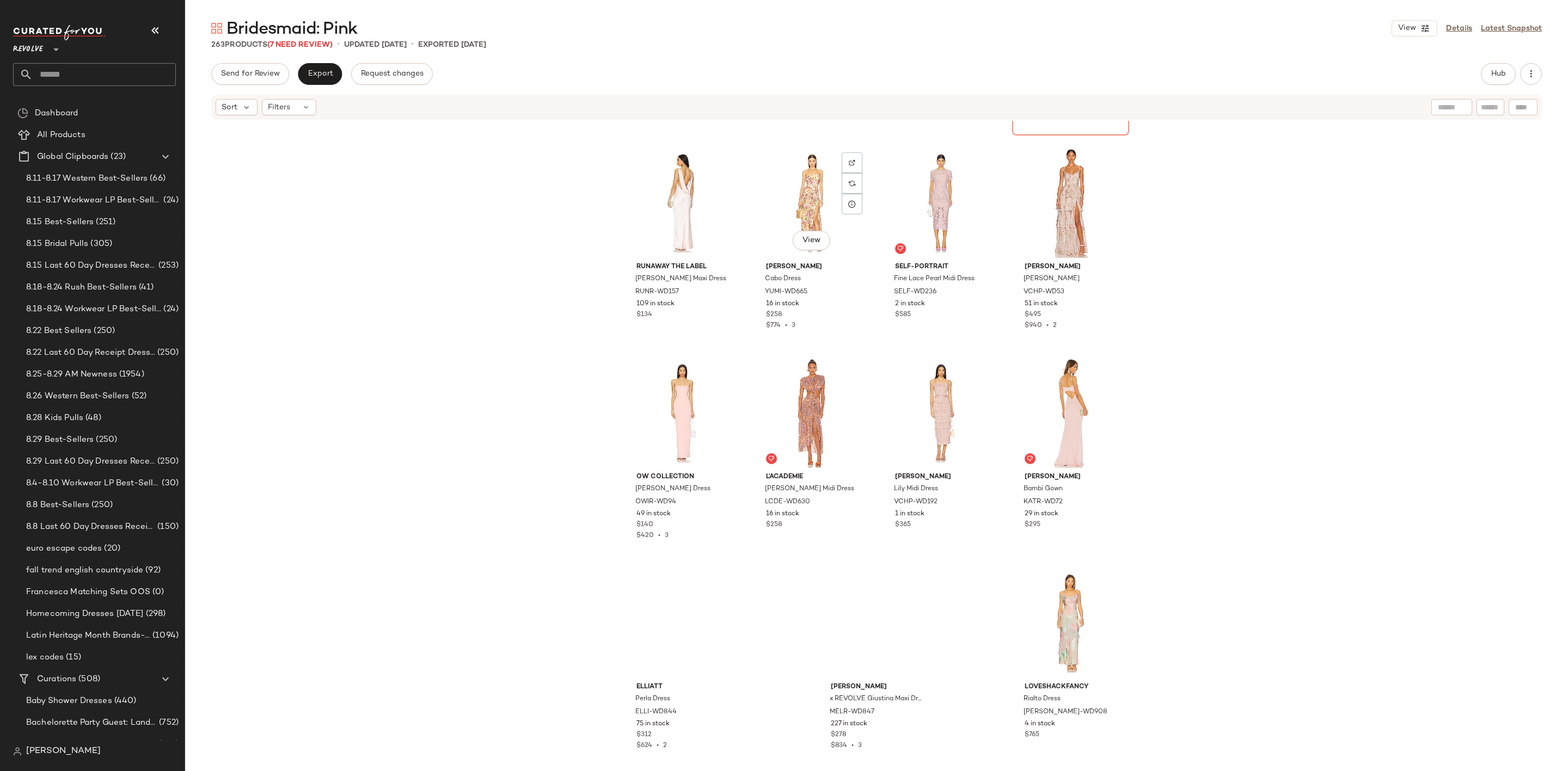
scroll to position [13227, 0]
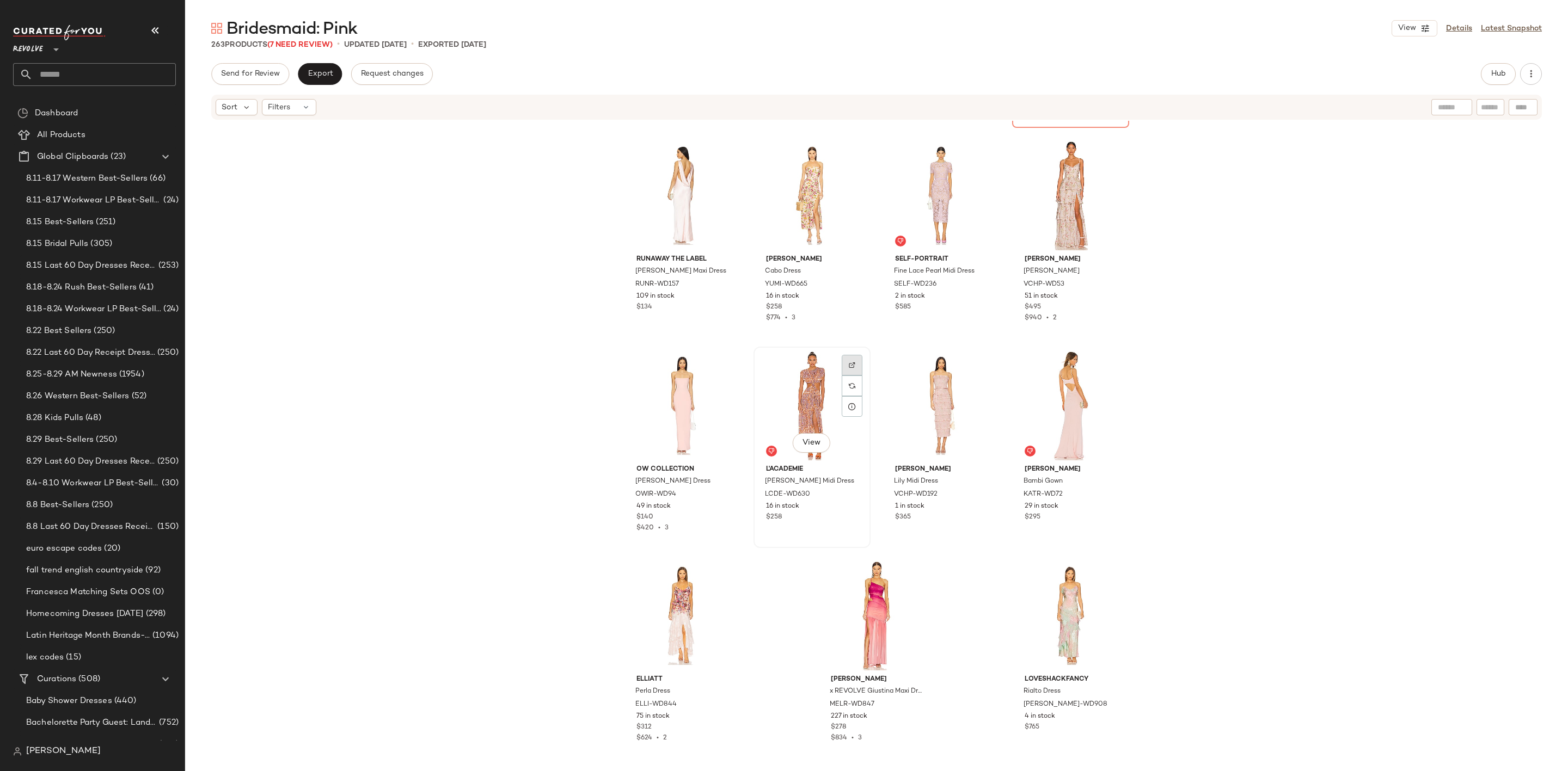
click at [842, 375] on div at bounding box center [852, 386] width 21 height 21
click at [1107, 363] on img at bounding box center [1110, 365] width 7 height 7
click at [105, 66] on input "text" at bounding box center [104, 74] width 143 height 23
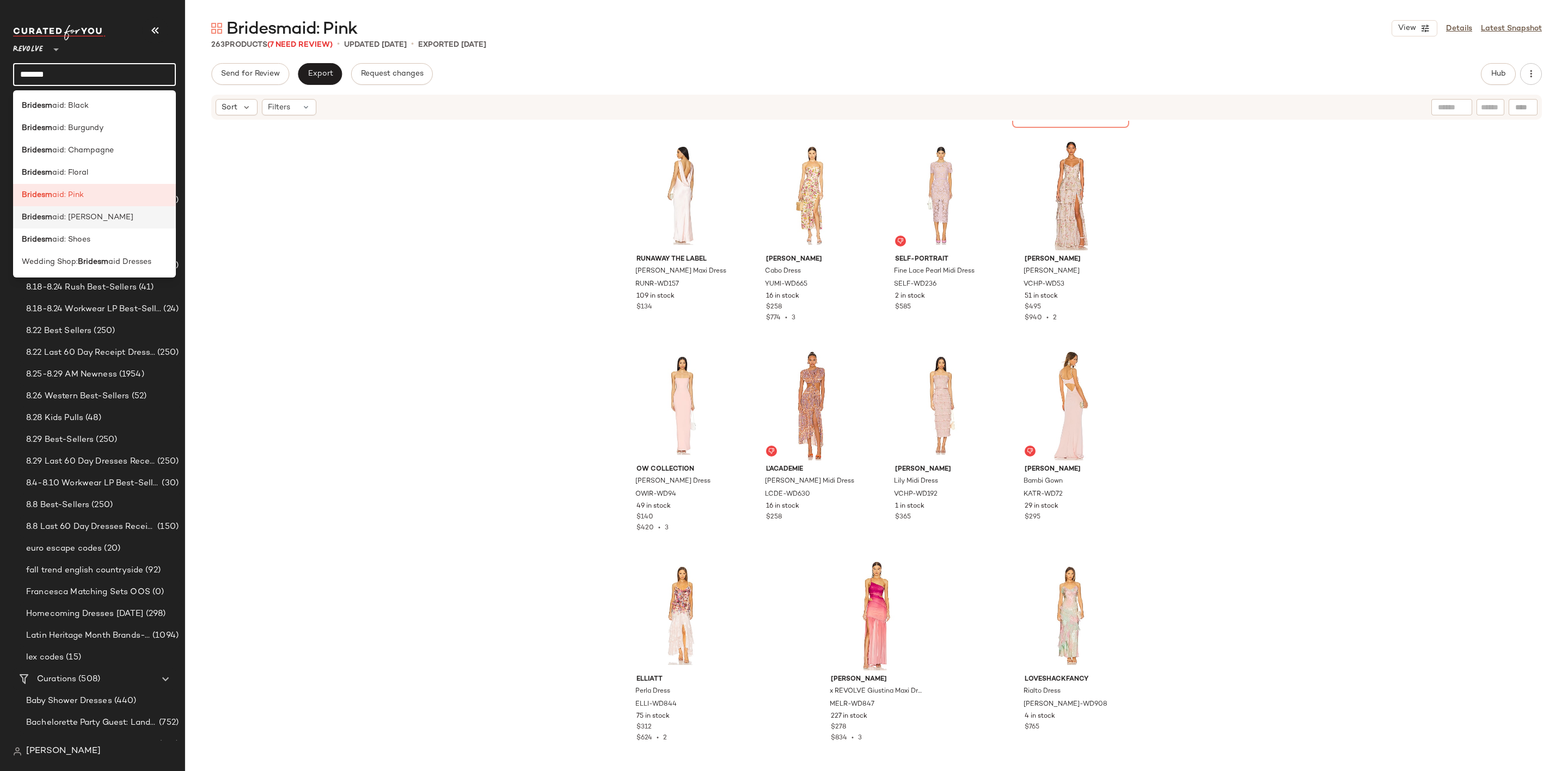
type input "*******"
click at [111, 218] on div "Bridesm aid: Sage Green" at bounding box center [94, 217] width 146 height 11
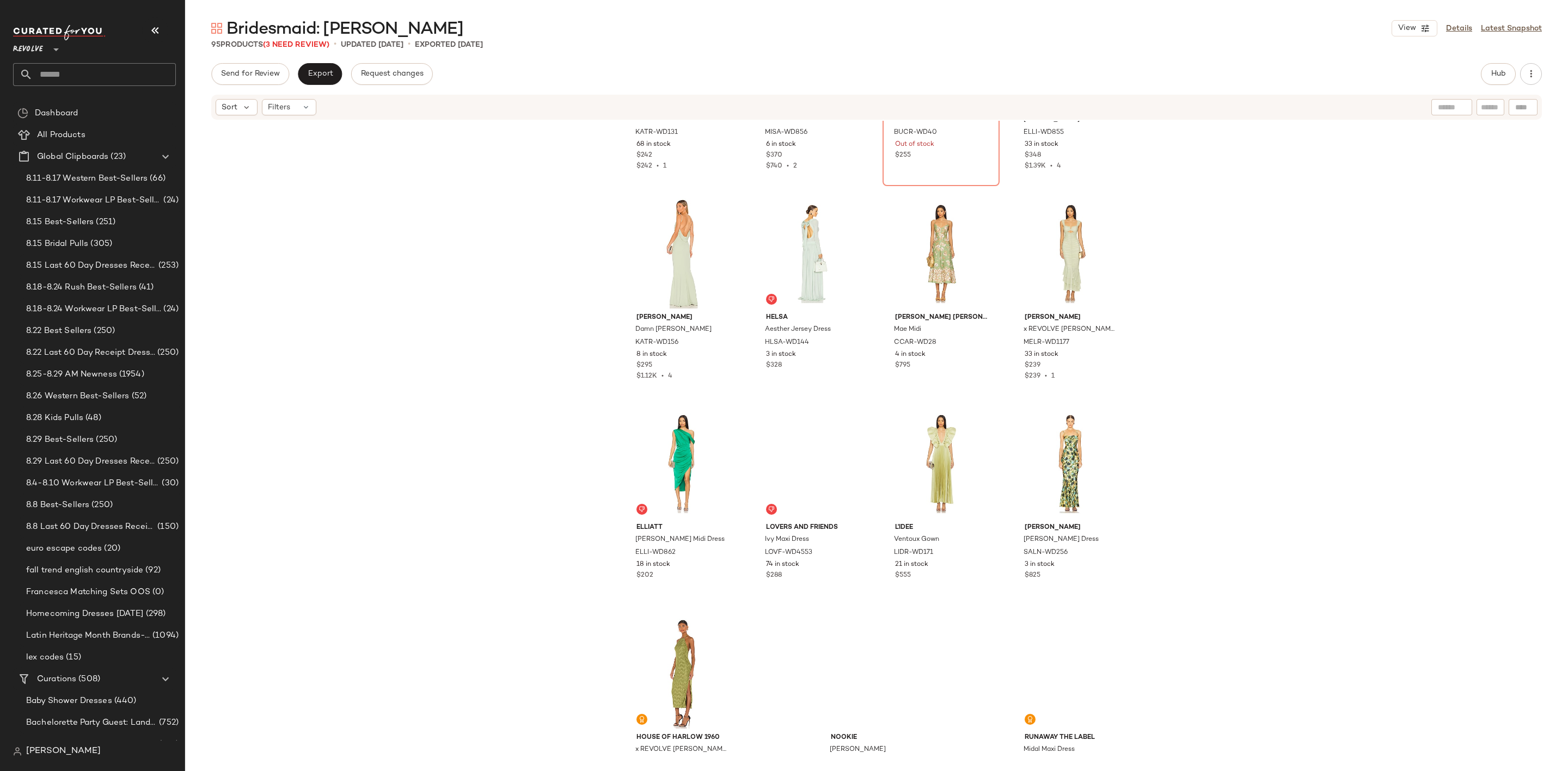
scroll to position [4406, 0]
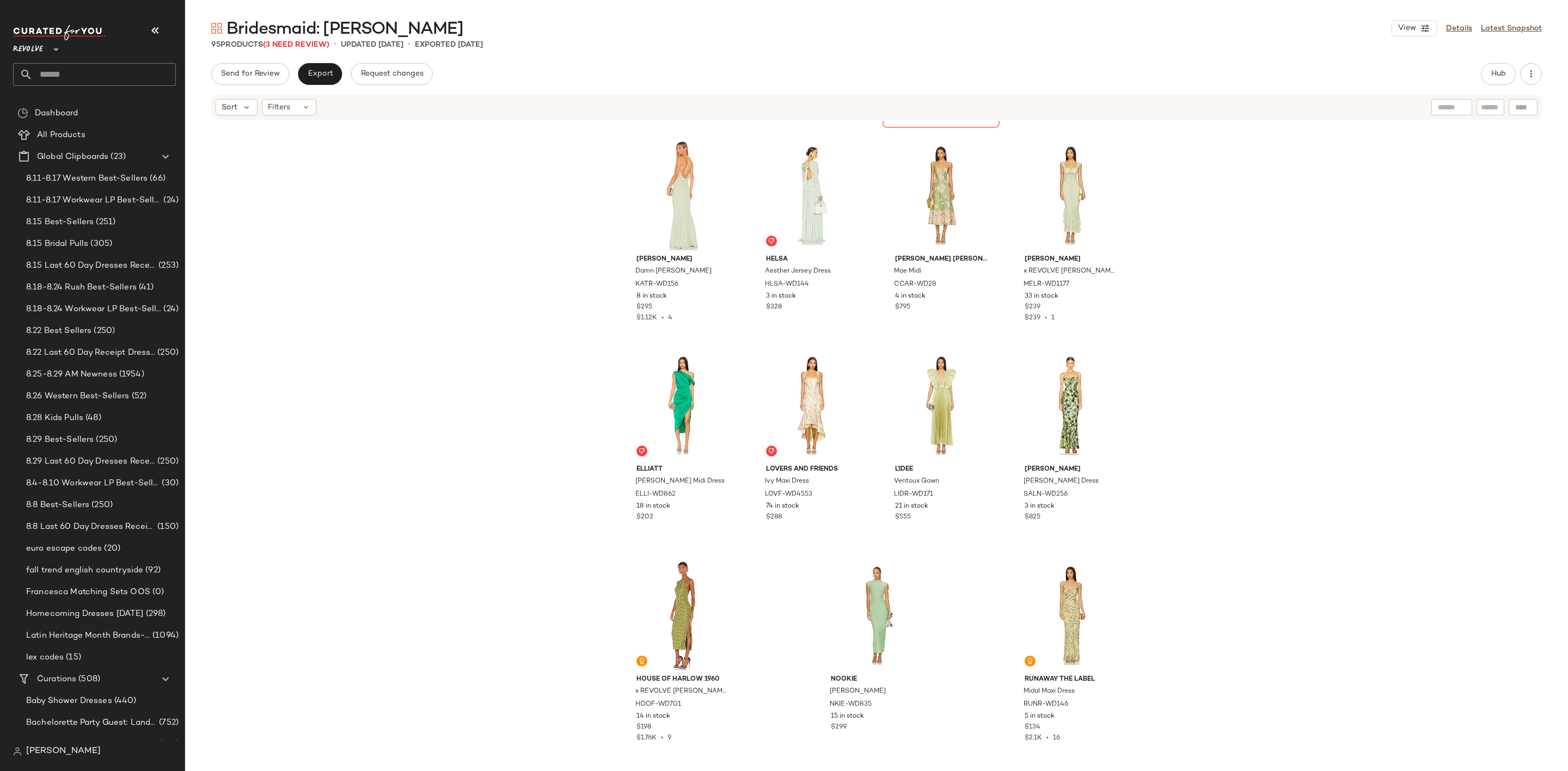
click at [103, 68] on input "text" at bounding box center [104, 74] width 143 height 23
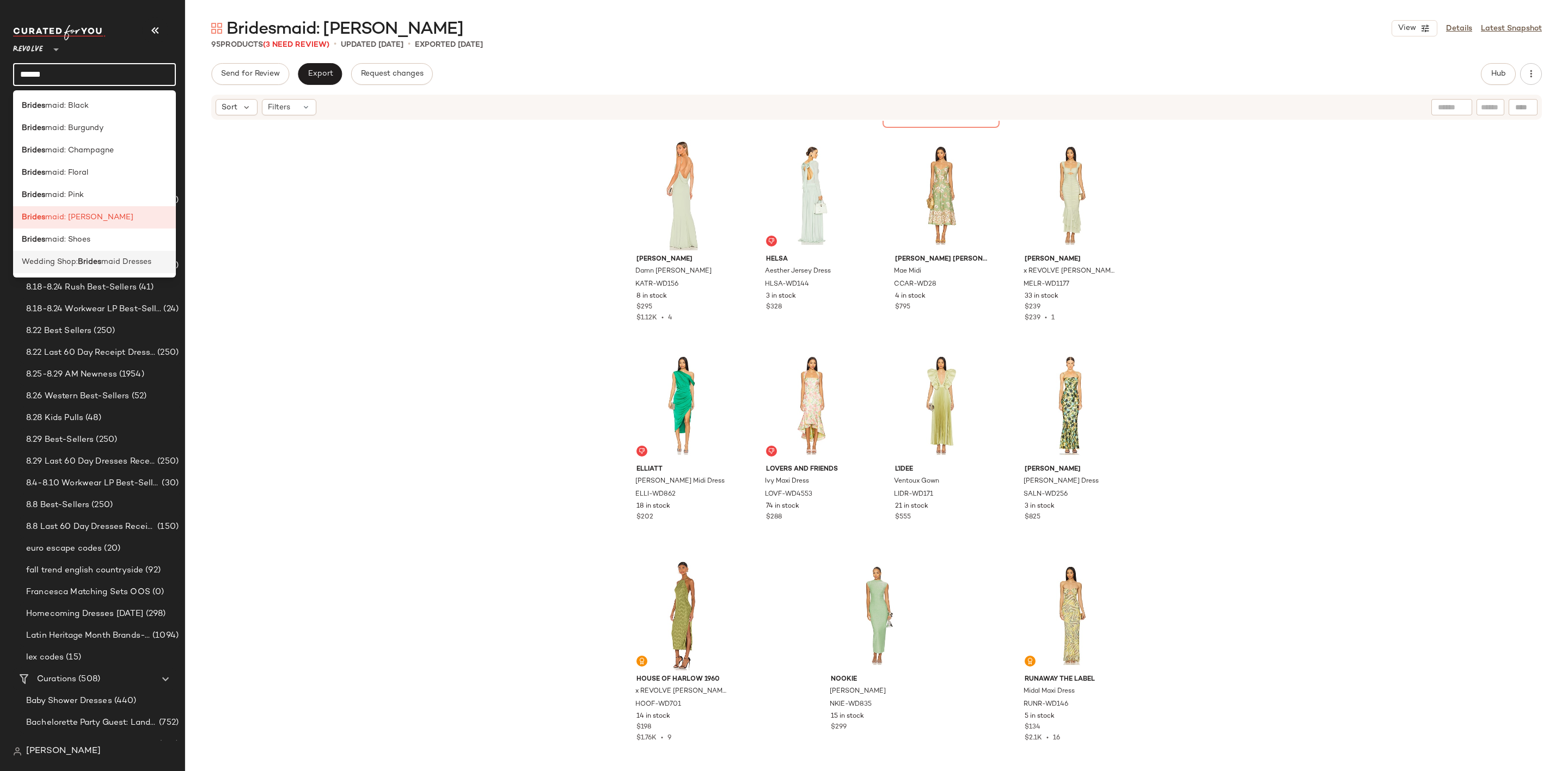
type input "******"
click at [93, 264] on b "Brides" at bounding box center [90, 261] width 24 height 11
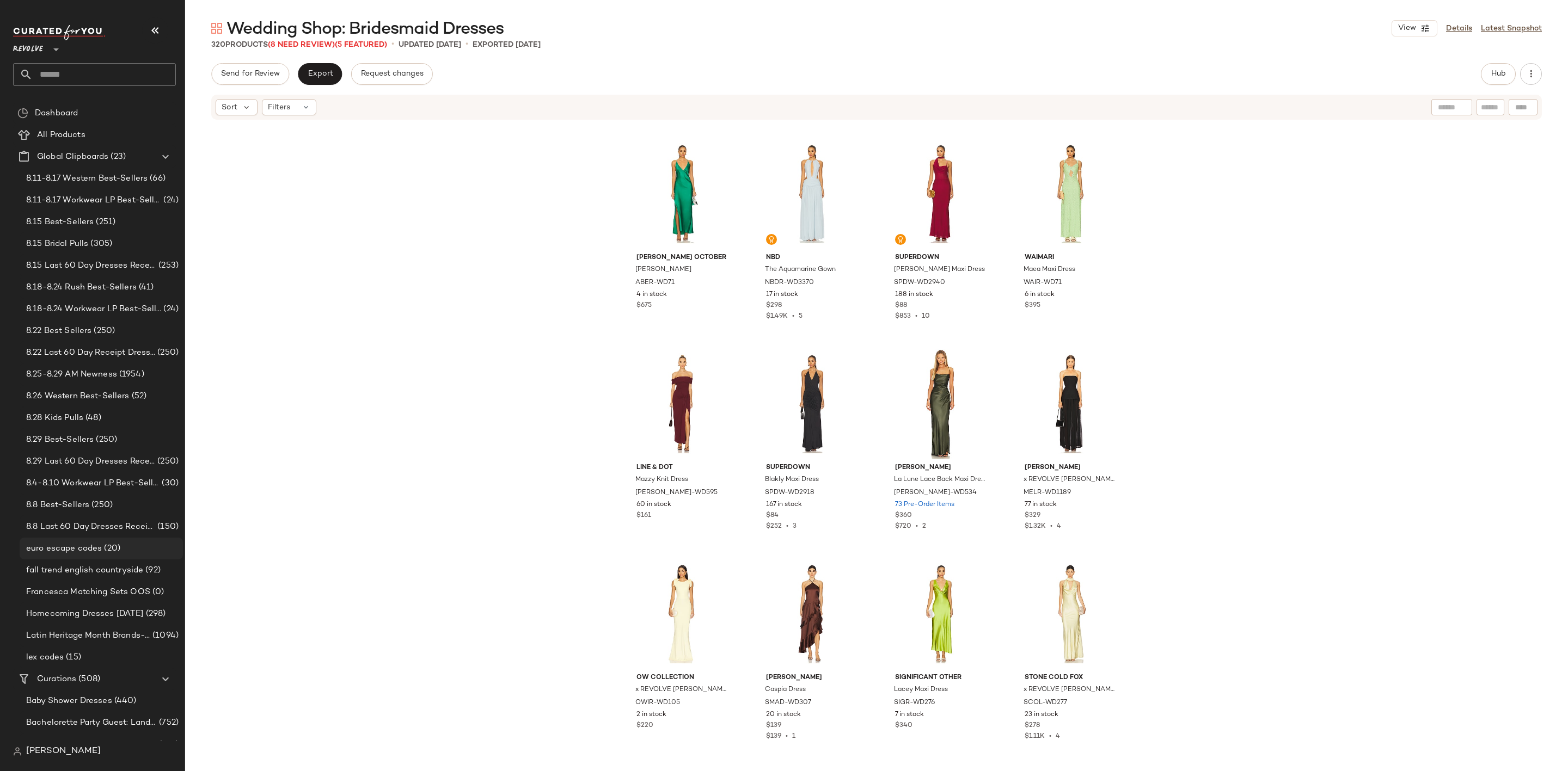
scroll to position [580, 0]
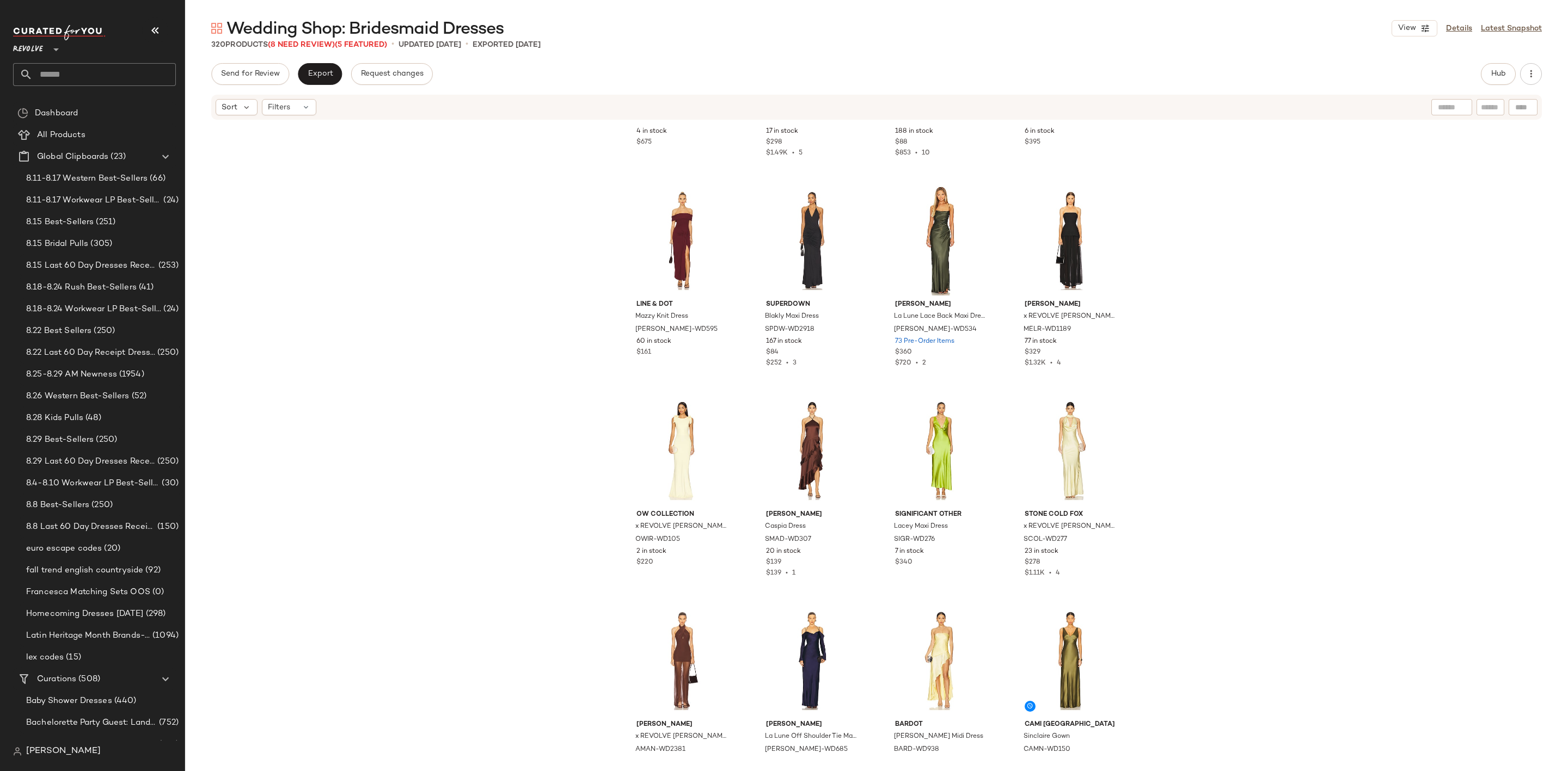
click at [108, 74] on input "text" at bounding box center [104, 74] width 143 height 23
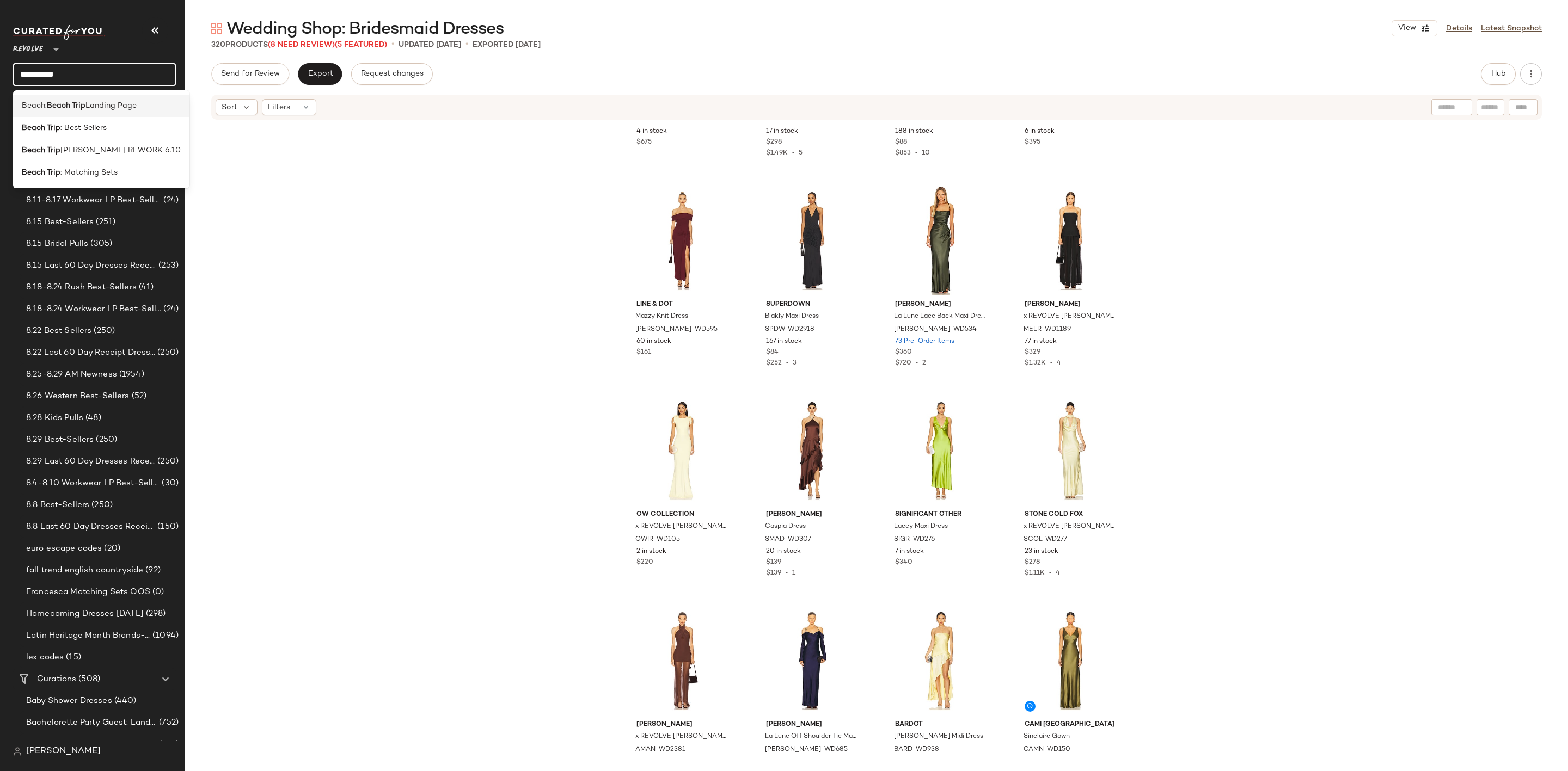
type input "**********"
click at [128, 108] on span "Landing Page" at bounding box center [111, 105] width 51 height 11
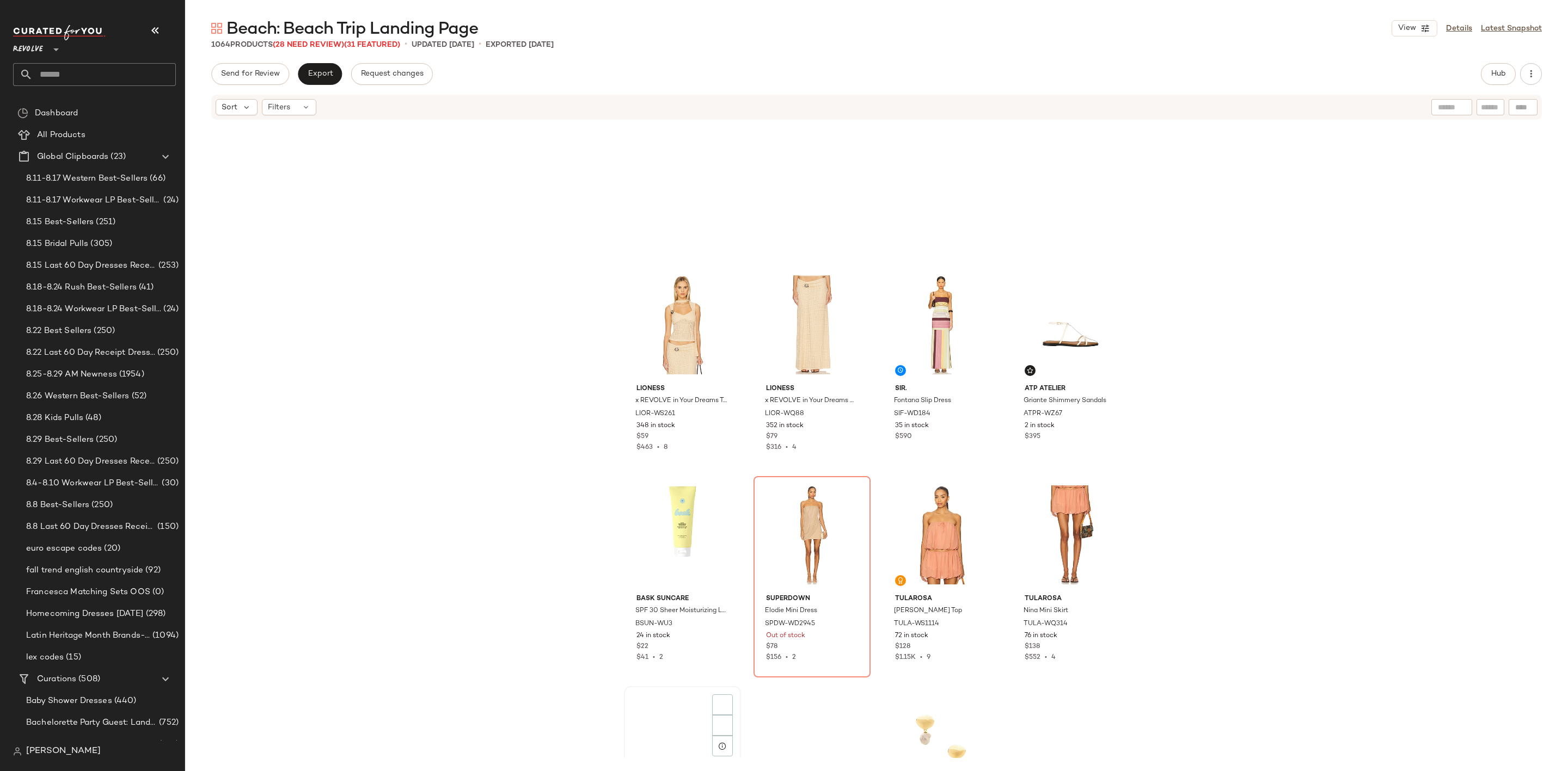
scroll to position [2131, 0]
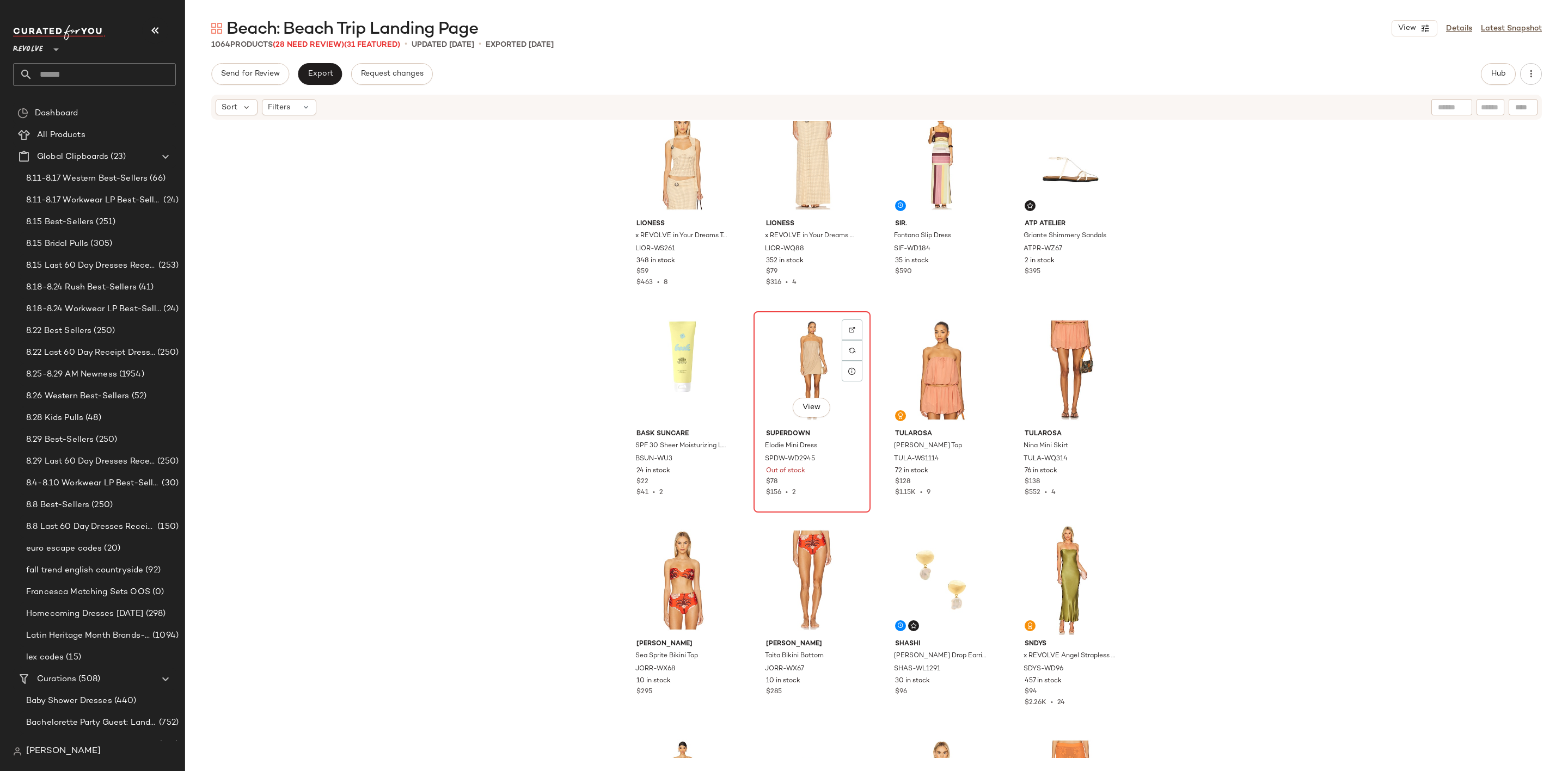
click at [799, 388] on div "View" at bounding box center [811, 370] width 109 height 110
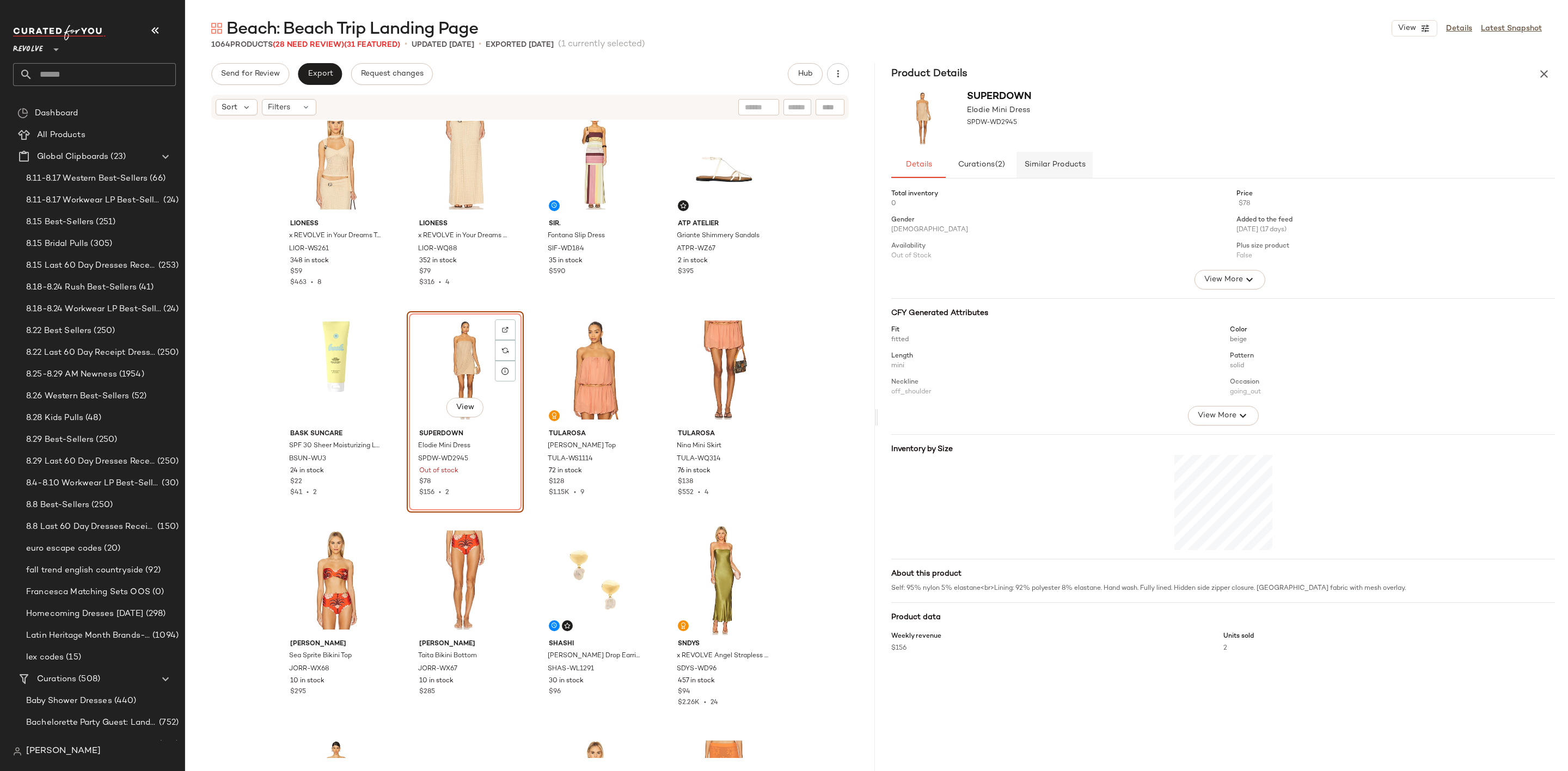
click at [1055, 163] on span "Similar Products" at bounding box center [1054, 165] width 62 height 9
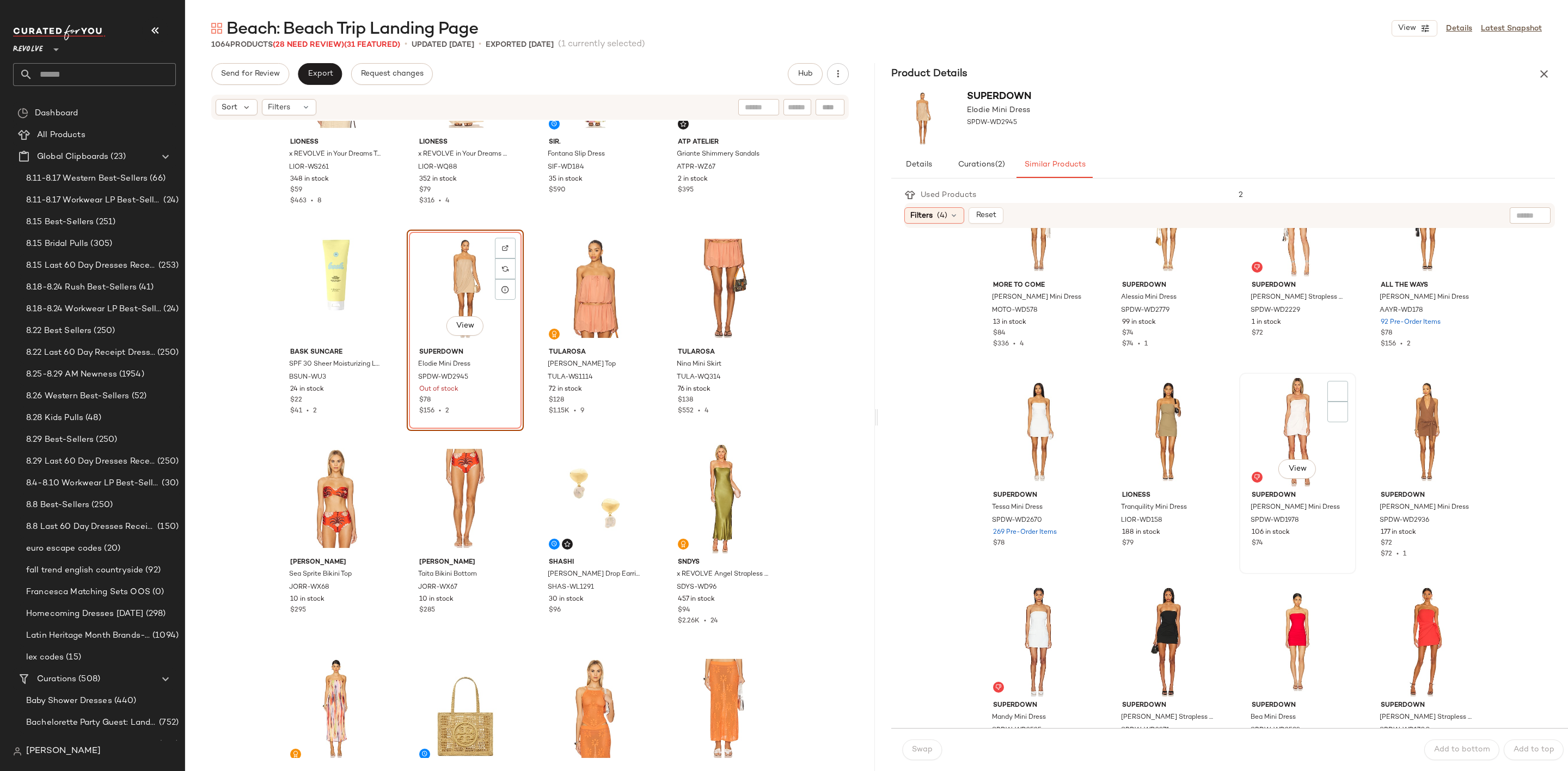
scroll to position [82, 0]
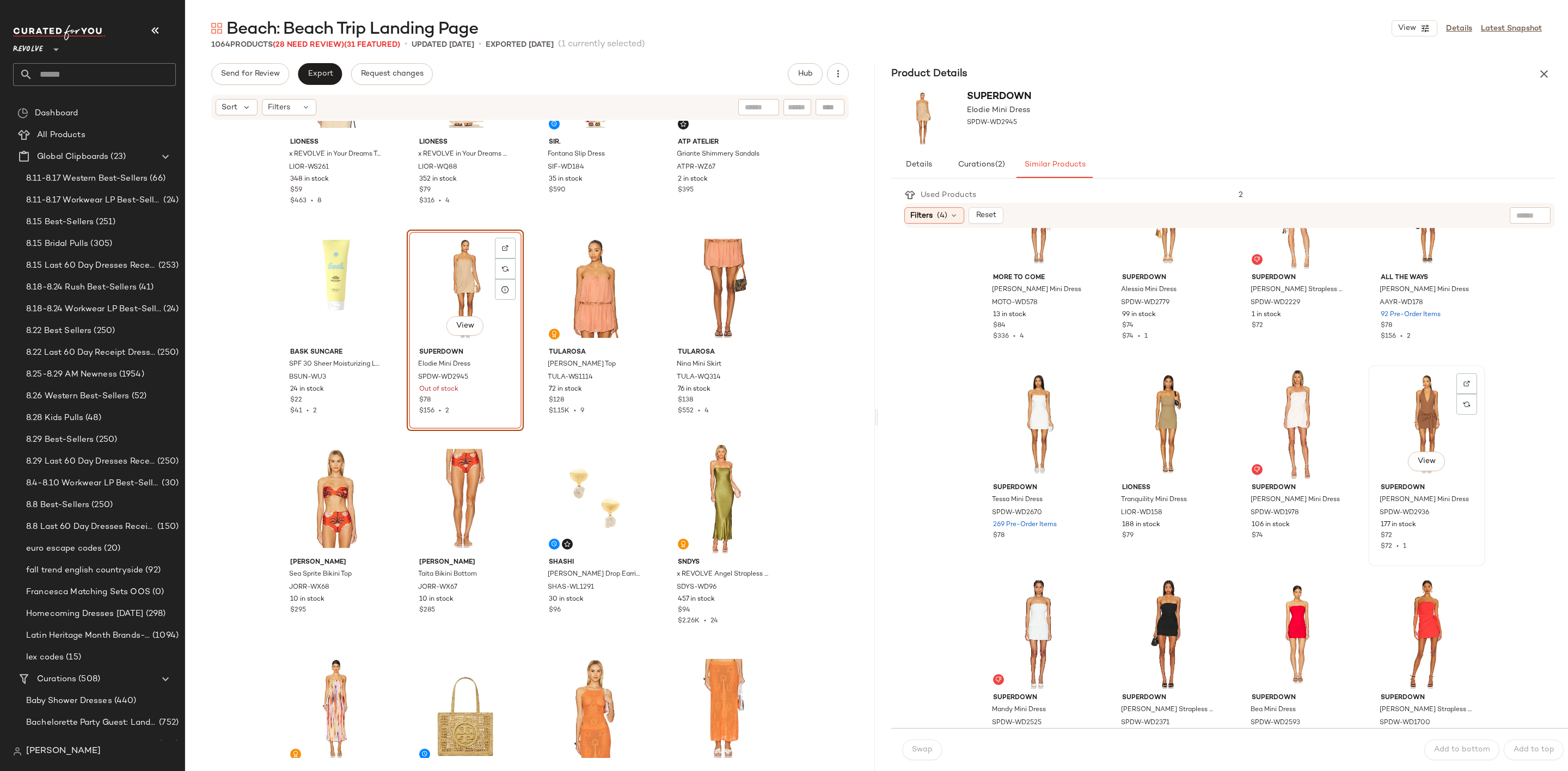
click at [1405, 417] on div "View" at bounding box center [1426, 424] width 109 height 110
click at [921, 746] on span "Swap" at bounding box center [921, 750] width 22 height 9
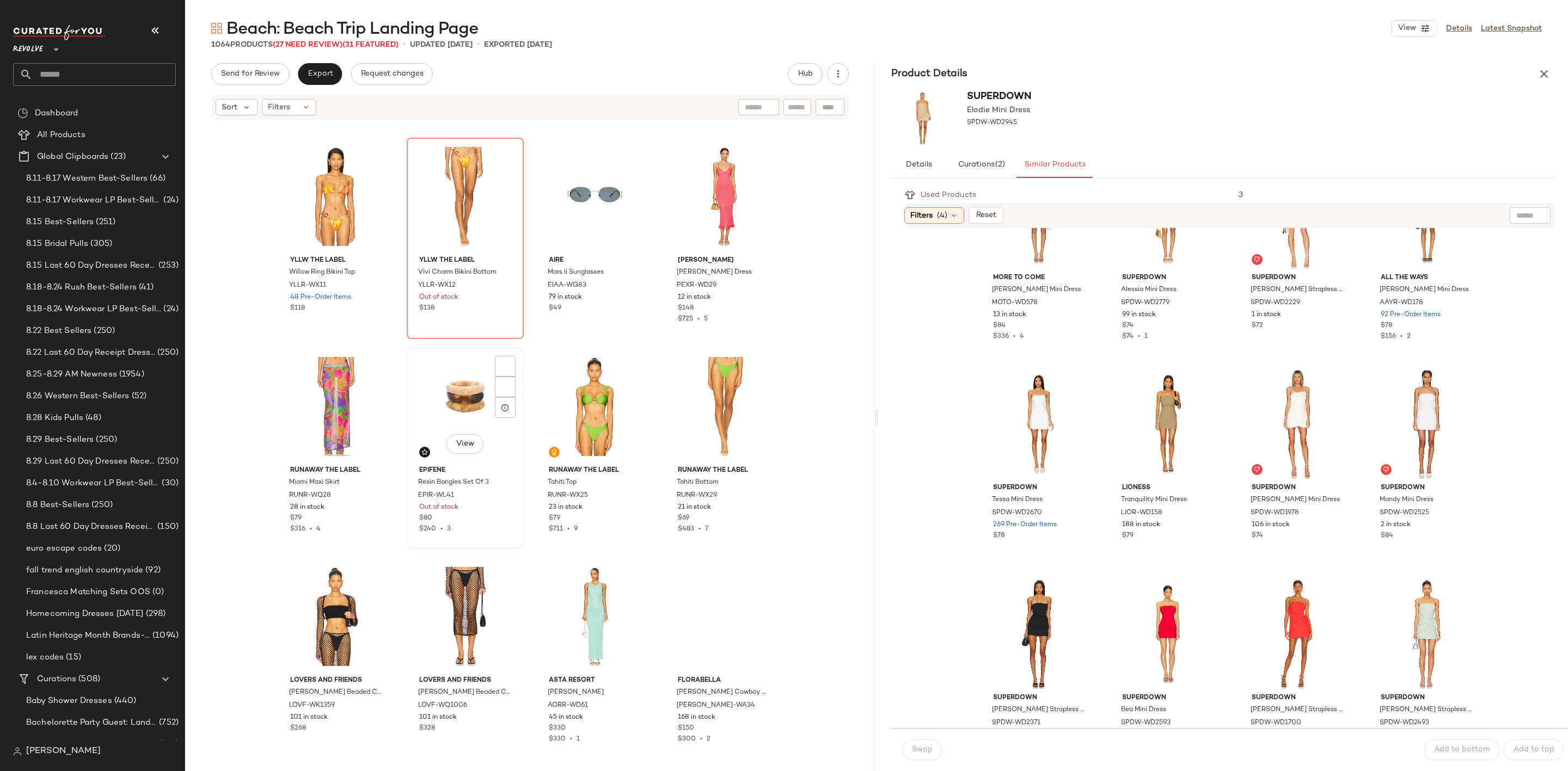
scroll to position [3355, 0]
click at [496, 376] on div at bounding box center [505, 386] width 21 height 21
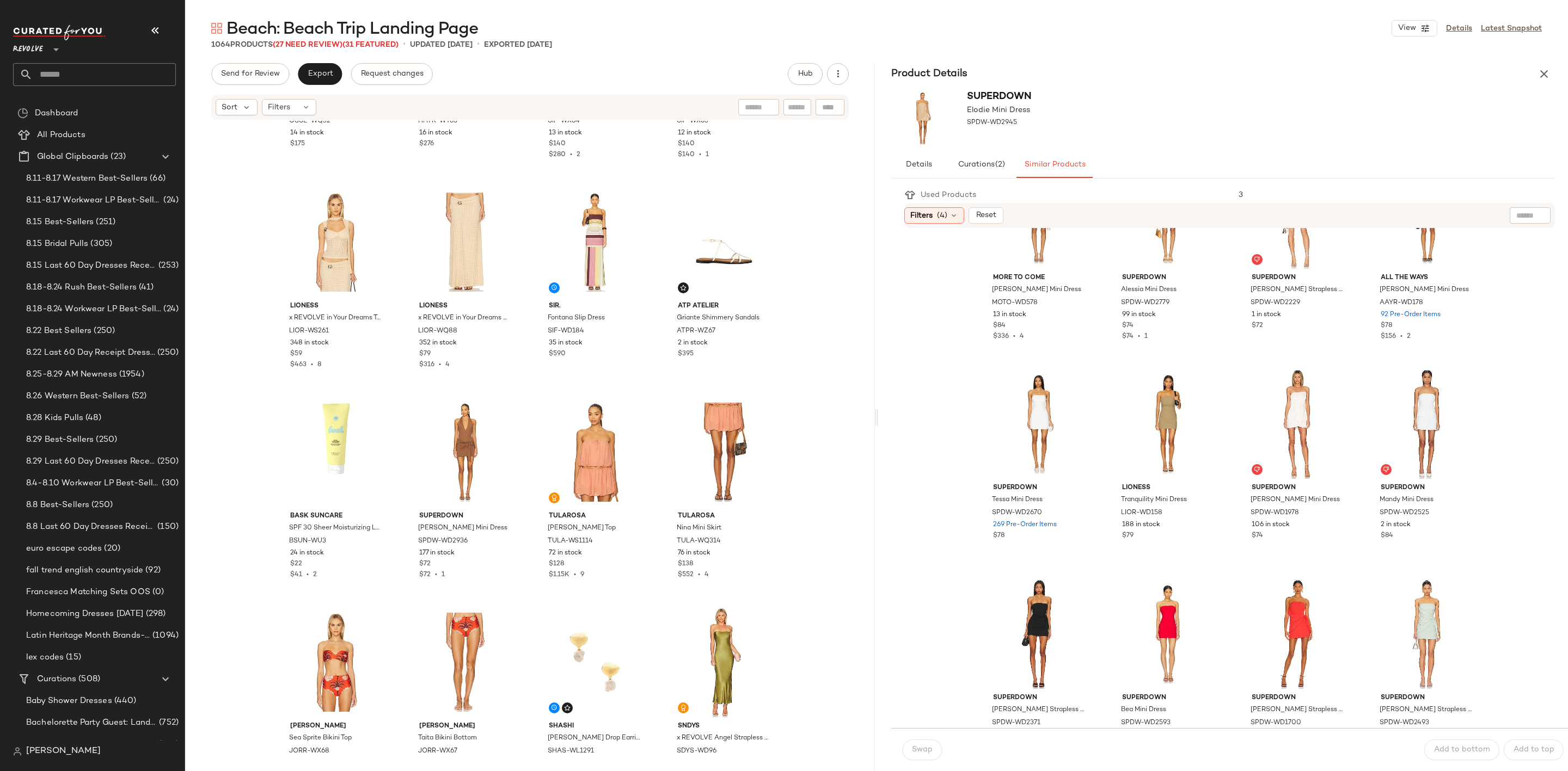
scroll to position [2049, 0]
click at [1545, 74] on icon "button" at bounding box center [1544, 74] width 13 height 13
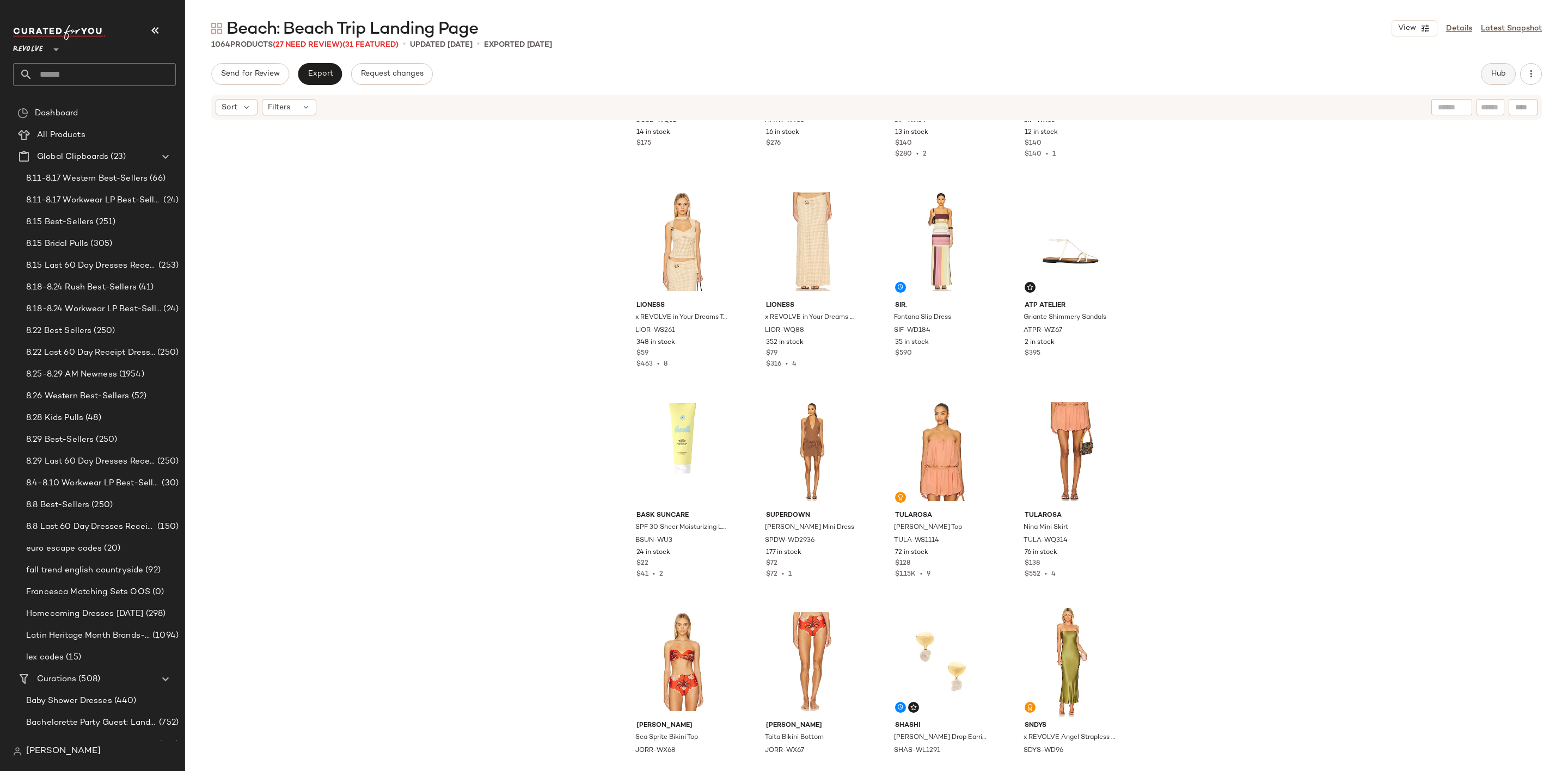
click at [1499, 74] on span "Hub" at bounding box center [1498, 74] width 16 height 9
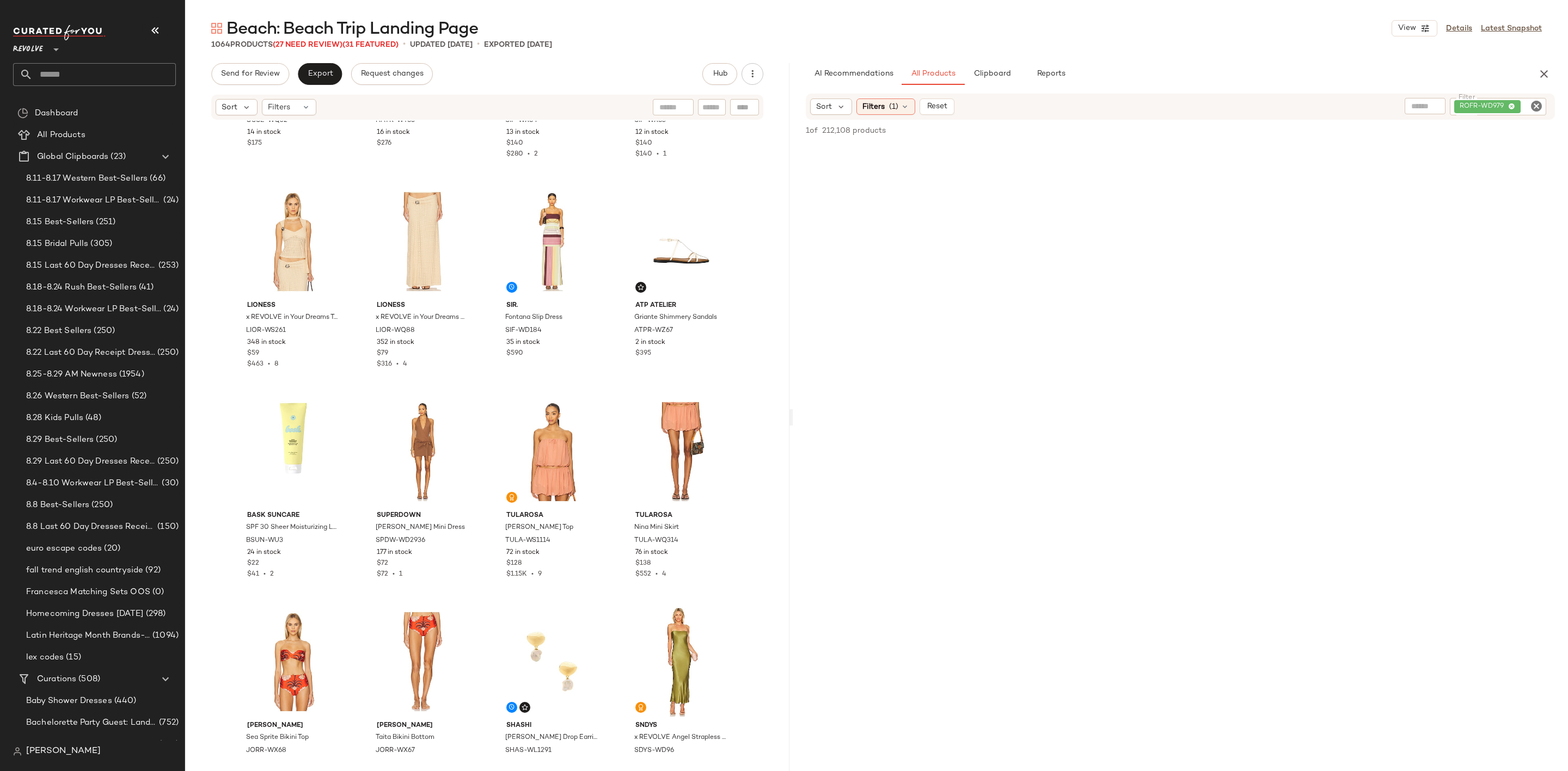
drag, startPoint x: 876, startPoint y: 416, endPoint x: 793, endPoint y: 423, distance: 83.3
click at [793, 423] on div "Beach: Beach Trip Landing Page View Details Latest Snapshot 1064 Products (27 N…" at bounding box center [876, 394] width 1383 height 754
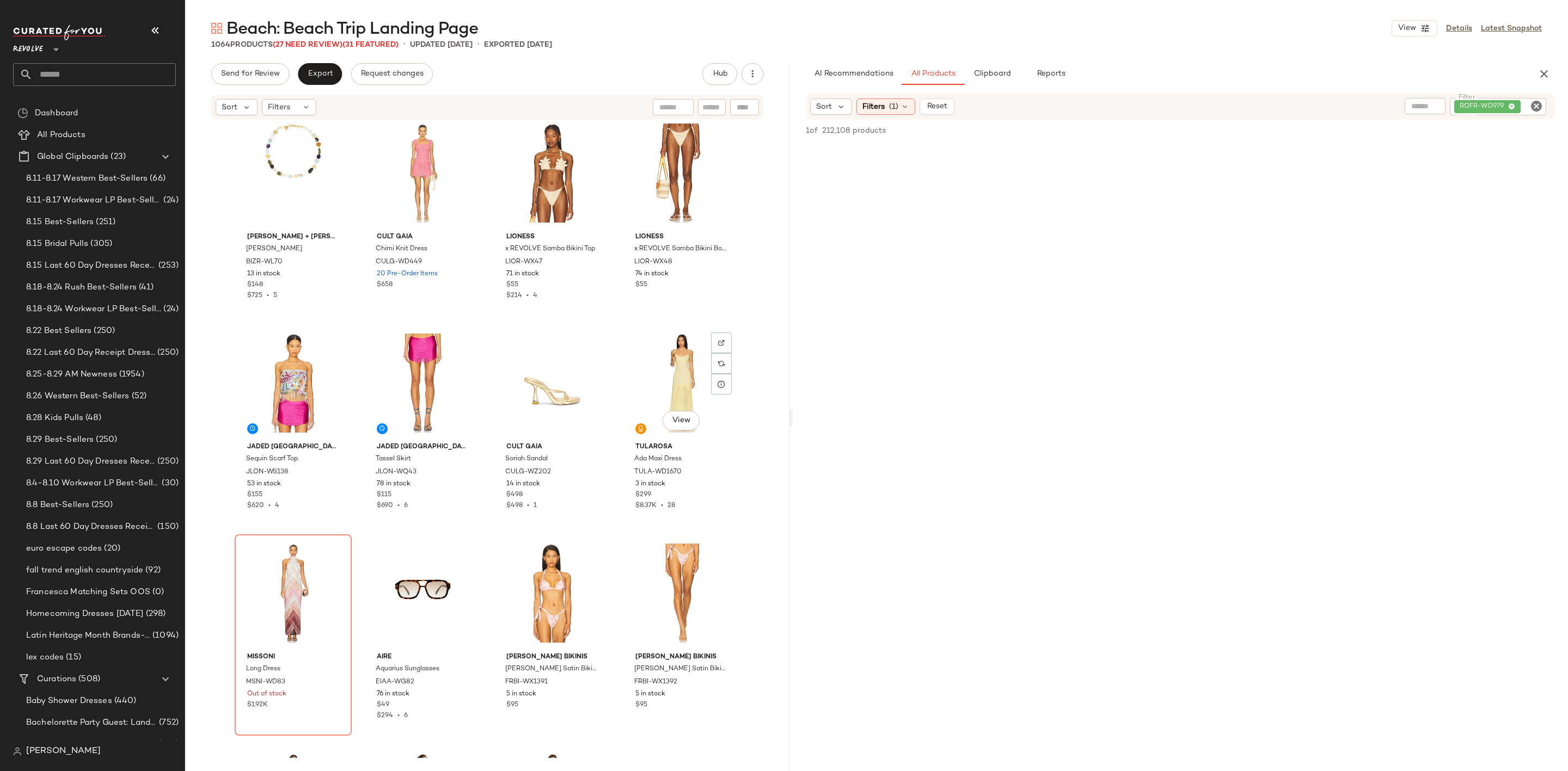
scroll to position [4253, 0]
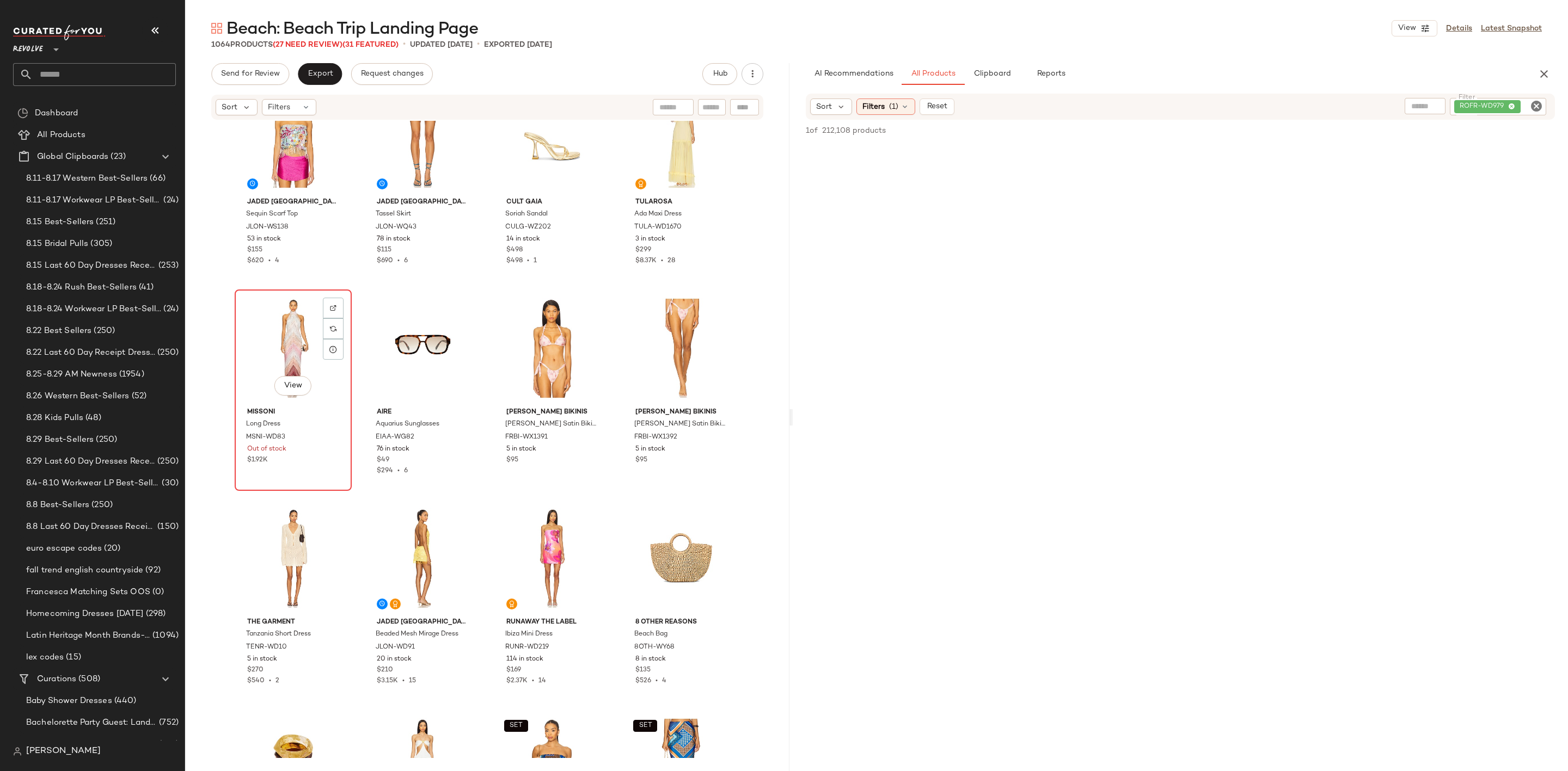
click at [260, 343] on div "View" at bounding box center [293, 348] width 109 height 110
click at [332, 306] on img at bounding box center [333, 308] width 7 height 7
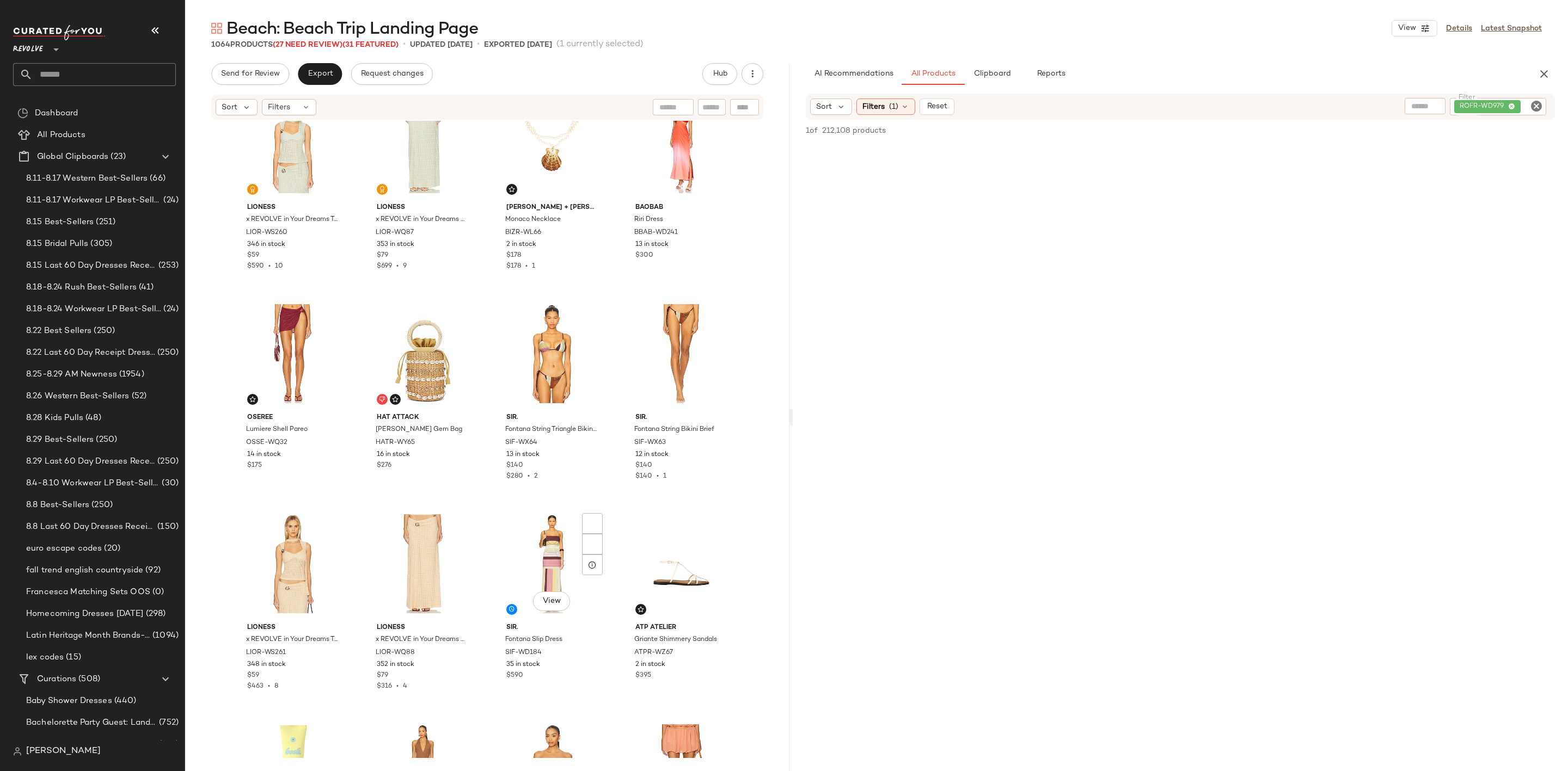
scroll to position [1886, 0]
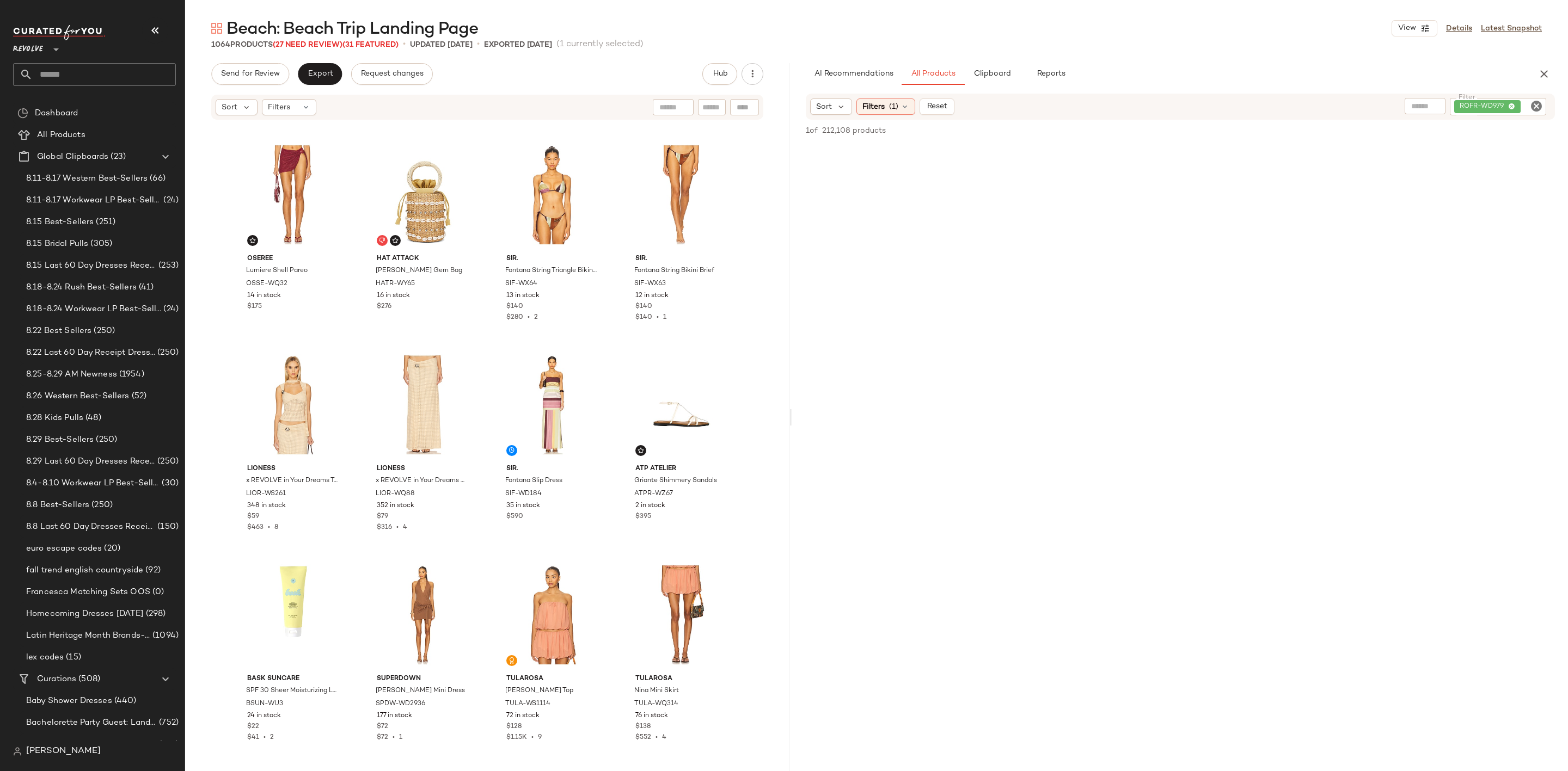
click at [1534, 103] on icon "Clear Filter" at bounding box center [1536, 106] width 13 height 13
click at [1364, 39] on div "1064 Products (27 Need Review) (31 Featured) • updated Aug 29th • Exported Aug …" at bounding box center [876, 45] width 1383 height 11
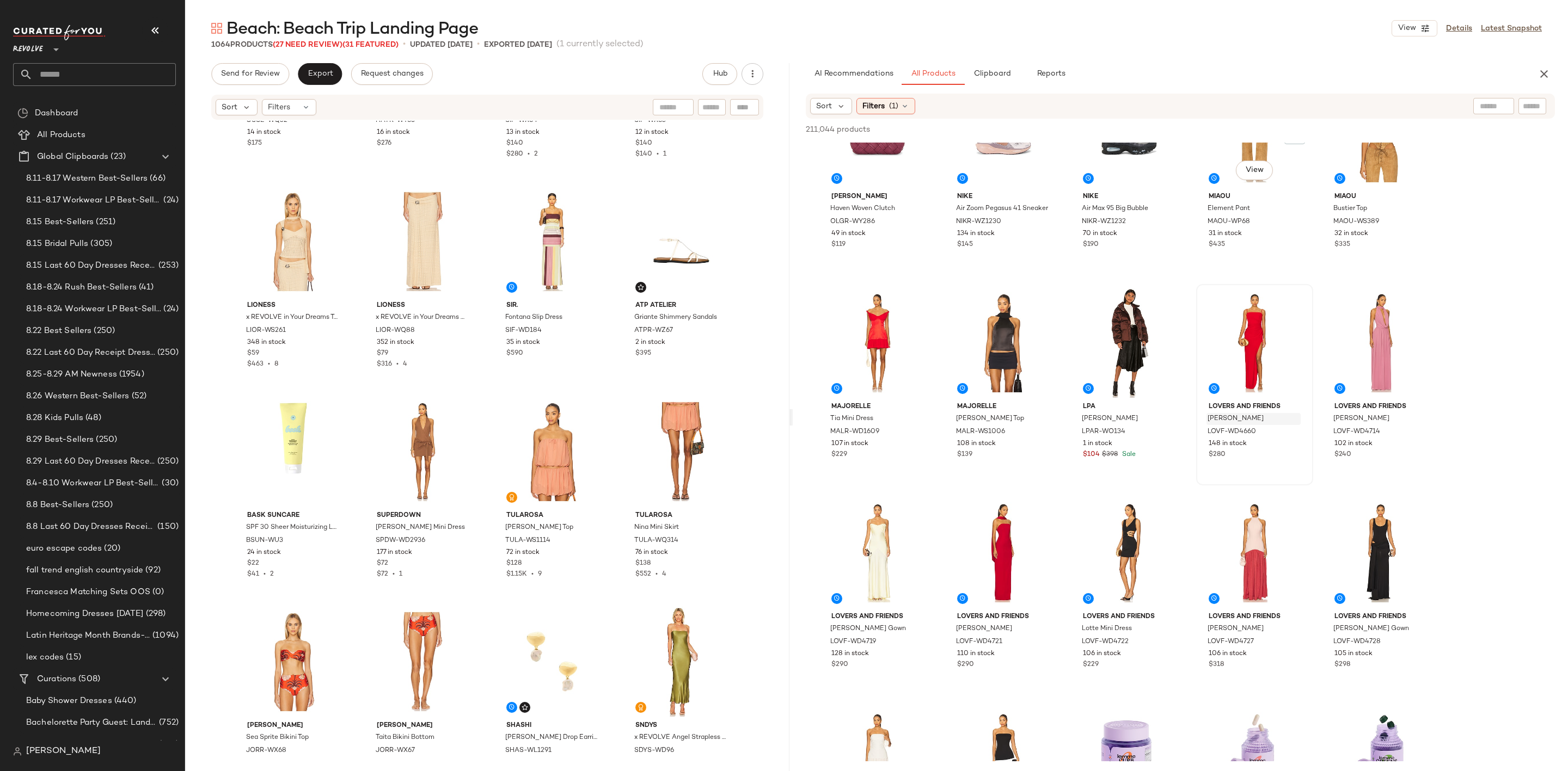
scroll to position [1795, 0]
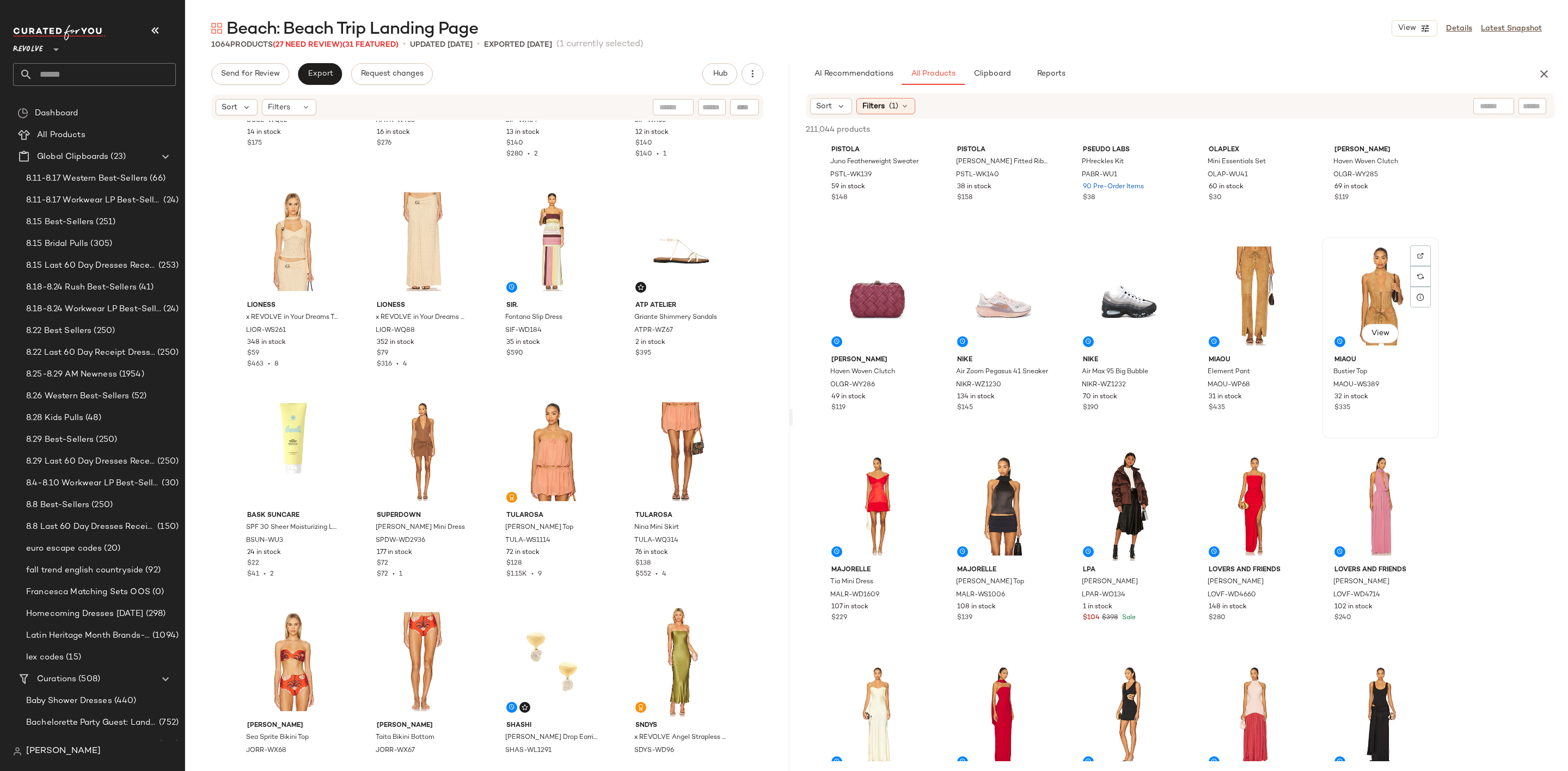
click at [1416, 266] on div at bounding box center [1420, 276] width 21 height 21
click at [1383, 283] on div "View" at bounding box center [1380, 296] width 109 height 110
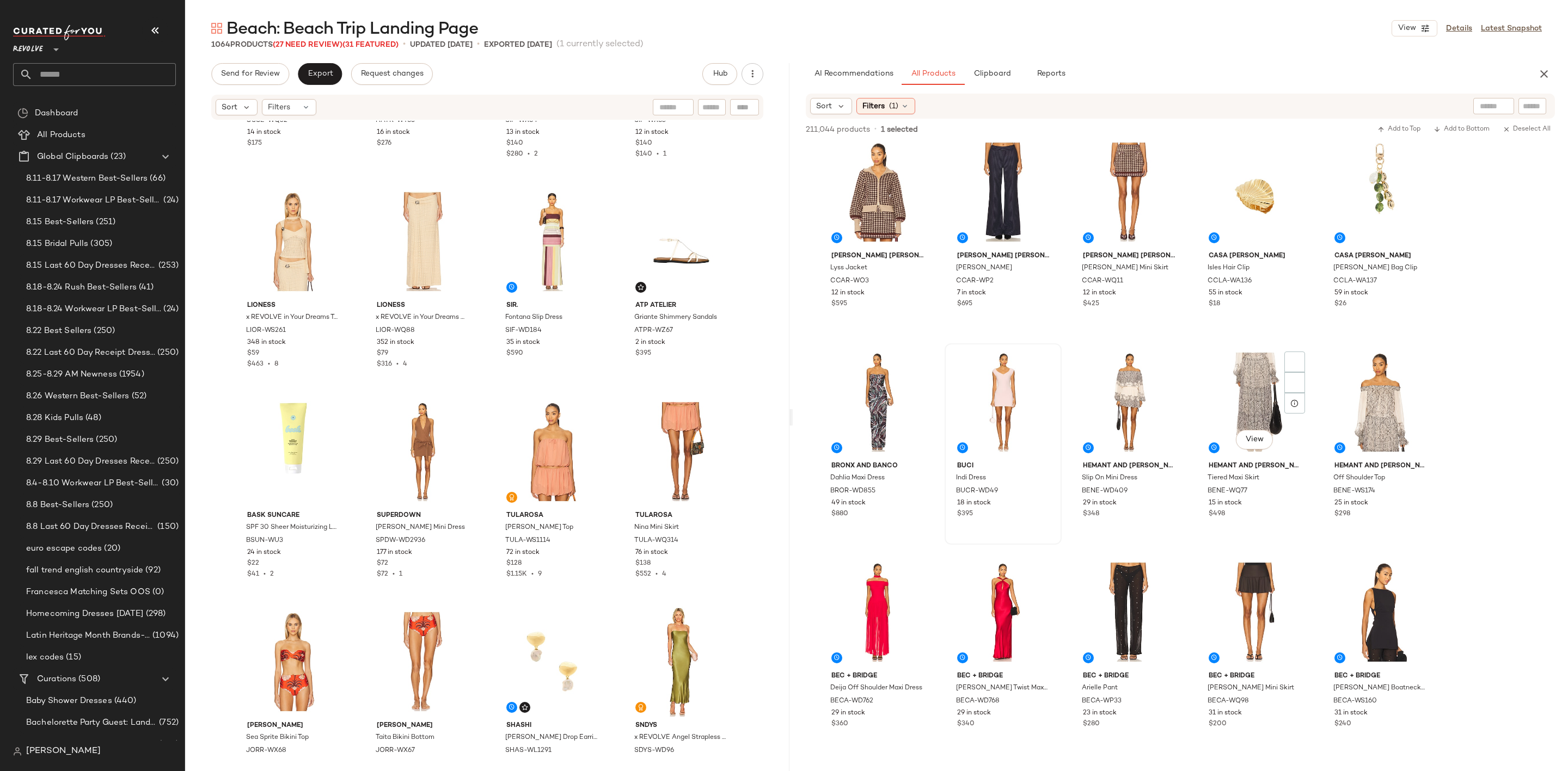
scroll to position [4571, 0]
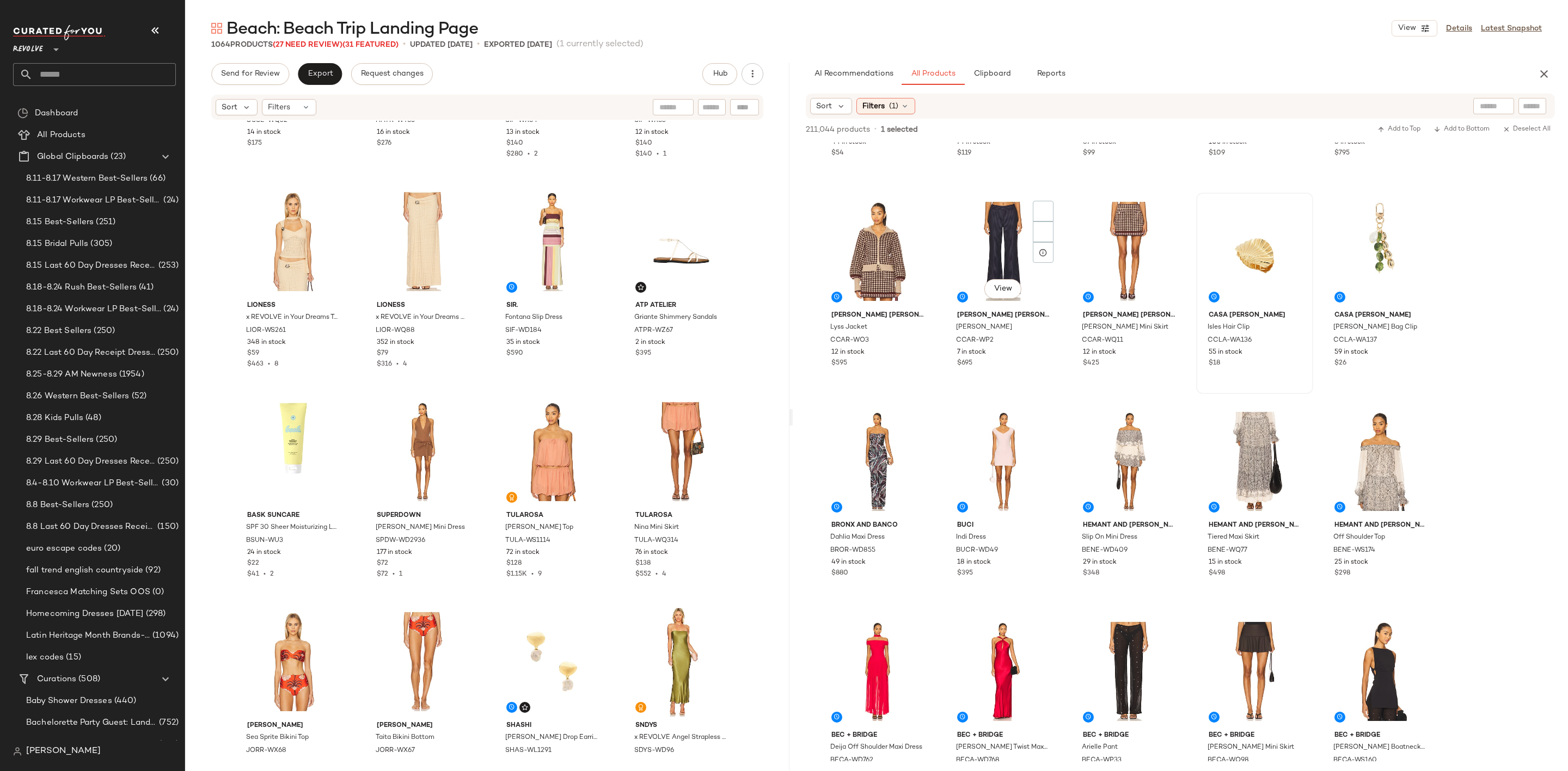
click at [1223, 242] on div at bounding box center [1254, 251] width 109 height 110
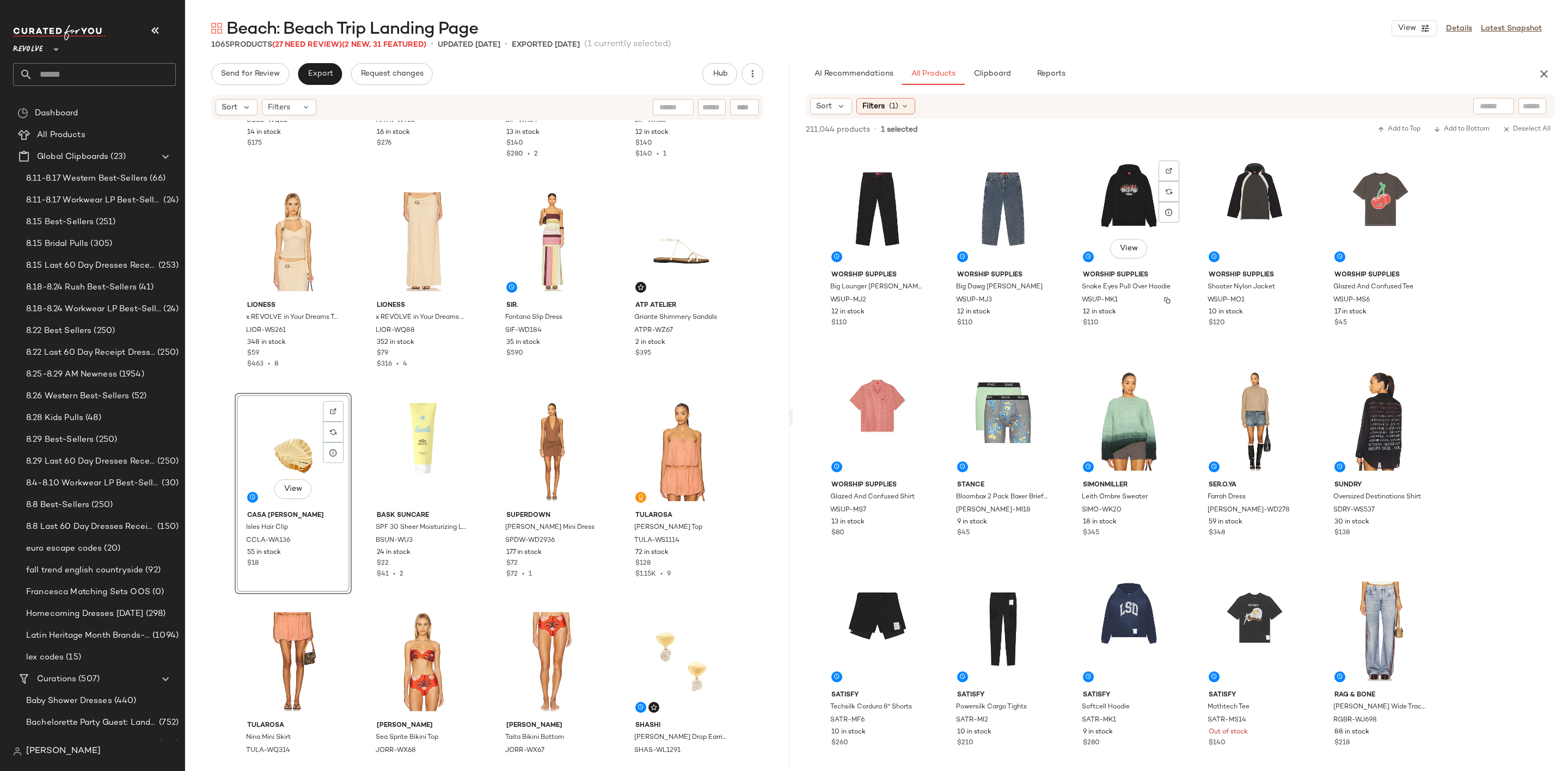
scroll to position [6448, 0]
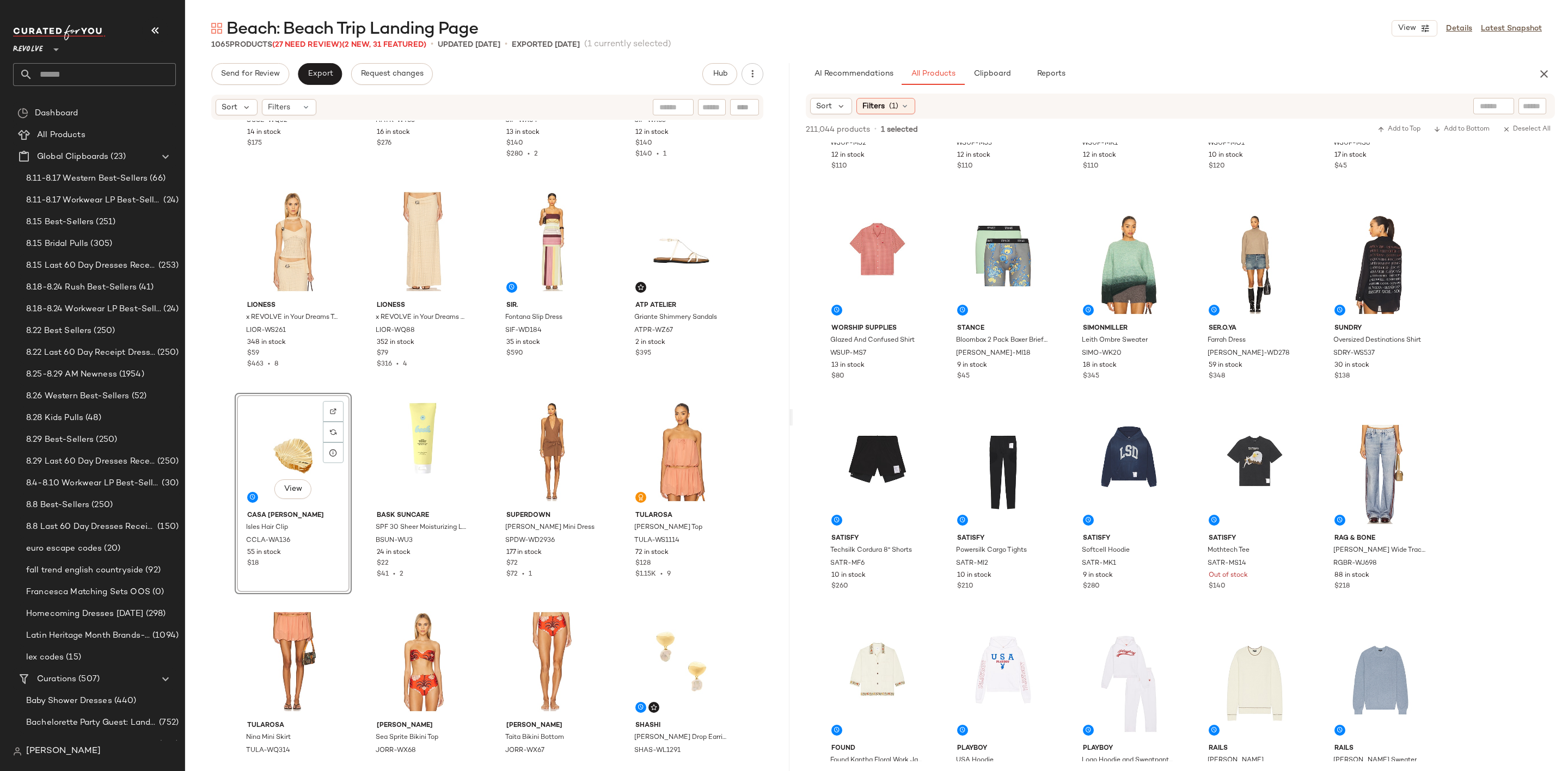
click at [256, 448] on div "View" at bounding box center [293, 452] width 109 height 110
click at [537, 448] on div "View" at bounding box center [552, 452] width 109 height 110
click at [286, 445] on div "View" at bounding box center [293, 452] width 109 height 110
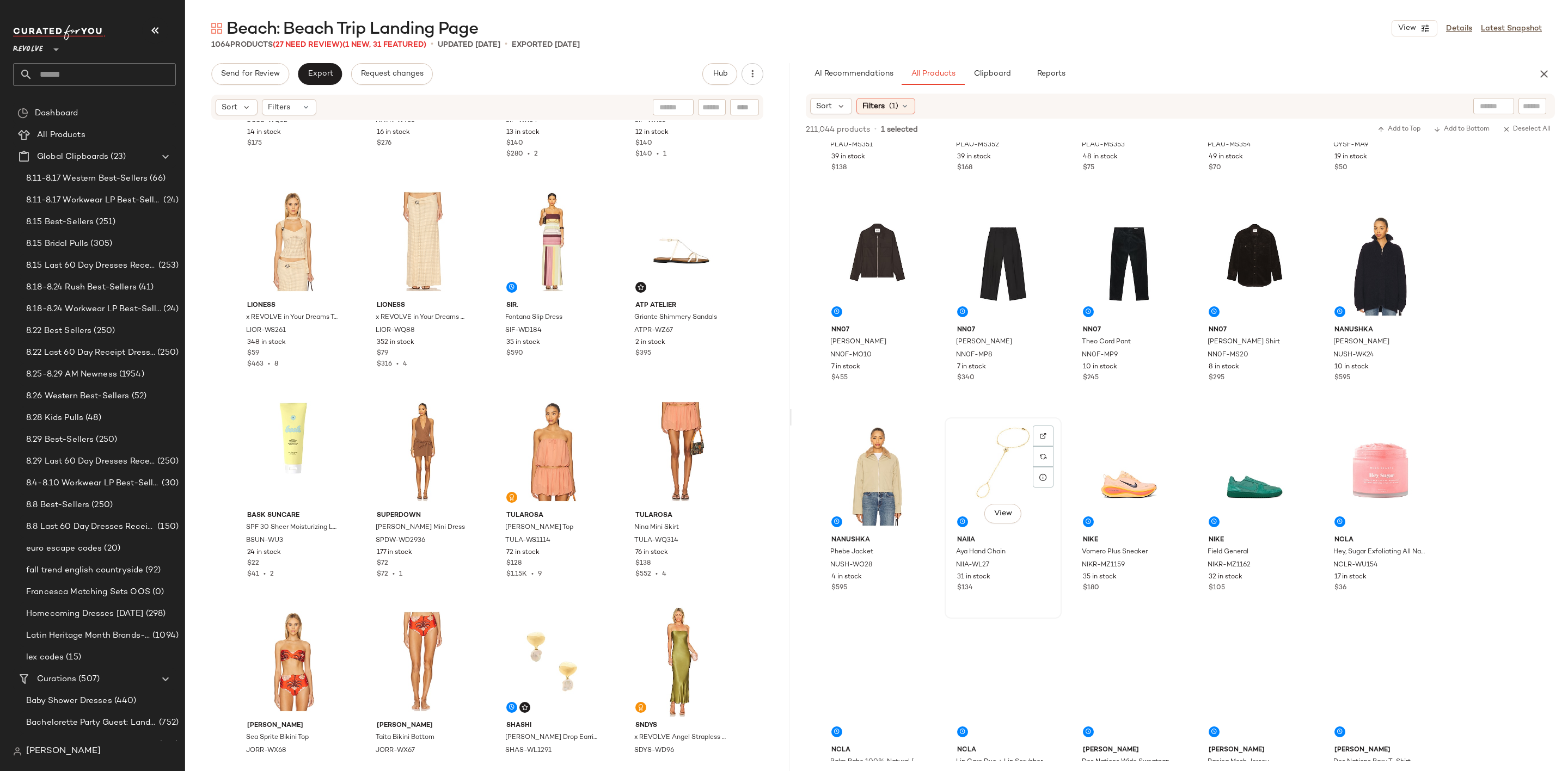
scroll to position [8488, 0]
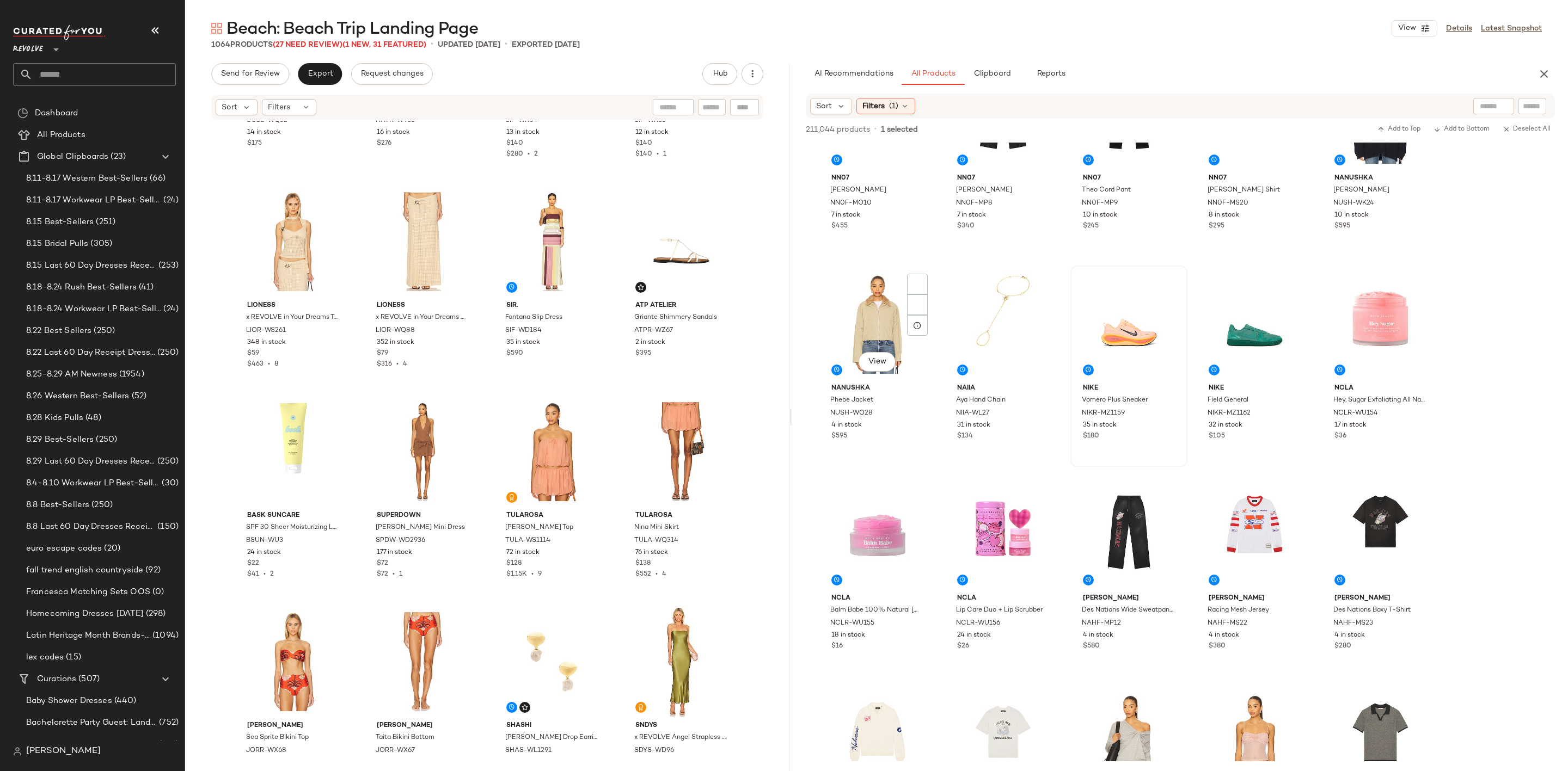
click at [1005, 302] on div at bounding box center [1002, 325] width 109 height 110
click at [1129, 308] on div "View" at bounding box center [1128, 325] width 109 height 110
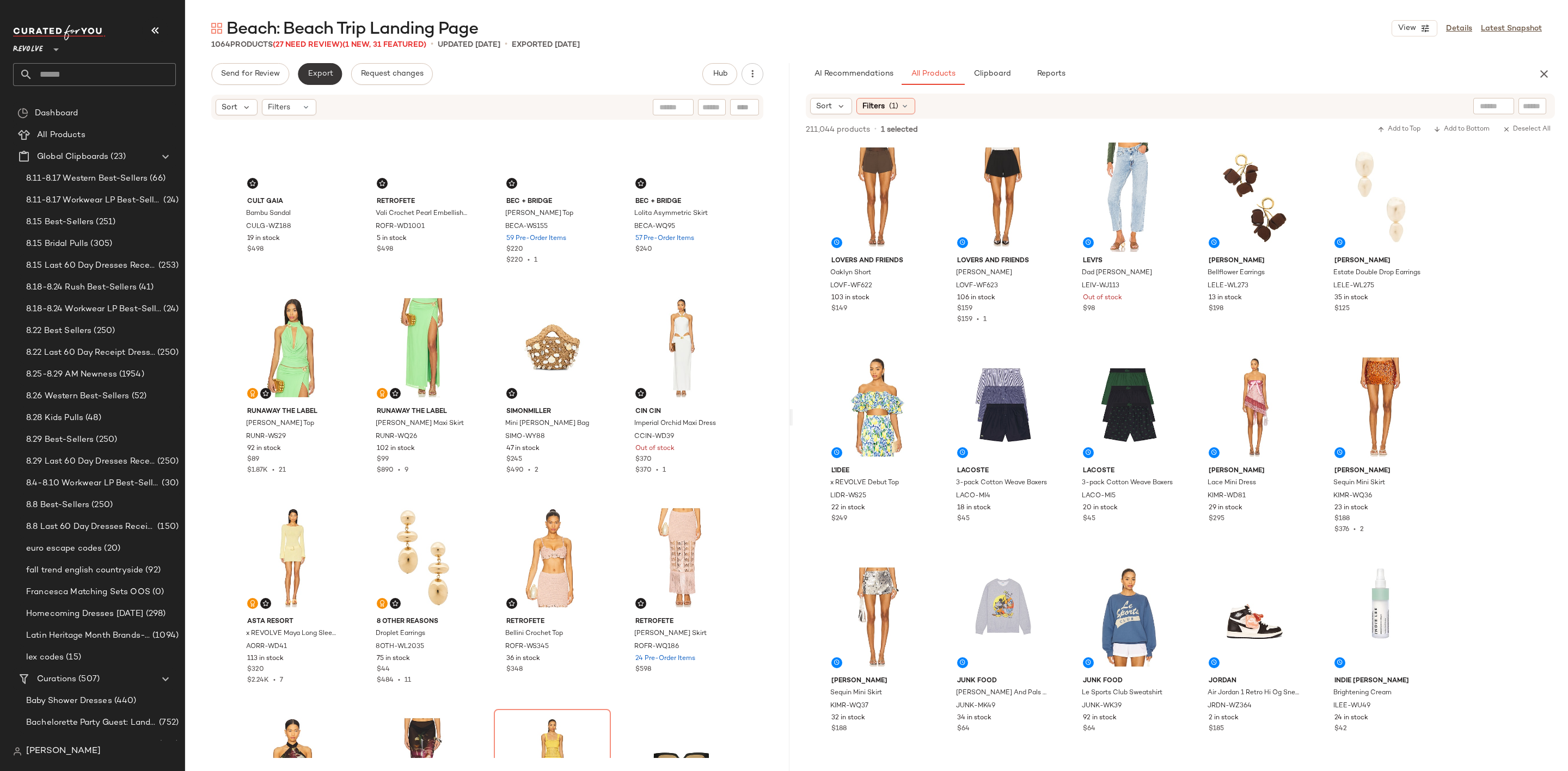
scroll to position [662, 0]
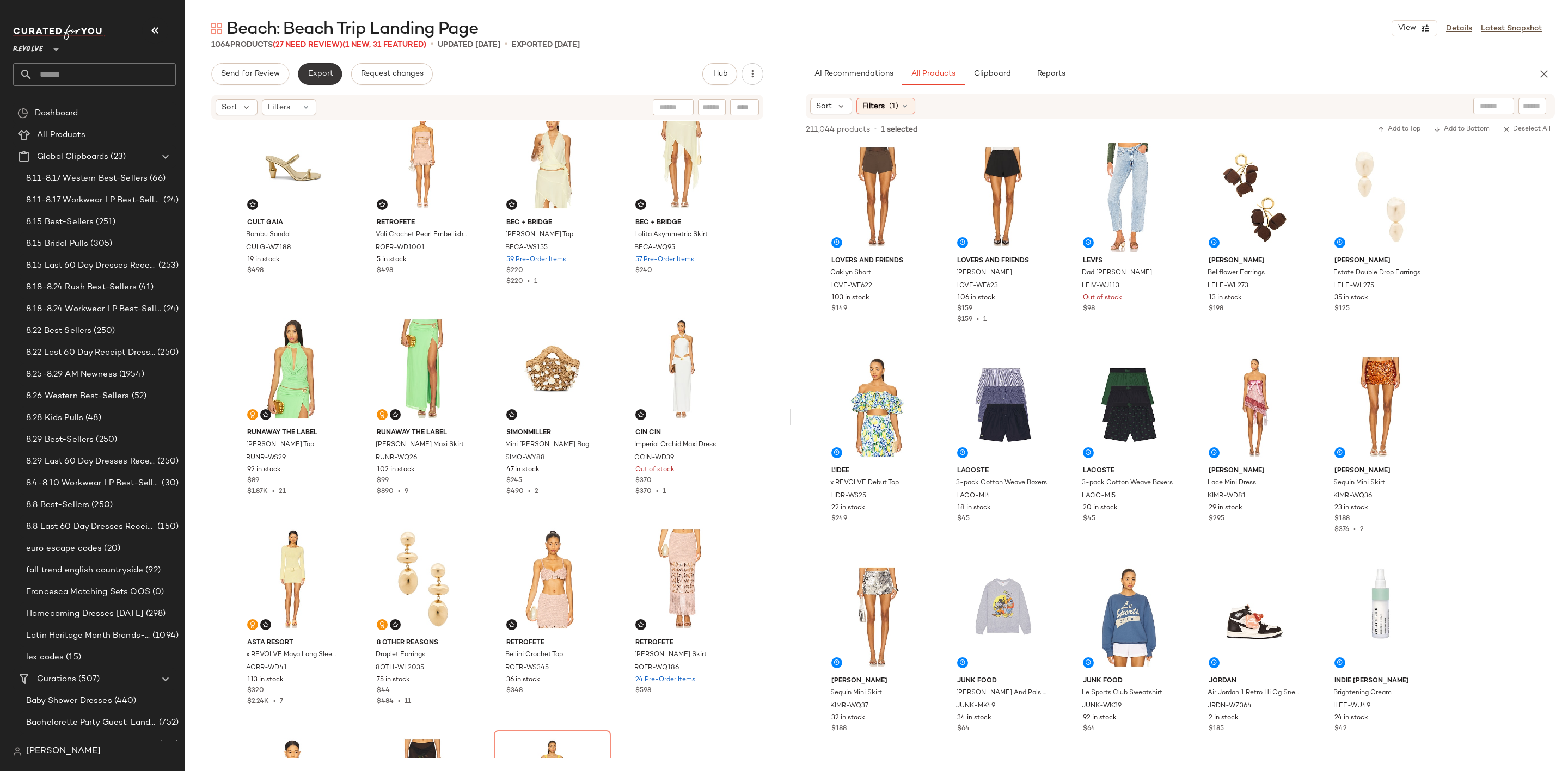
click at [317, 74] on span "Export" at bounding box center [320, 74] width 25 height 9
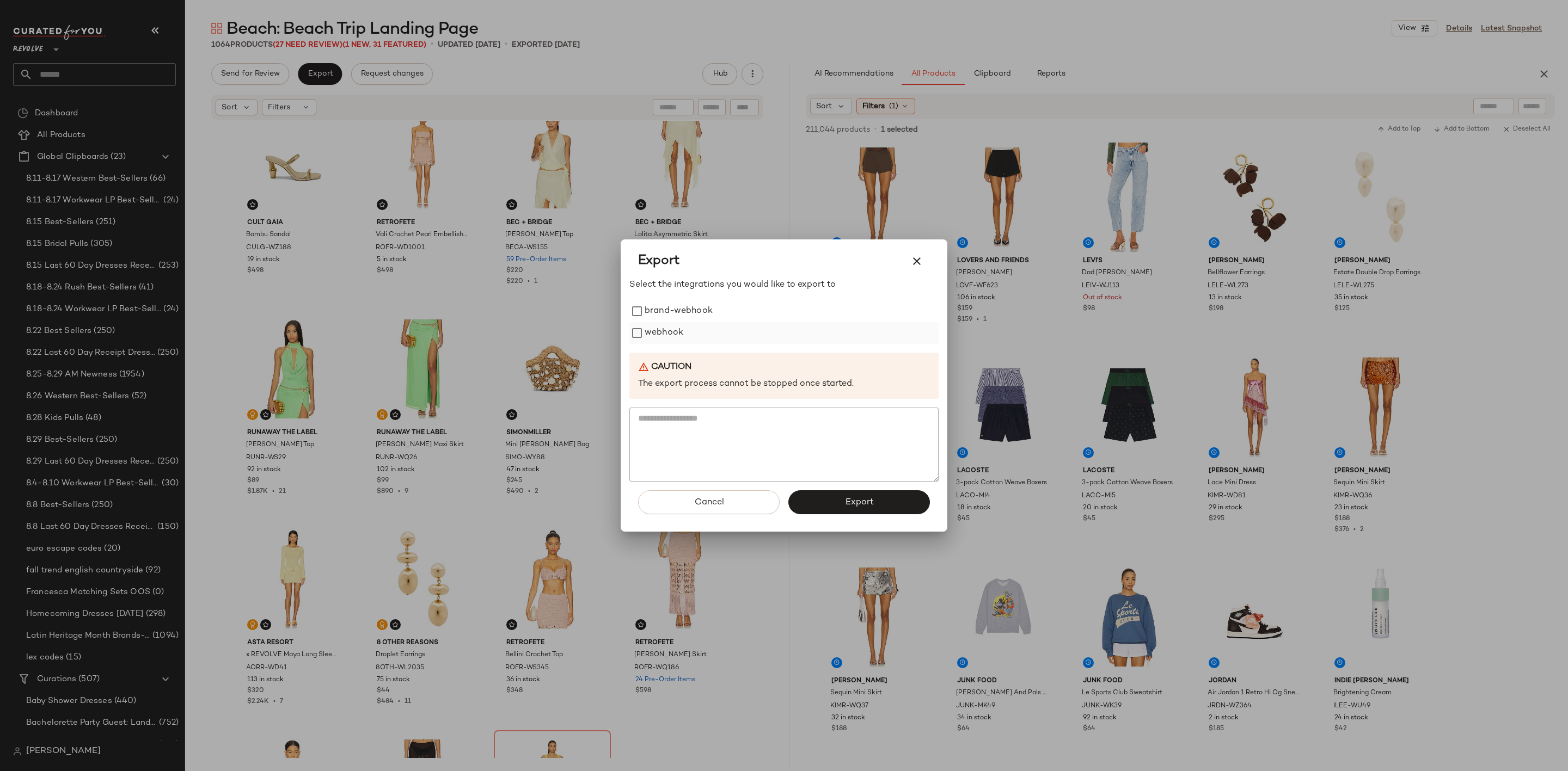
click at [661, 331] on label "webhook" at bounding box center [664, 333] width 39 height 22
click at [863, 503] on span "Export" at bounding box center [858, 503] width 29 height 10
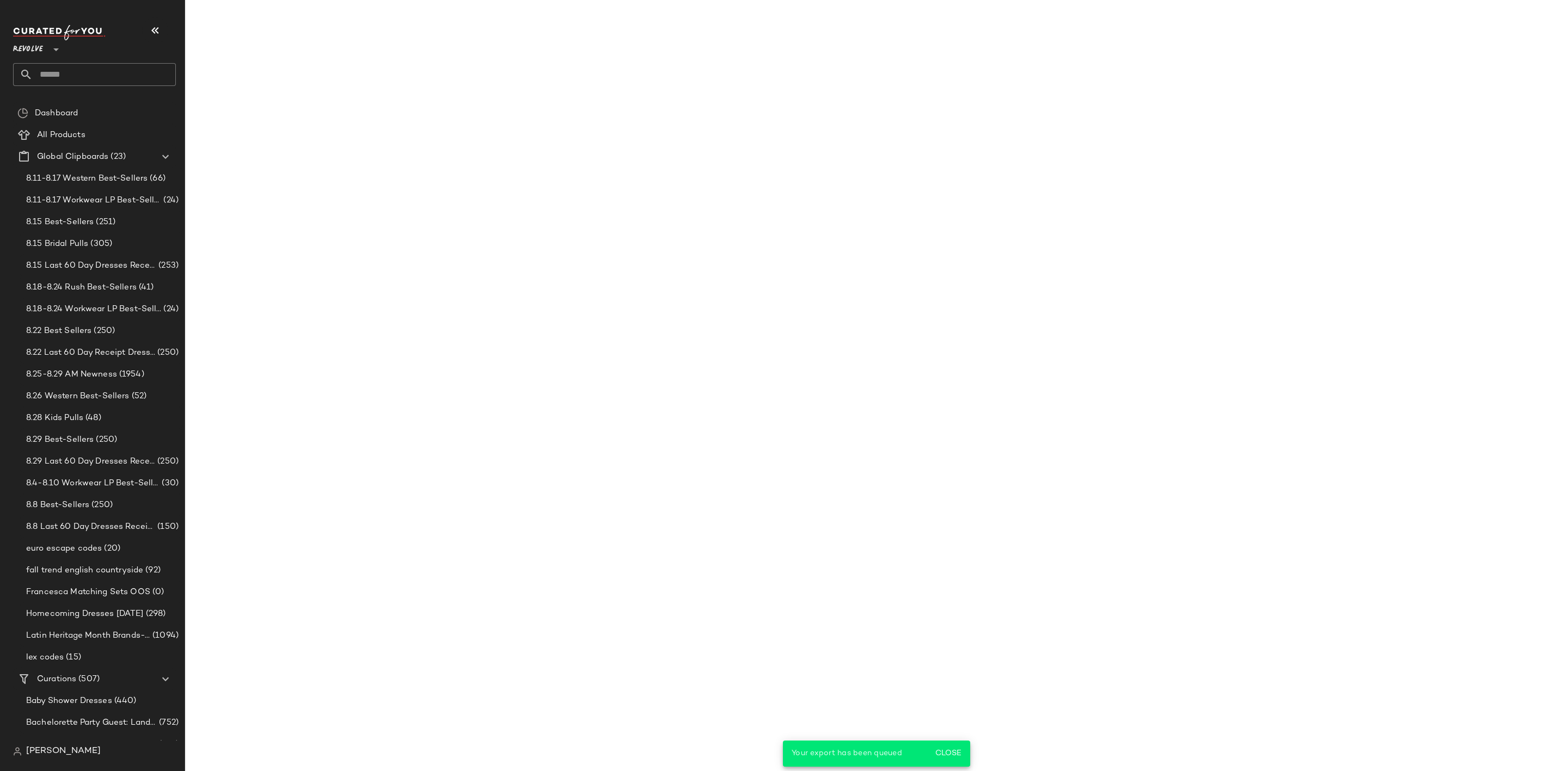
scroll to position [12186, 0]
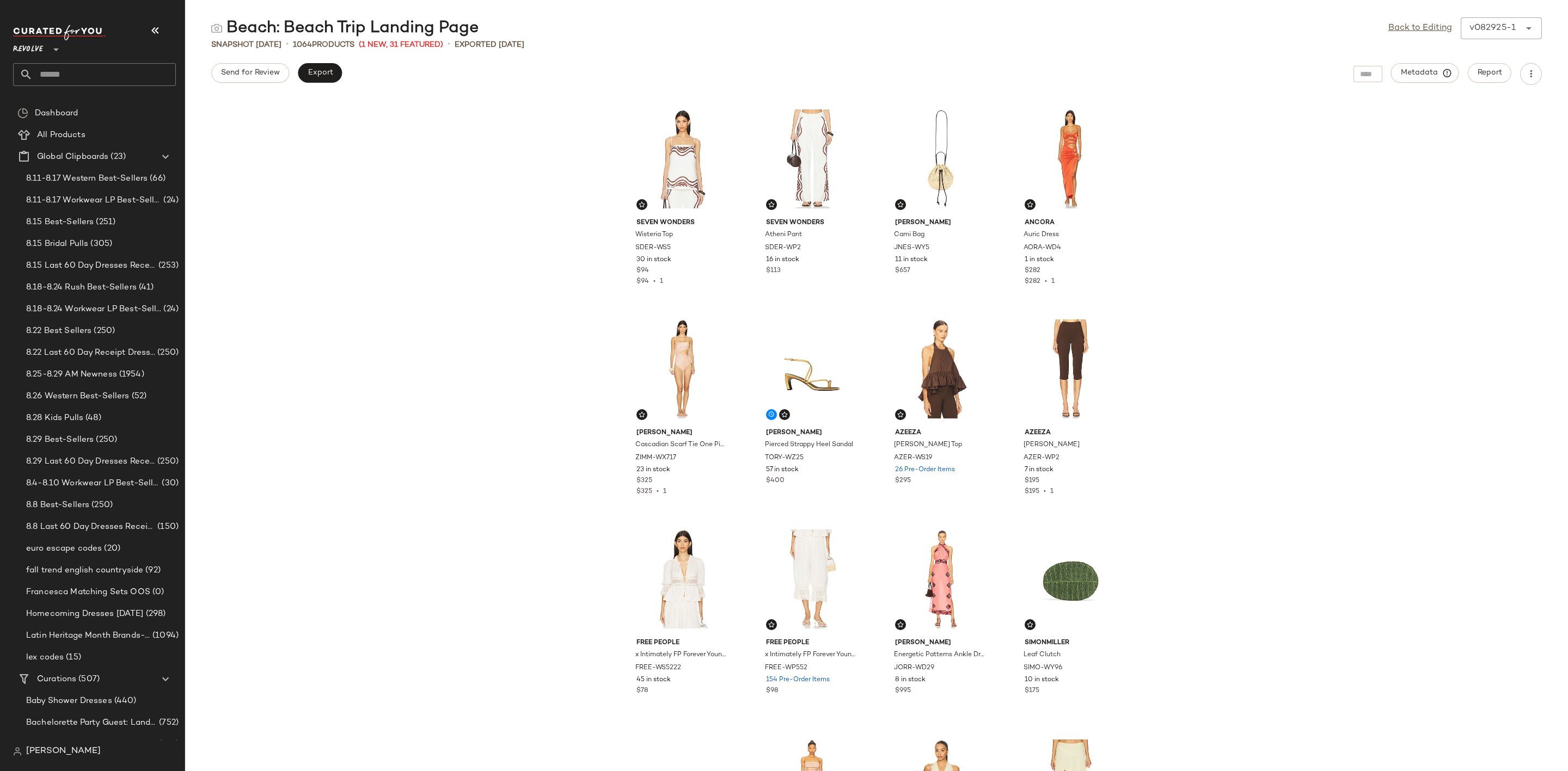
click at [100, 72] on input "text" at bounding box center [104, 74] width 143 height 23
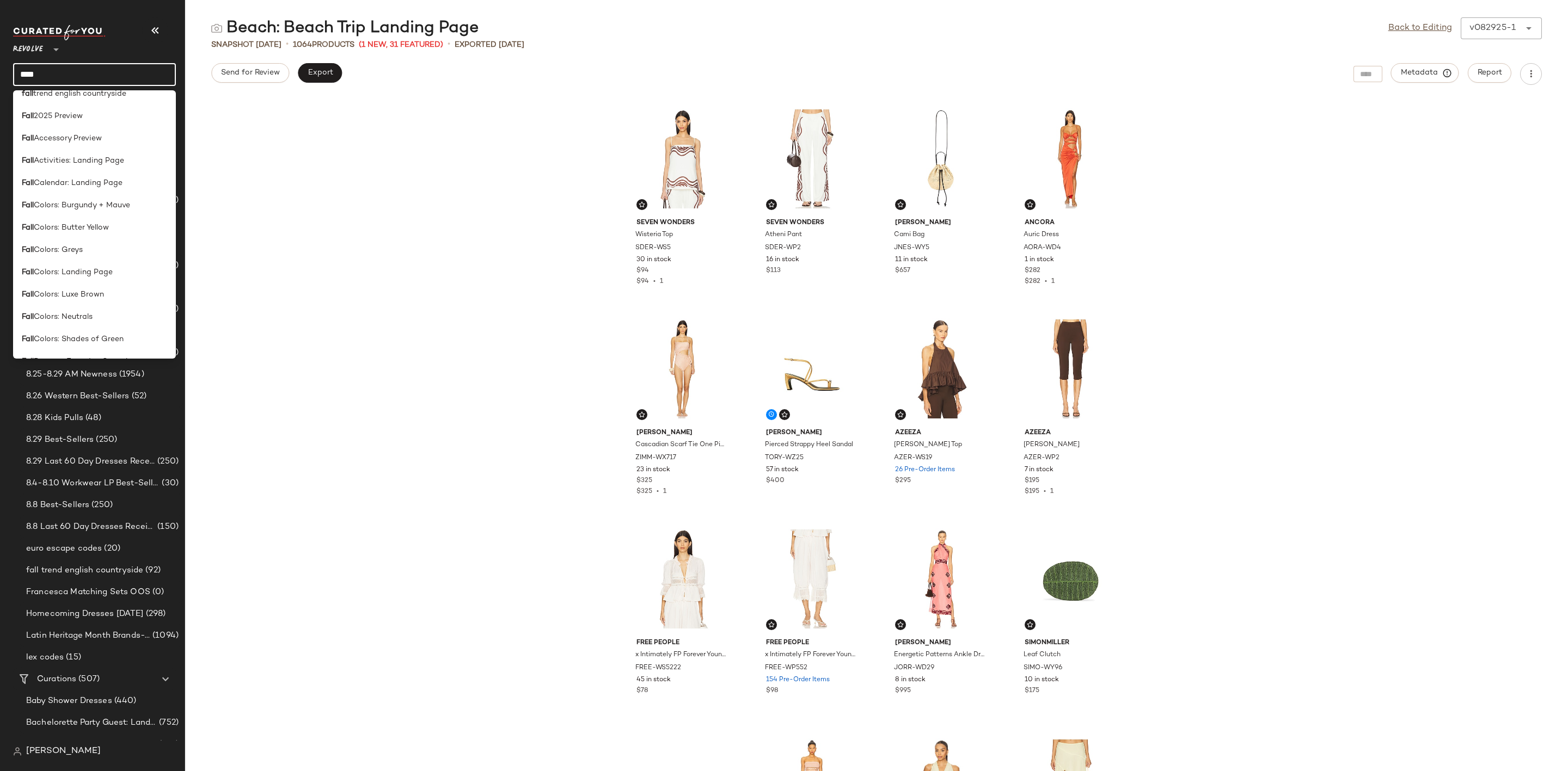
scroll to position [0, 0]
drag, startPoint x: 35, startPoint y: 72, endPoint x: -11, endPoint y: 71, distance: 46.0
click at [0, 71] on html "Revolve ** **** Dashboard All Products Global Clipboards (23) 8.11-8.17 Western…" at bounding box center [784, 386] width 1568 height 771
type input "**********"
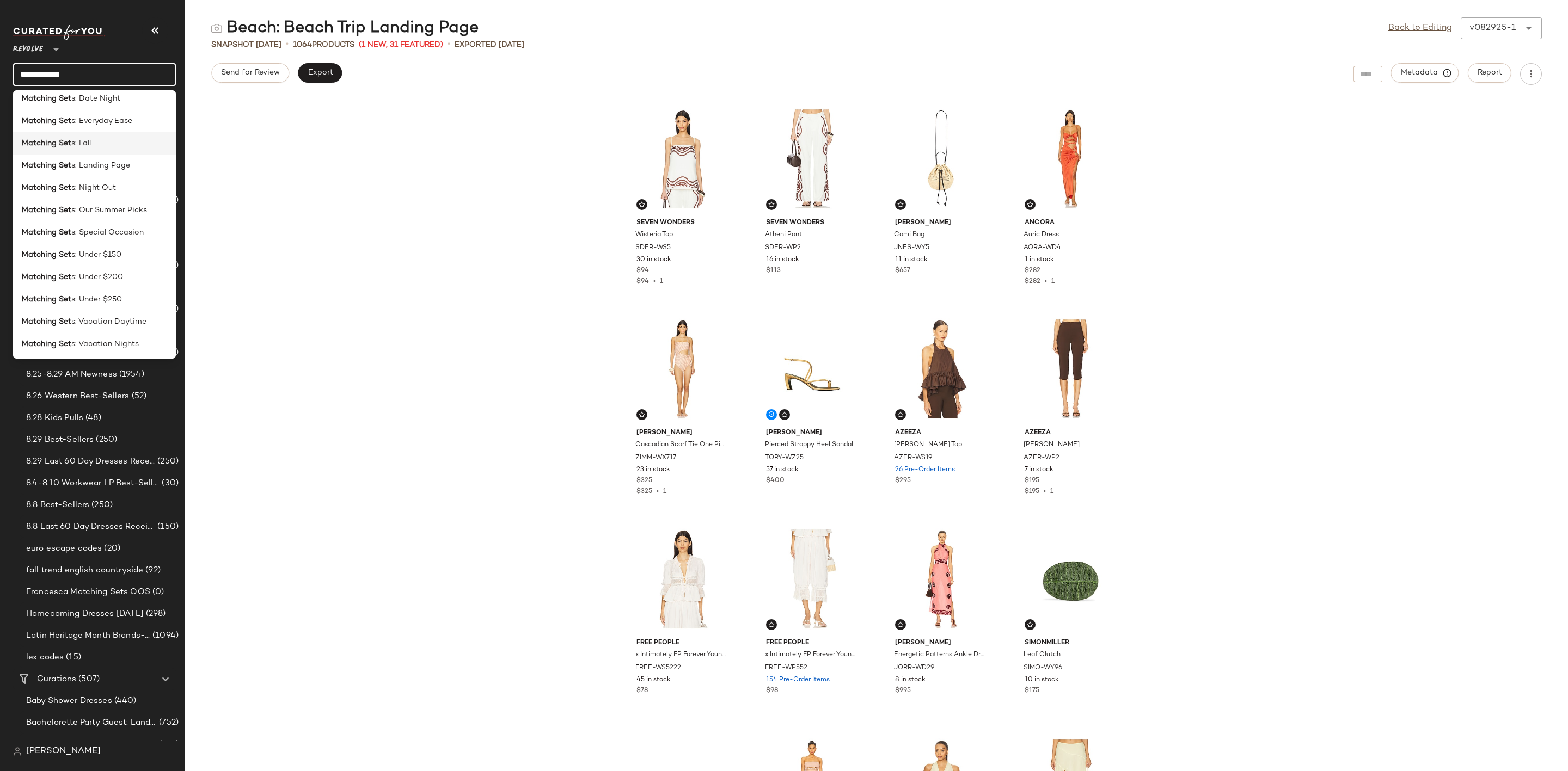
click at [108, 141] on div "Matching Set s: Fall" at bounding box center [94, 143] width 146 height 11
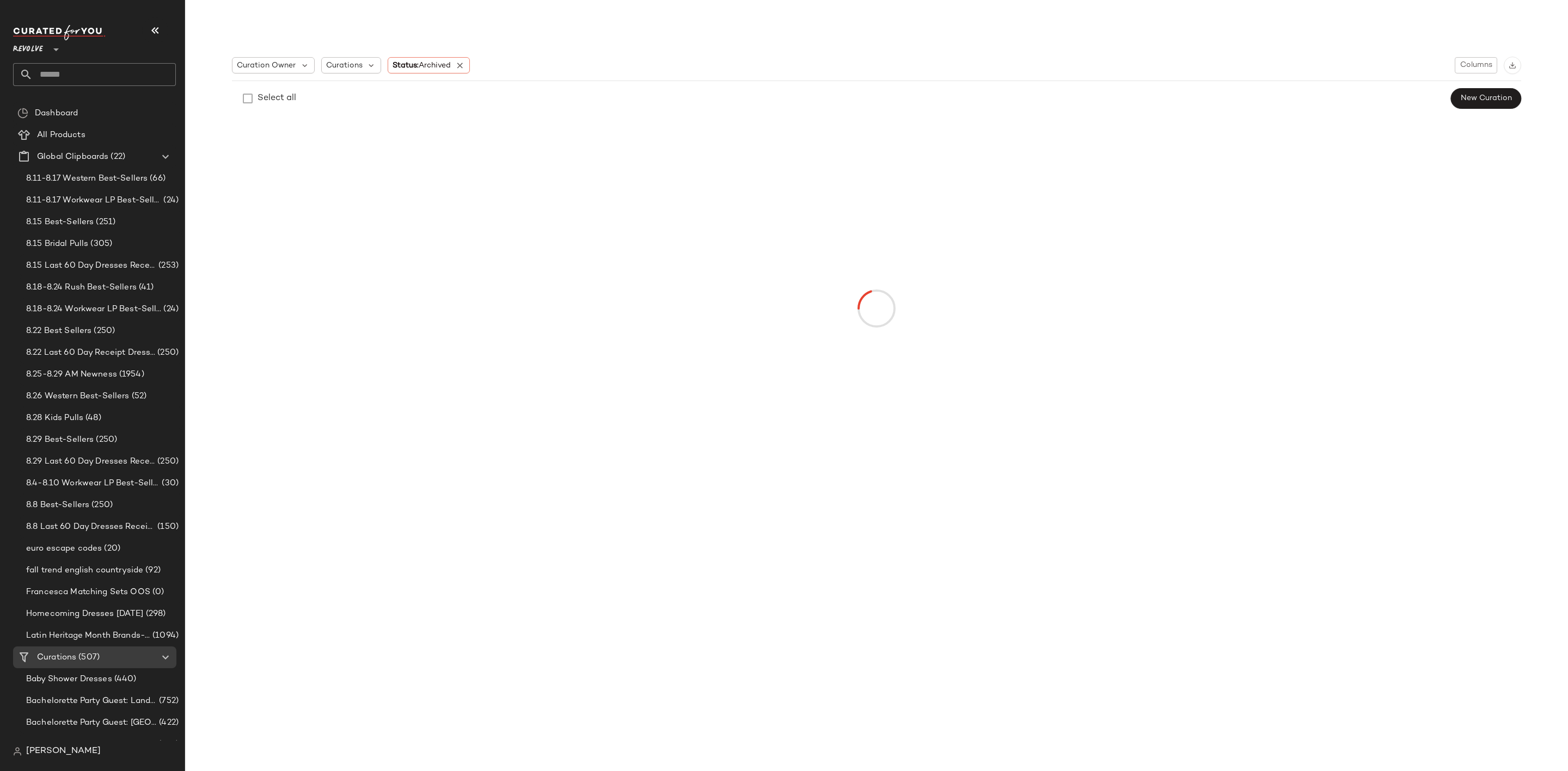
click at [95, 74] on input "text" at bounding box center [104, 74] width 143 height 23
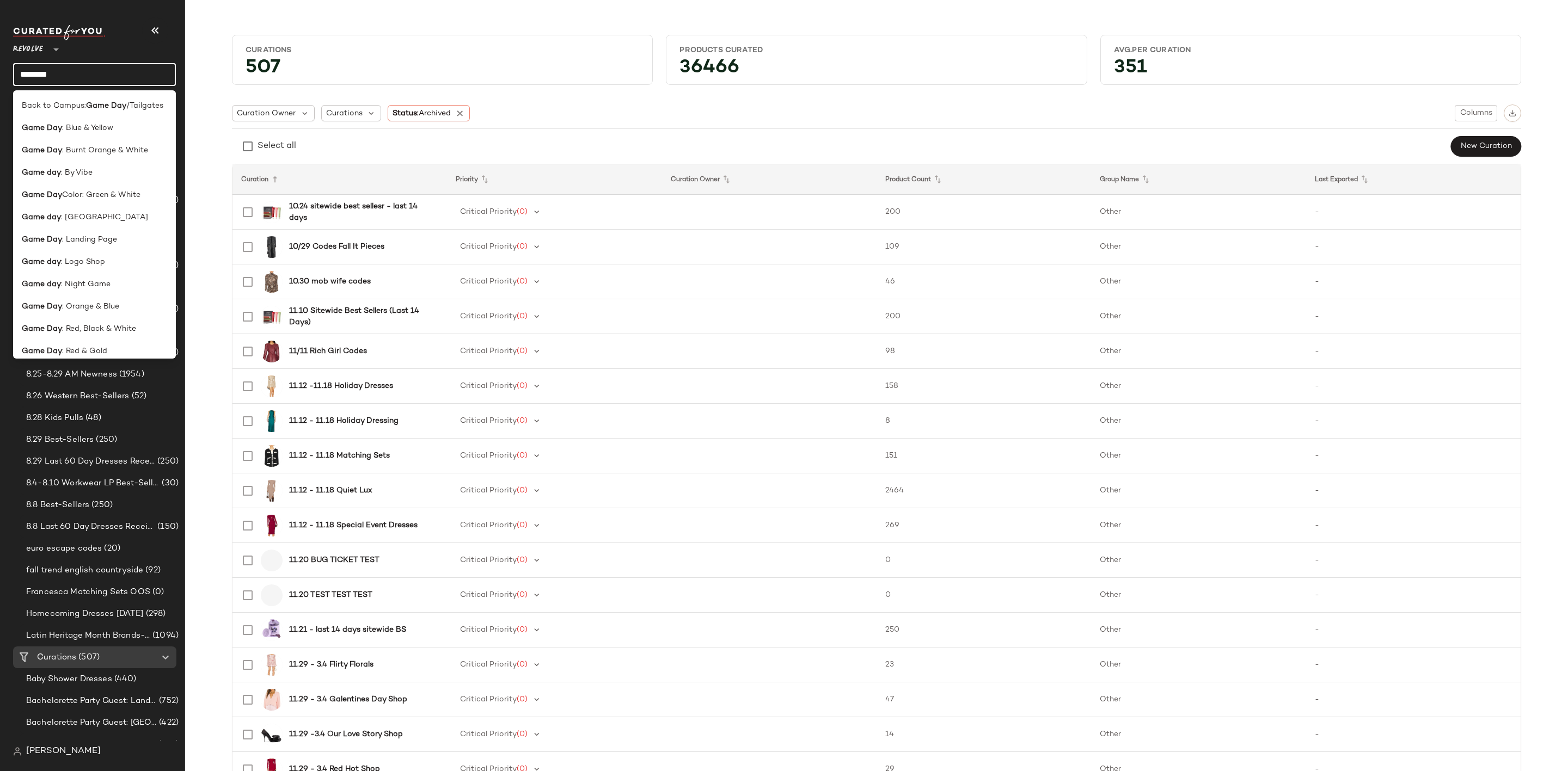
scroll to position [52, 0]
type input "********"
click at [103, 316] on span ": Southern Girl" at bounding box center [87, 321] width 52 height 11
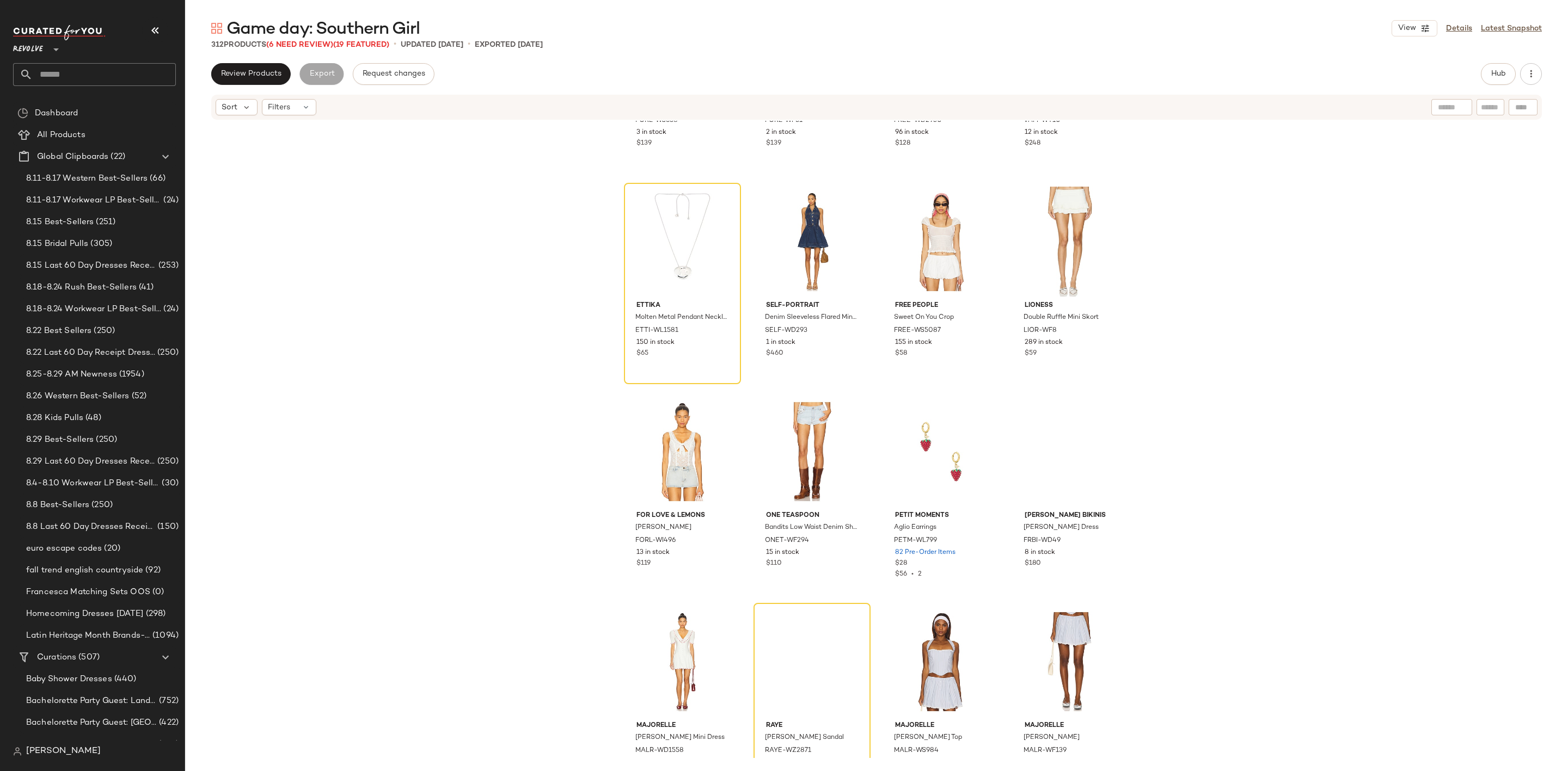
scroll to position [2457, 0]
